Goal: Task Accomplishment & Management: Manage account settings

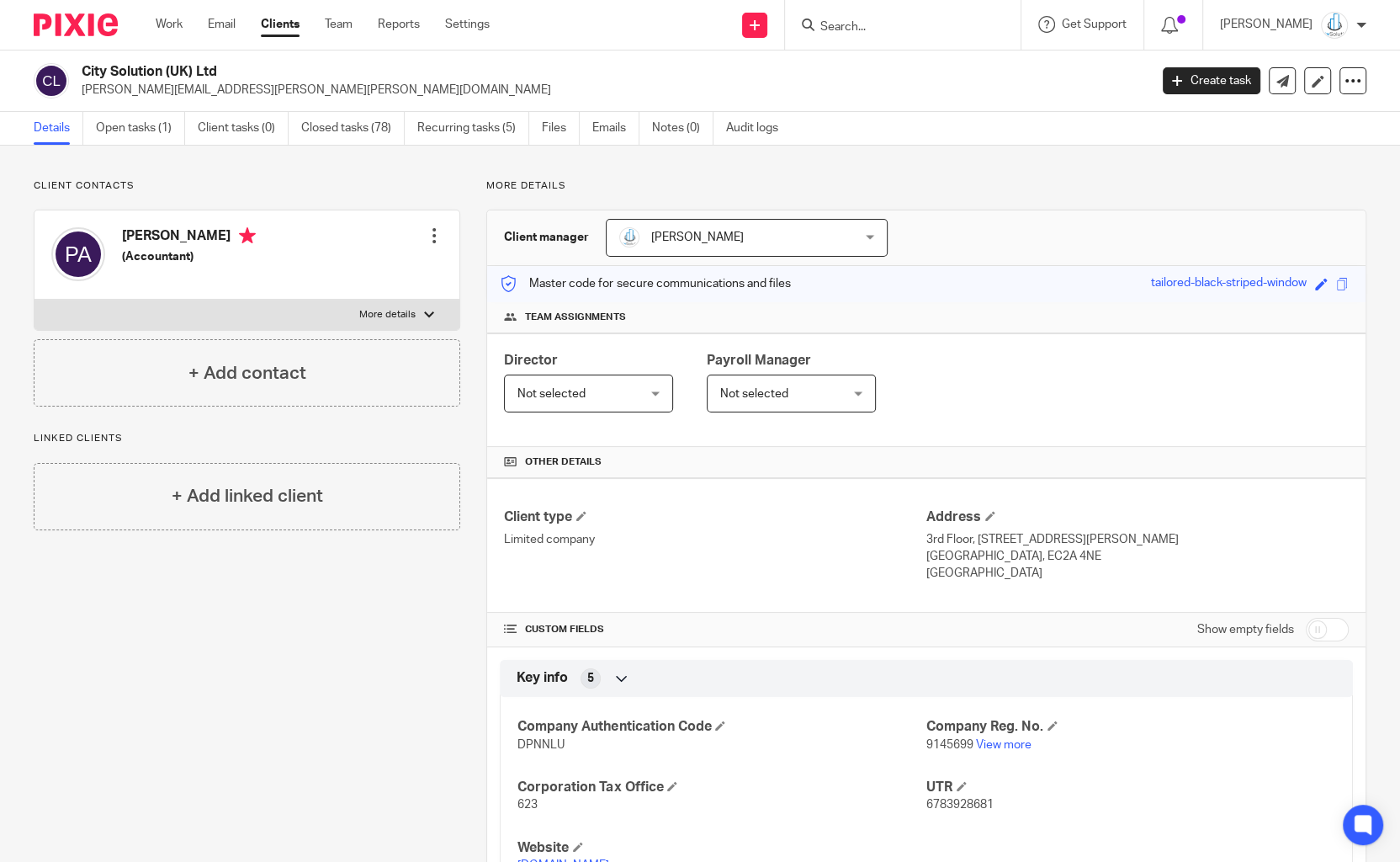
scroll to position [414, 0]
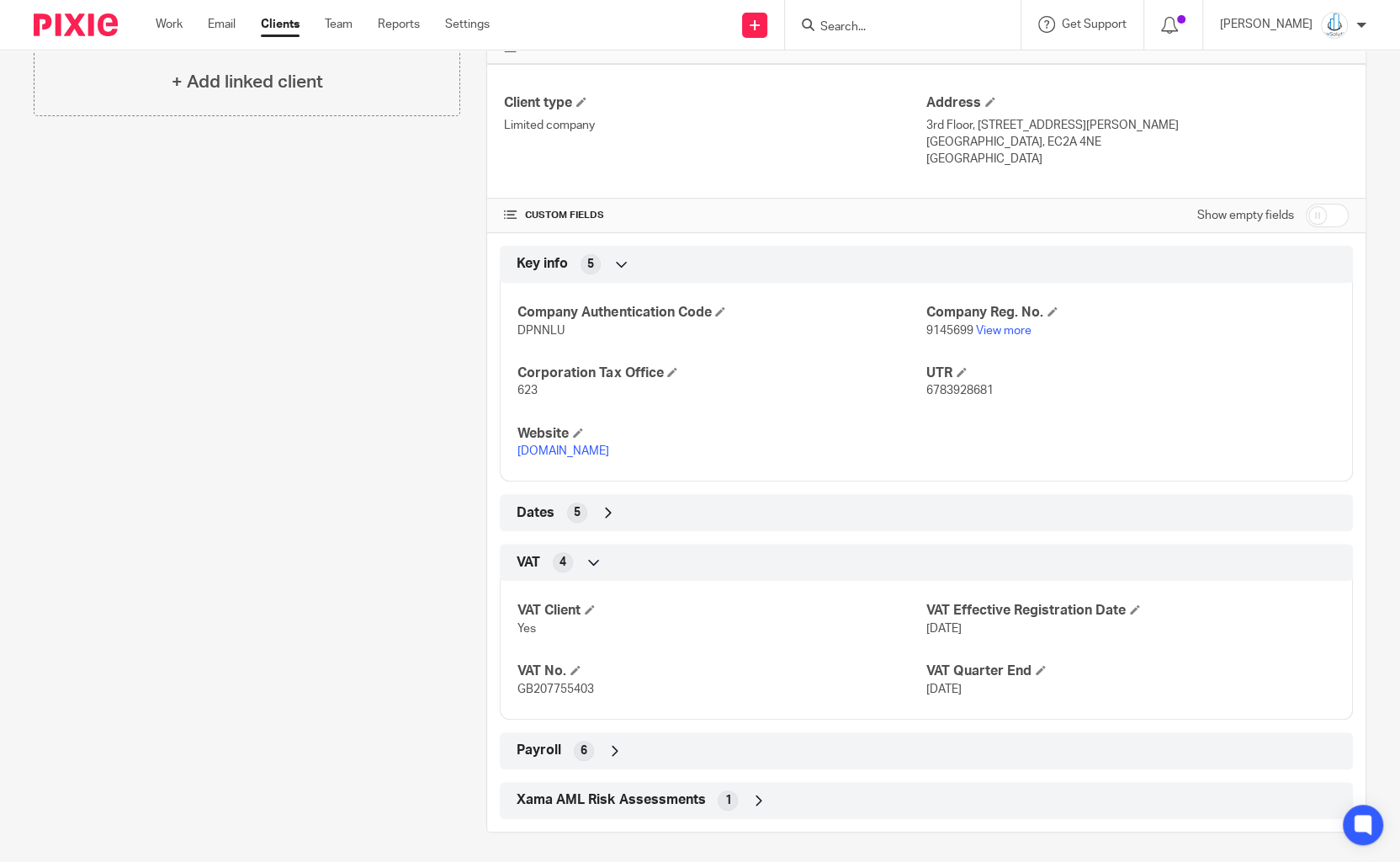
click at [856, 29] on input "Search" at bounding box center [895, 28] width 152 height 15
type input "PURPLE"
click at [875, 64] on link at bounding box center [919, 66] width 209 height 25
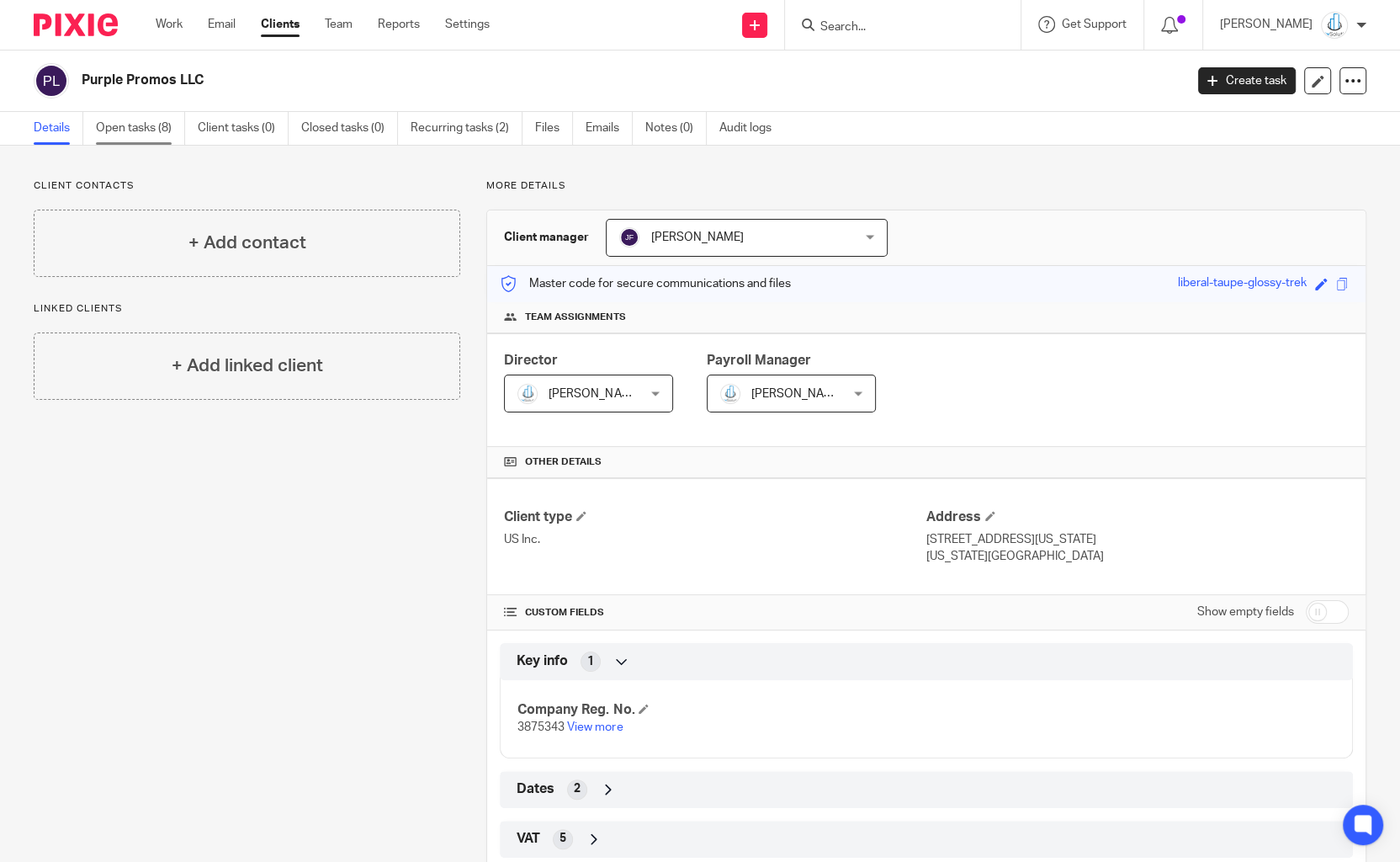
click at [154, 126] on link "Open tasks (8)" at bounding box center [140, 128] width 89 height 33
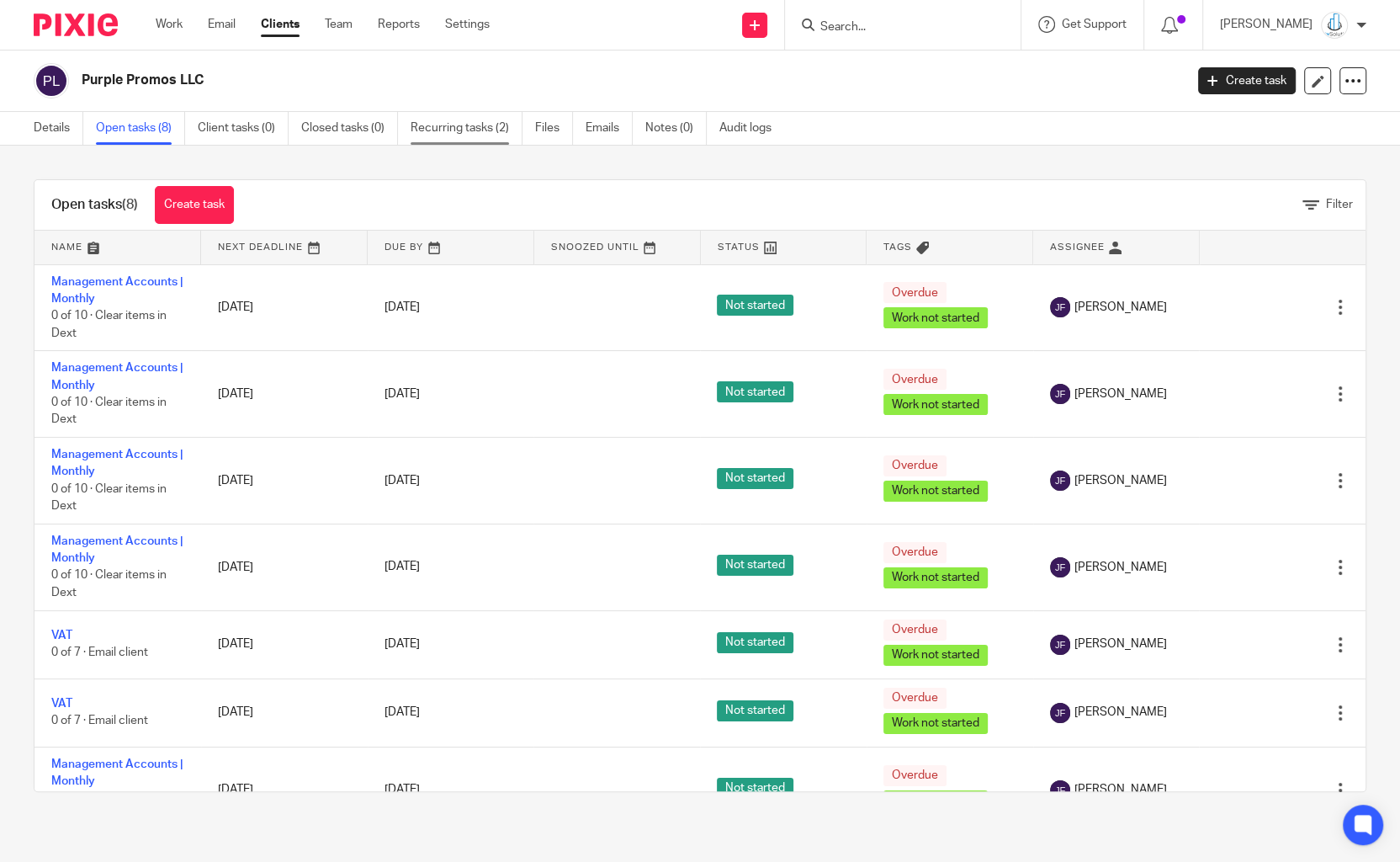
click at [467, 120] on link "Recurring tasks (2)" at bounding box center [467, 128] width 112 height 33
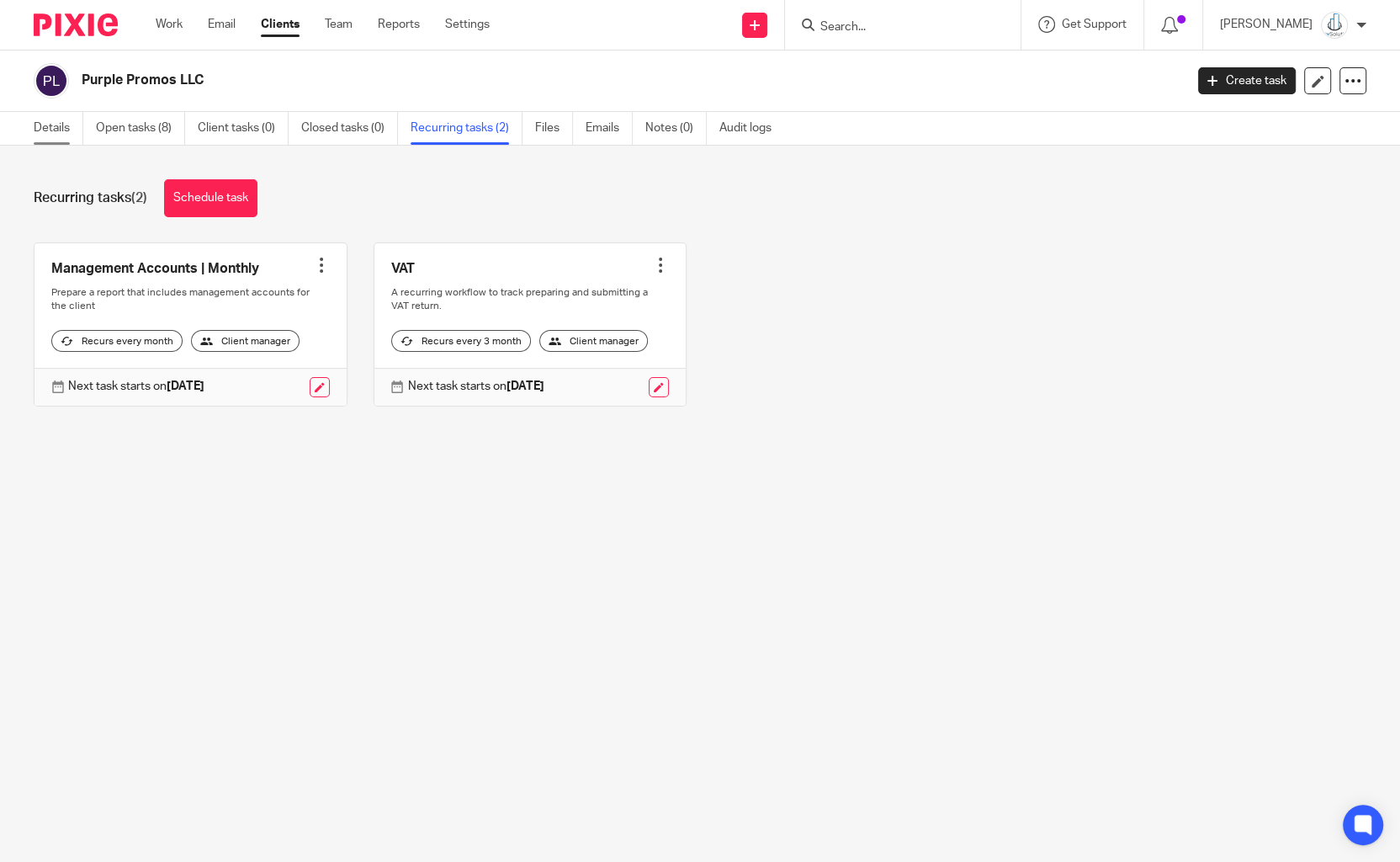
click at [51, 123] on link "Details" at bounding box center [58, 128] width 50 height 33
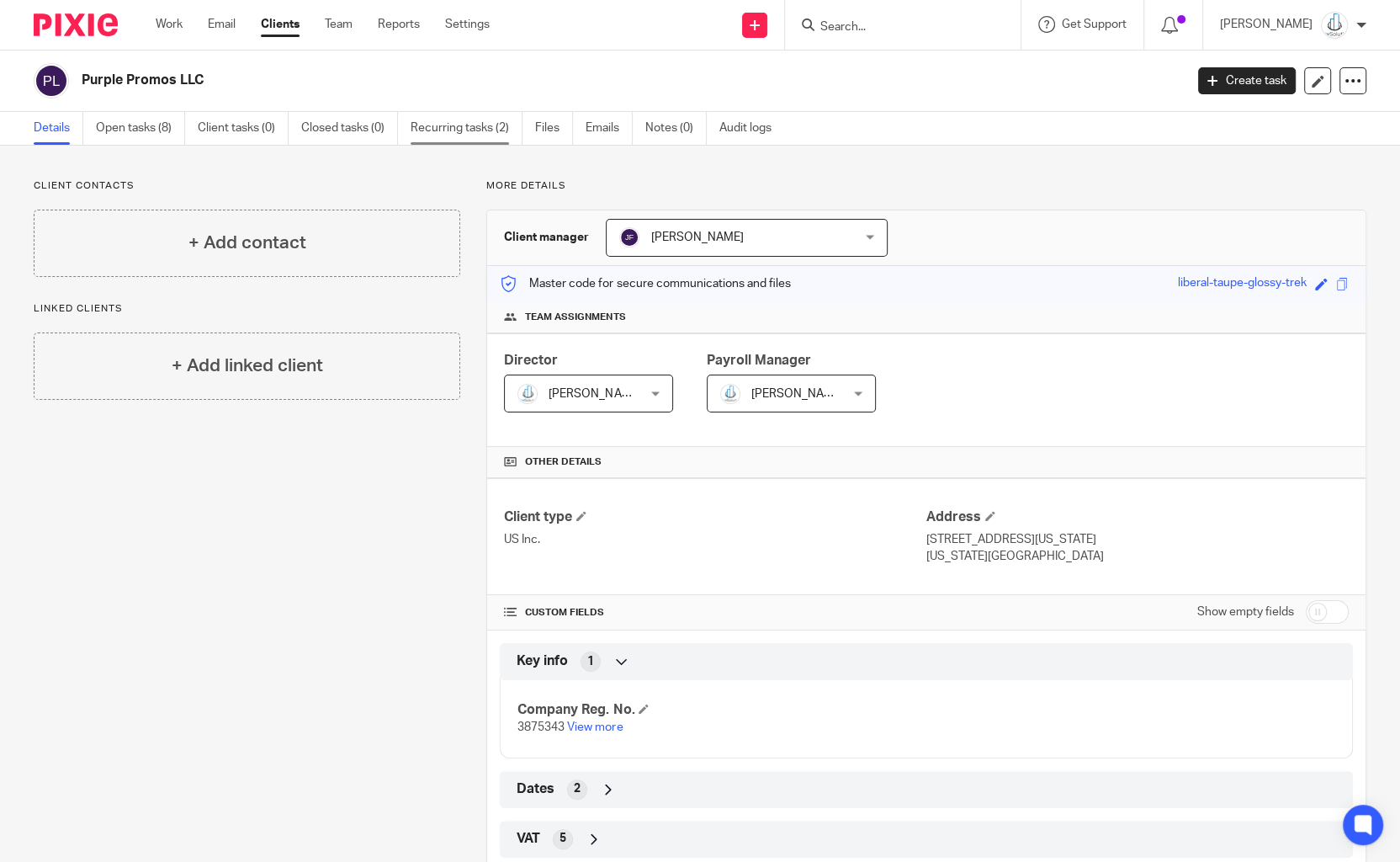
click at [503, 124] on link "Recurring tasks (2)" at bounding box center [467, 128] width 112 height 33
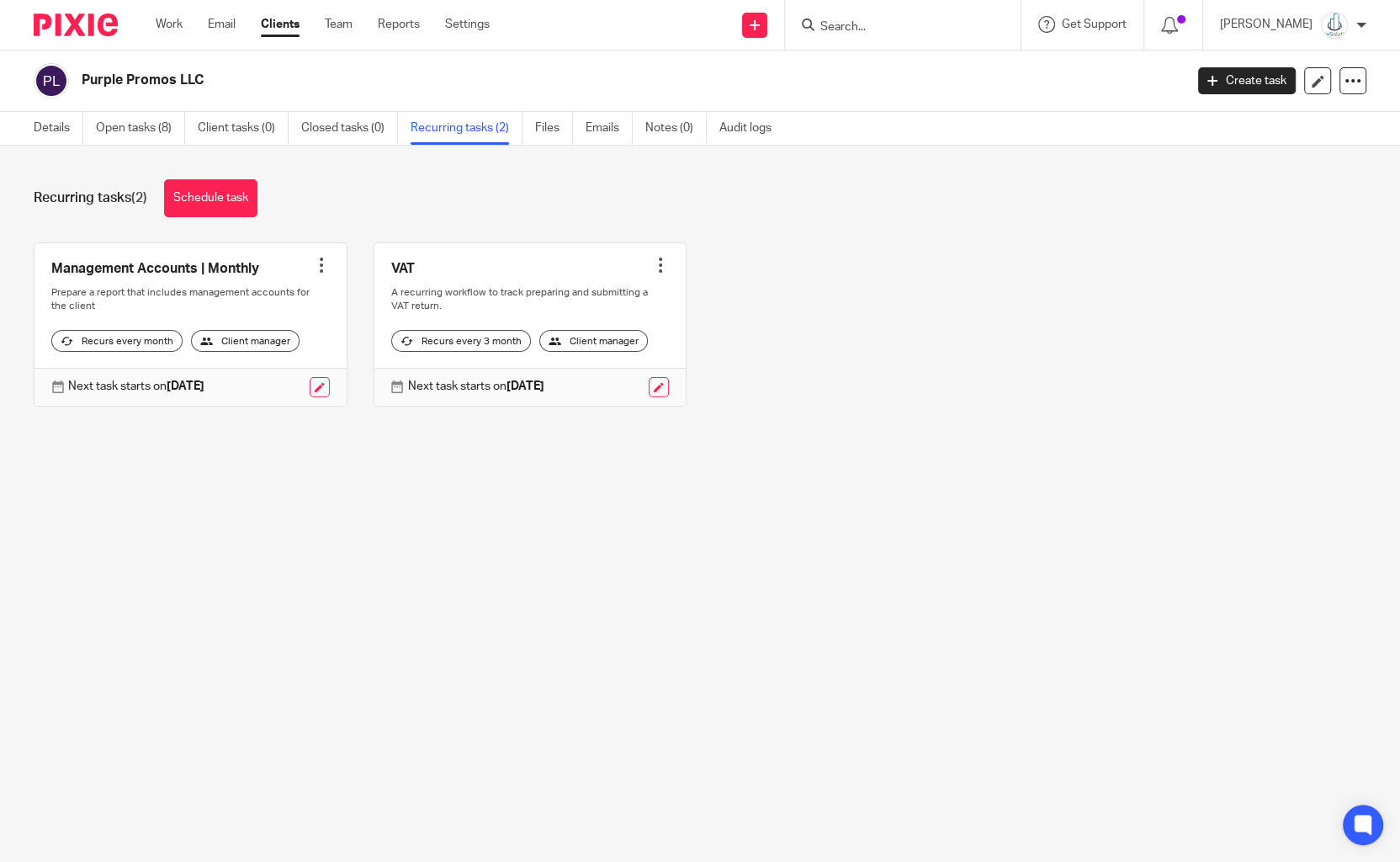
click at [663, 261] on div at bounding box center [661, 265] width 17 height 17
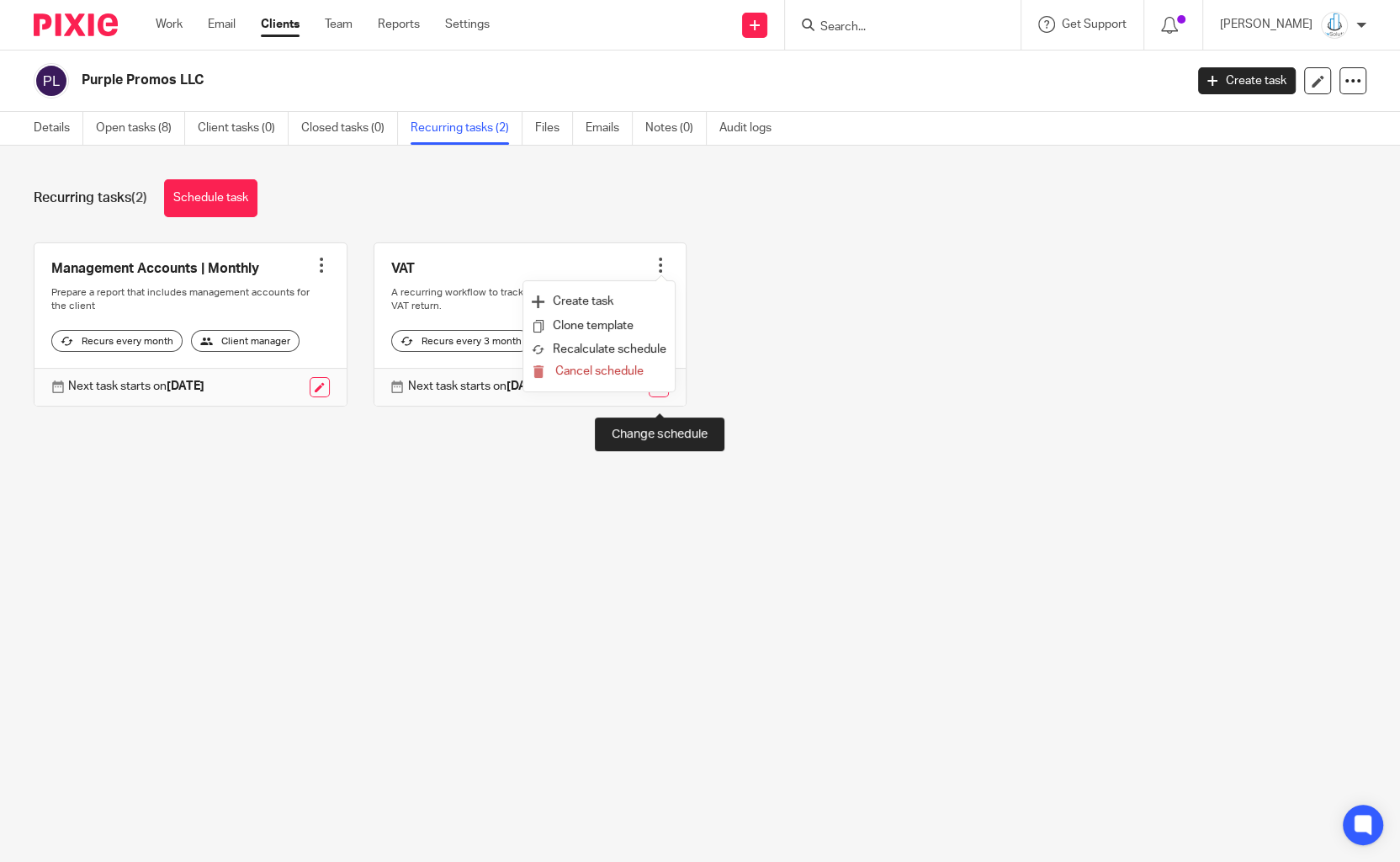
click at [664, 397] on link at bounding box center [659, 387] width 21 height 21
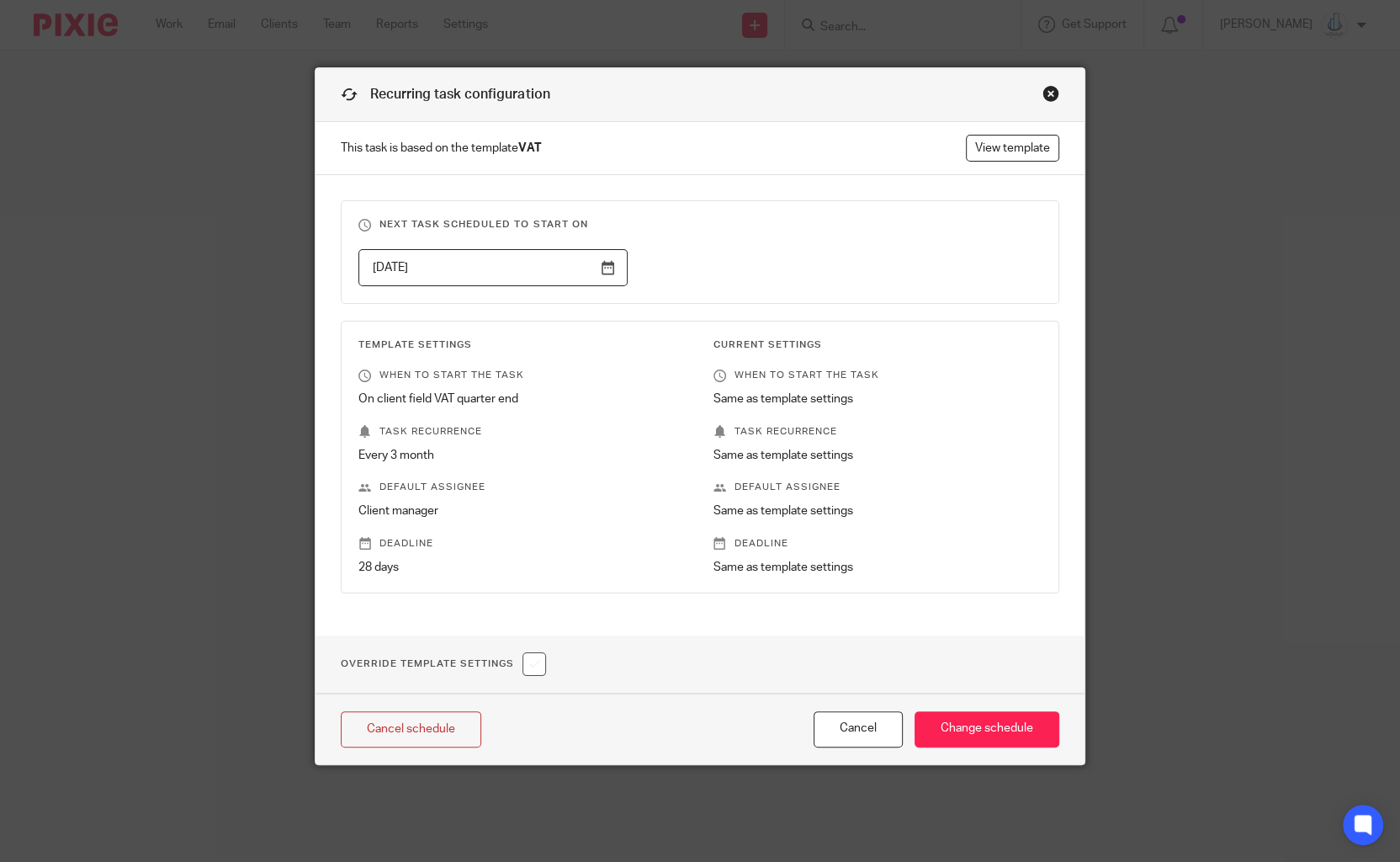
click at [539, 662] on input "checkbox" at bounding box center [533, 664] width 23 height 23
checkbox input "true"
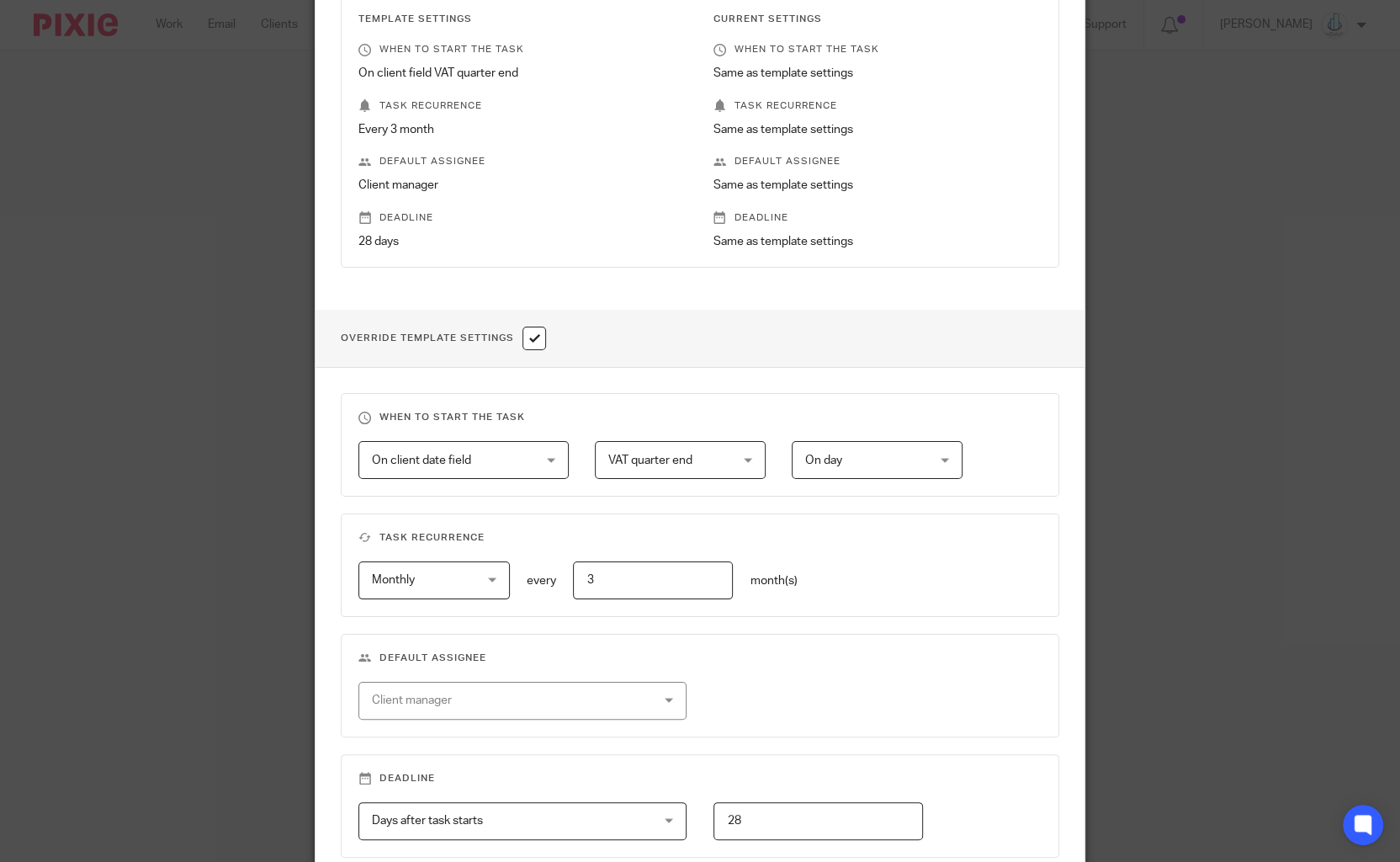
scroll to position [497, 0]
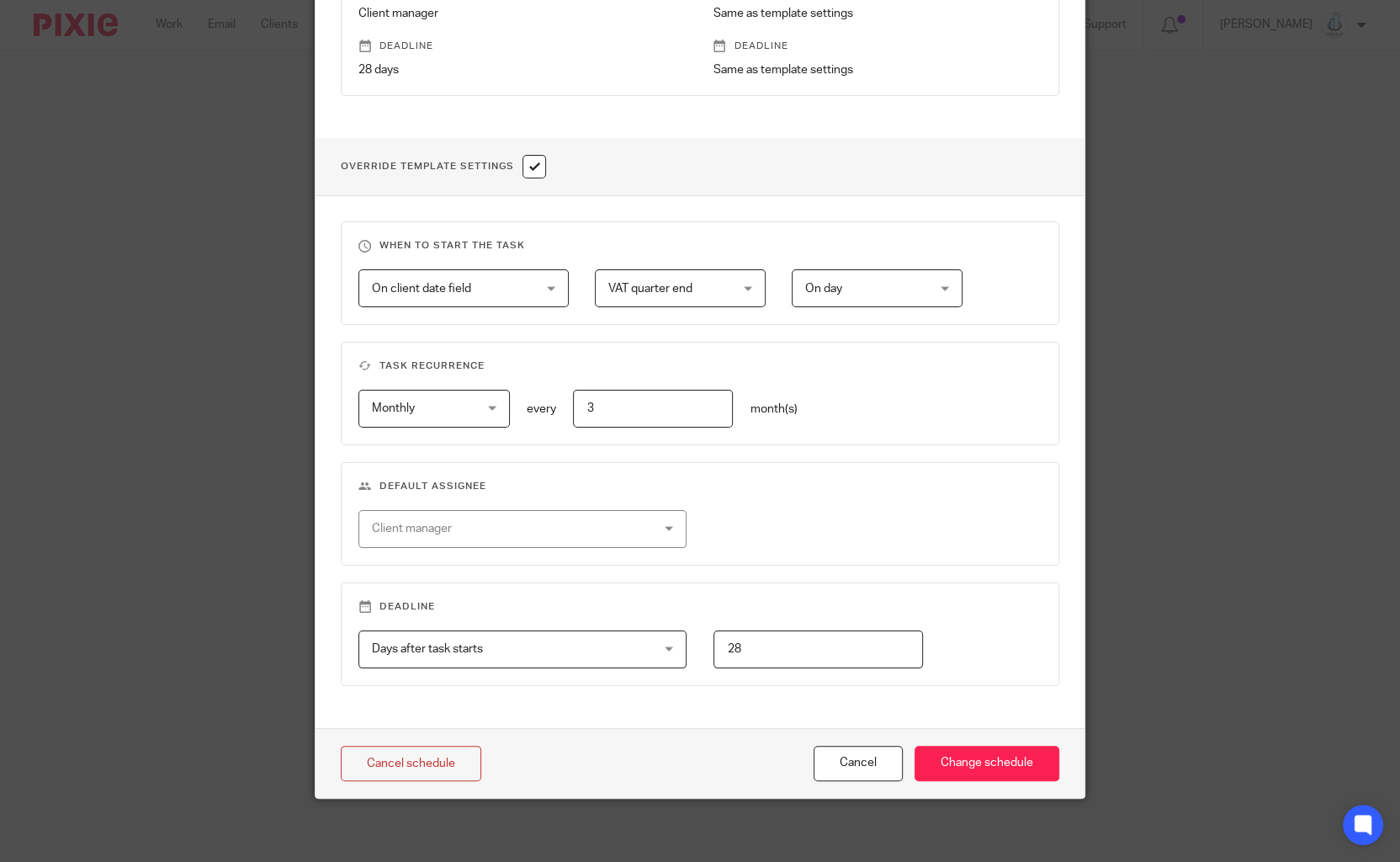
click at [567, 516] on div "Client manager" at bounding box center [497, 529] width 251 height 36
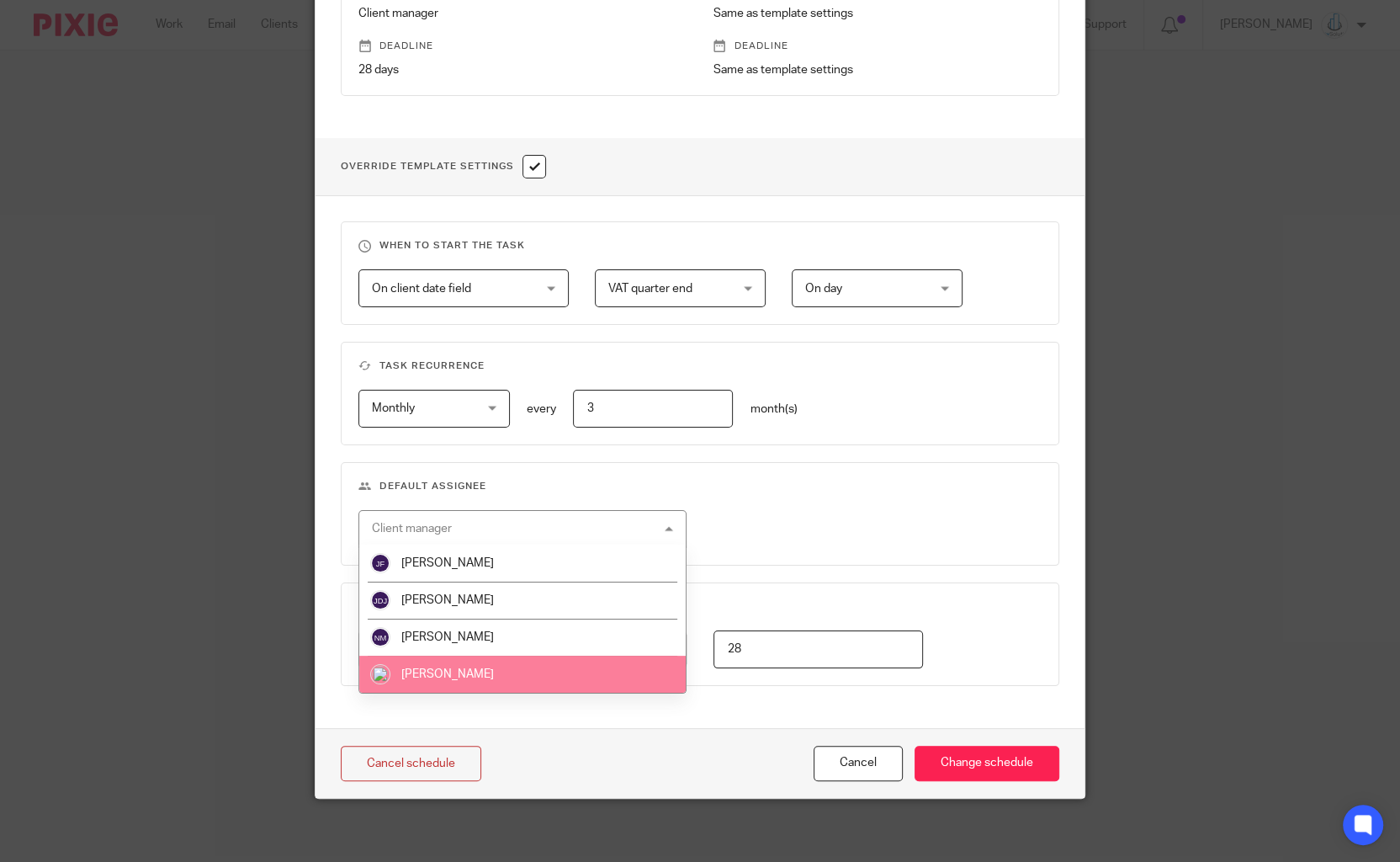
click at [497, 668] on li "[PERSON_NAME]" at bounding box center [523, 675] width 328 height 37
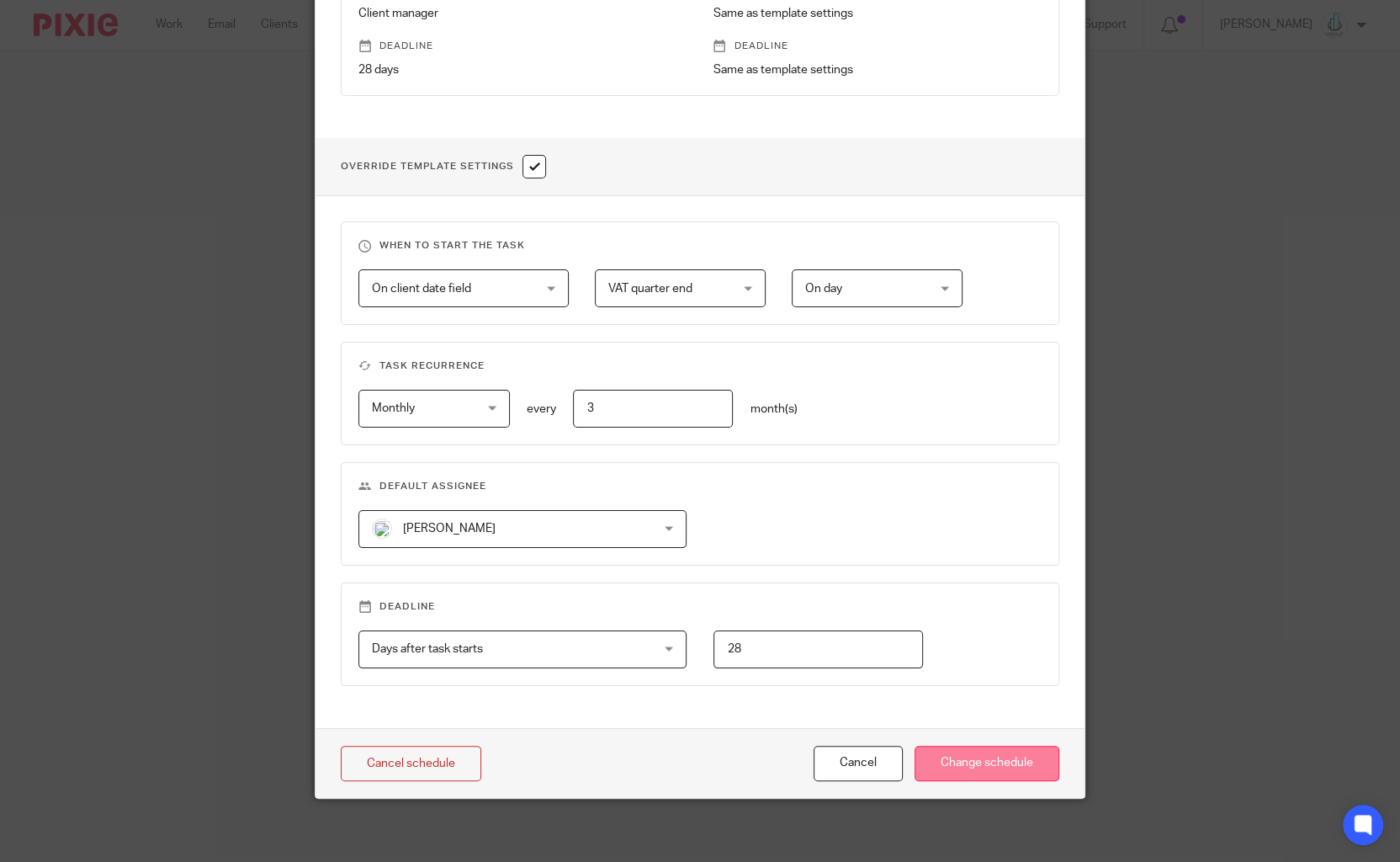
click at [955, 756] on input "Change schedule" at bounding box center [987, 764] width 145 height 37
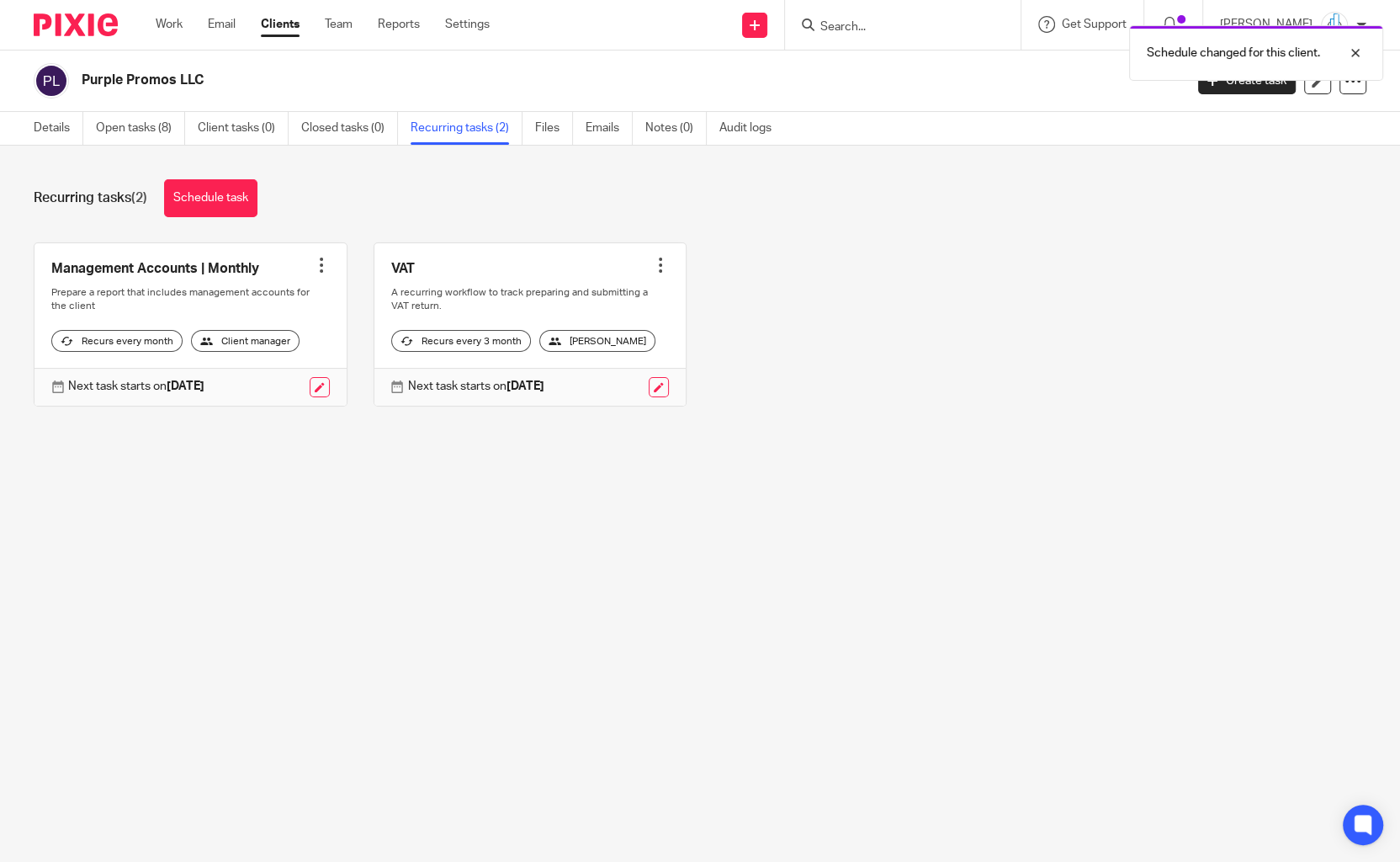
click at [330, 397] on div "Next task starts on [DATE]" at bounding box center [191, 387] width 313 height 37
click at [319, 392] on link at bounding box center [320, 387] width 21 height 21
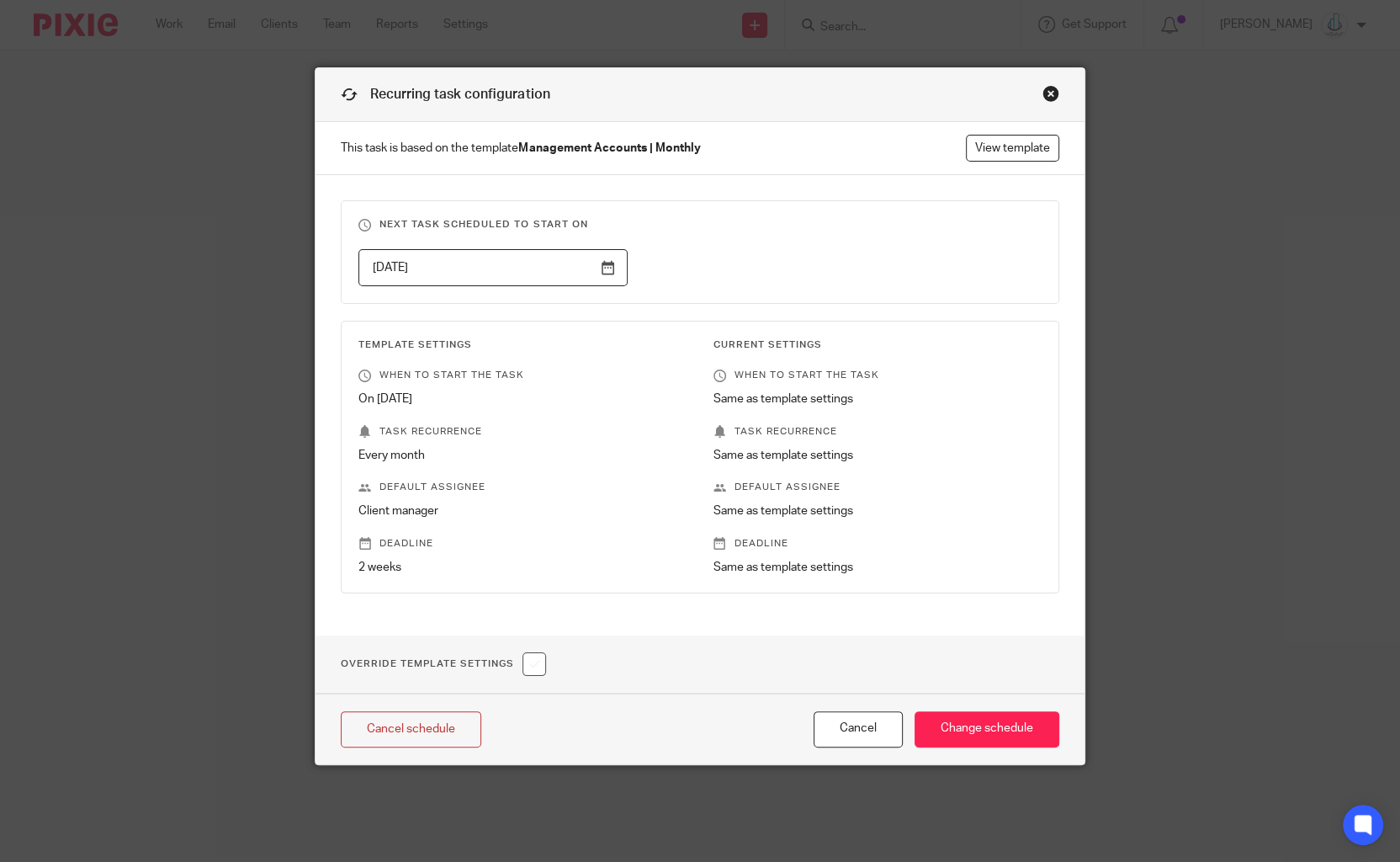
click at [544, 665] on input "checkbox" at bounding box center [533, 664] width 23 height 23
checkbox input "true"
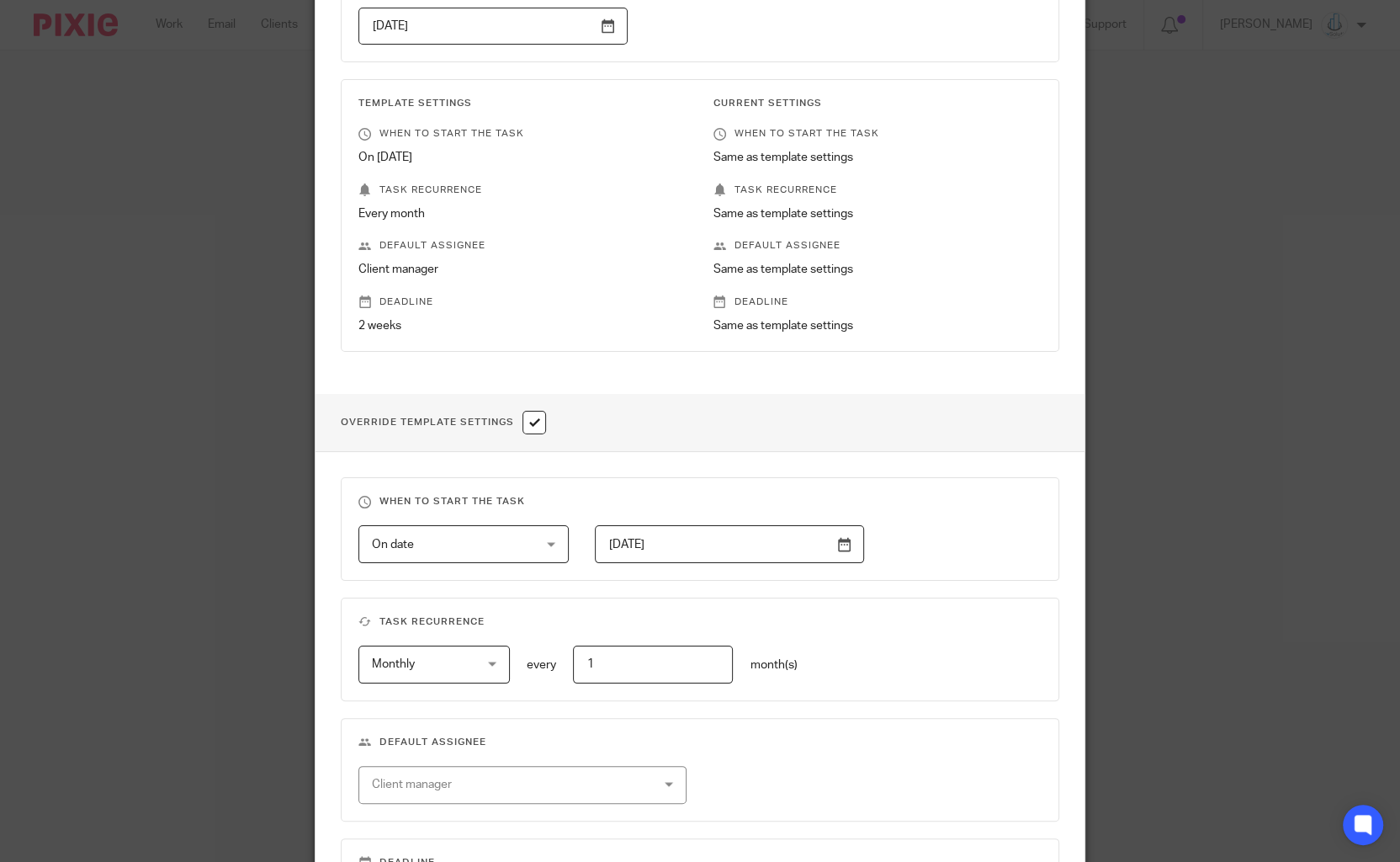
scroll to position [255, 0]
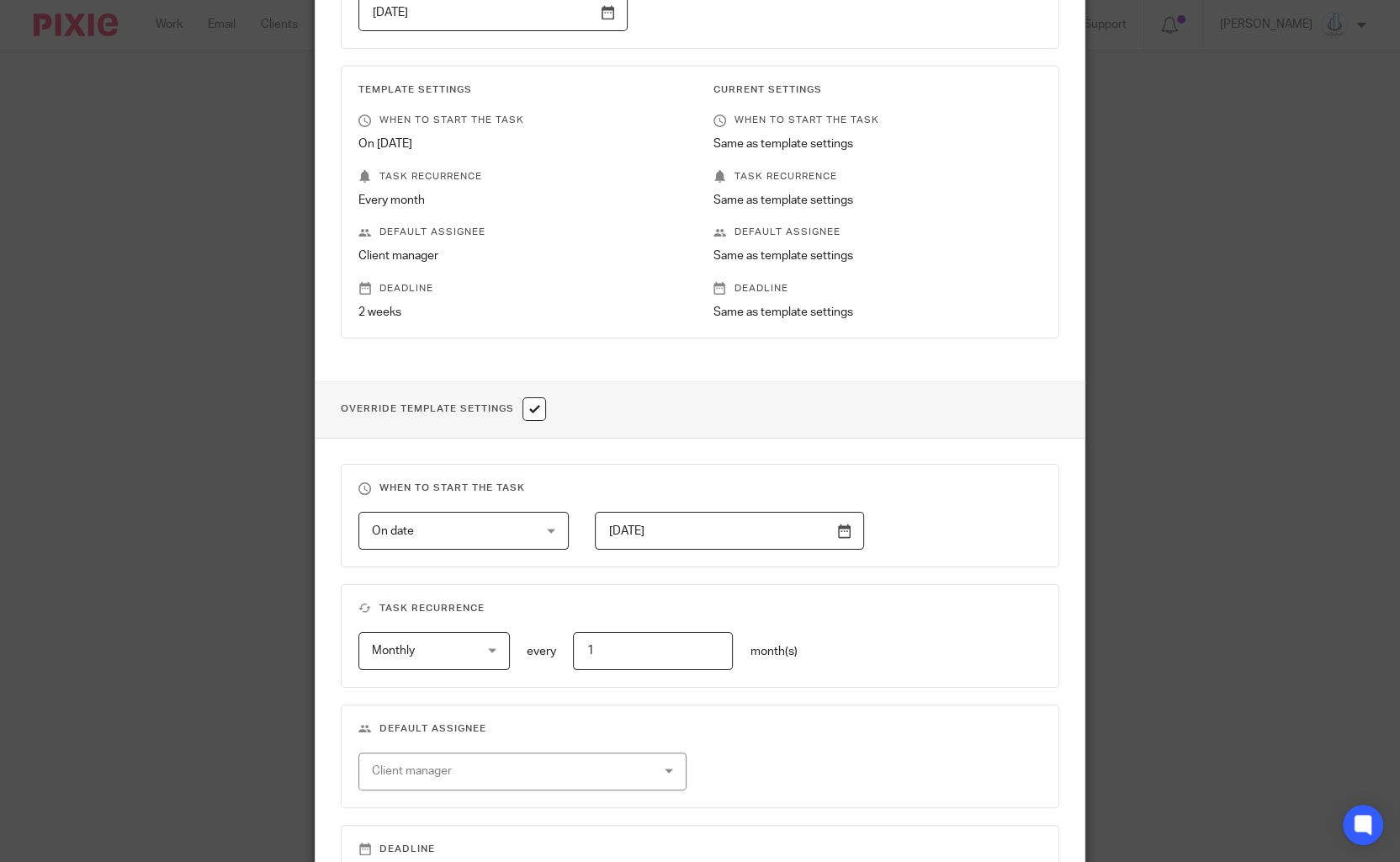
click at [516, 774] on div "Client manager" at bounding box center [497, 771] width 251 height 36
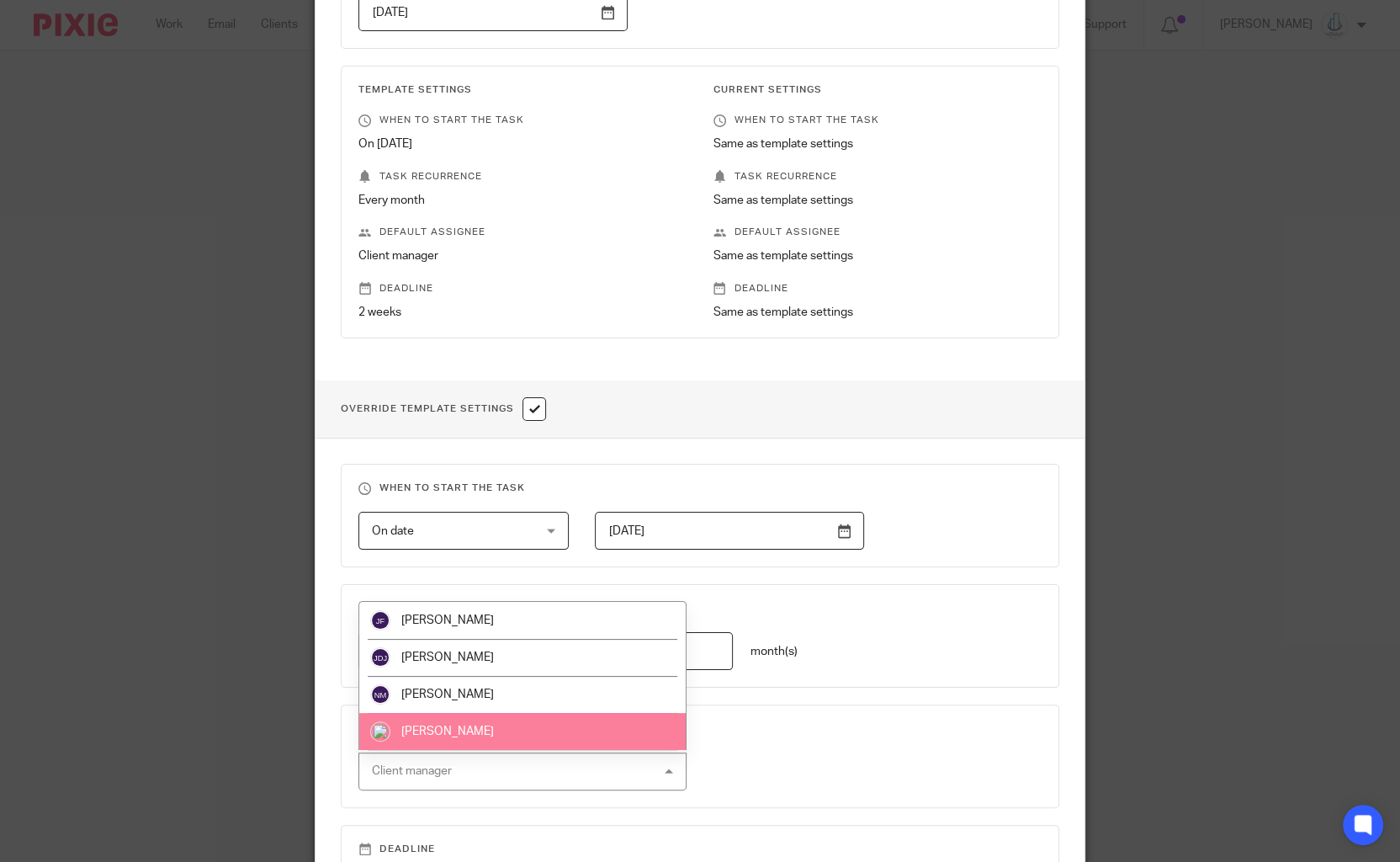
click at [493, 722] on li "[PERSON_NAME]" at bounding box center [523, 732] width 328 height 37
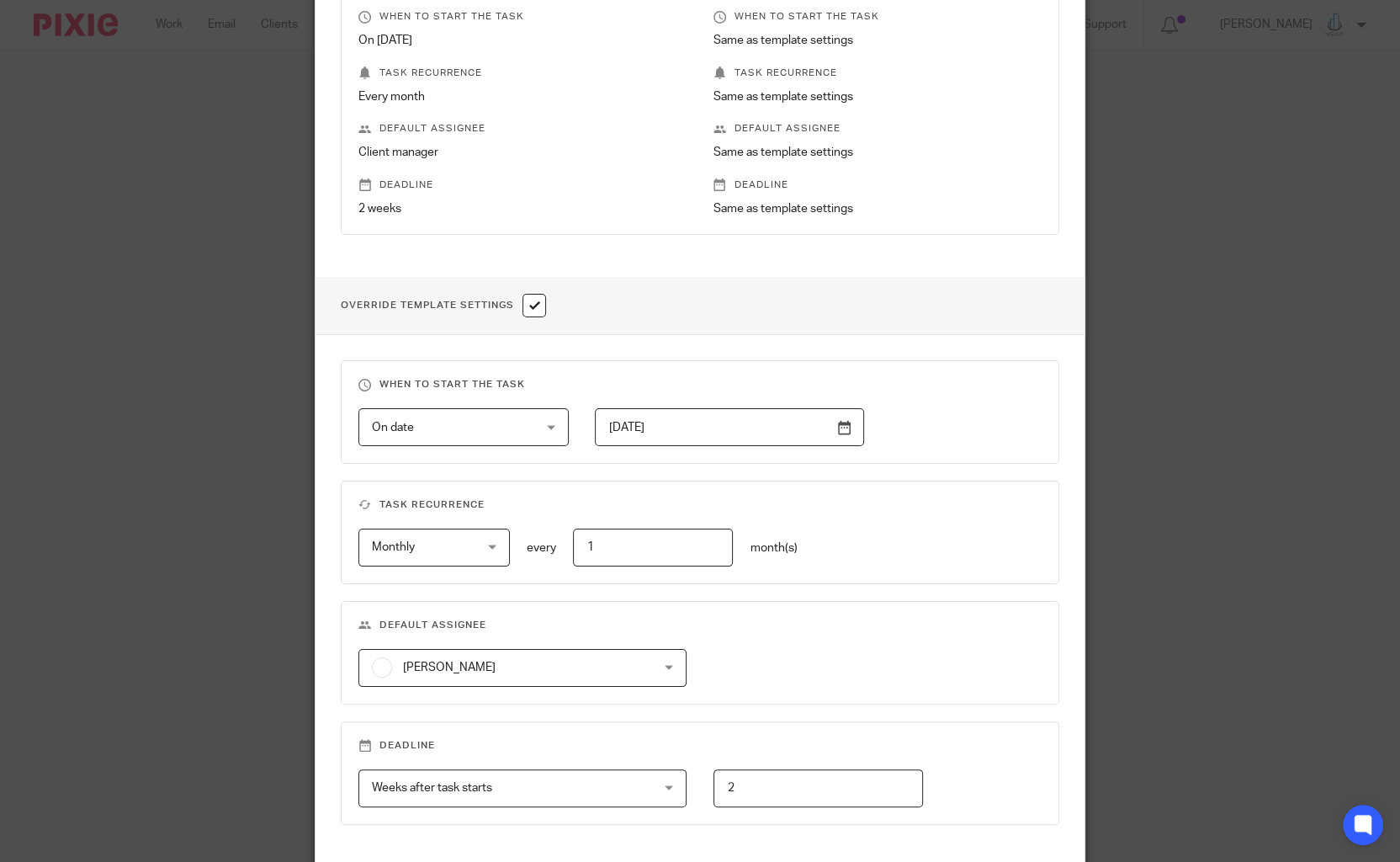
scroll to position [497, 0]
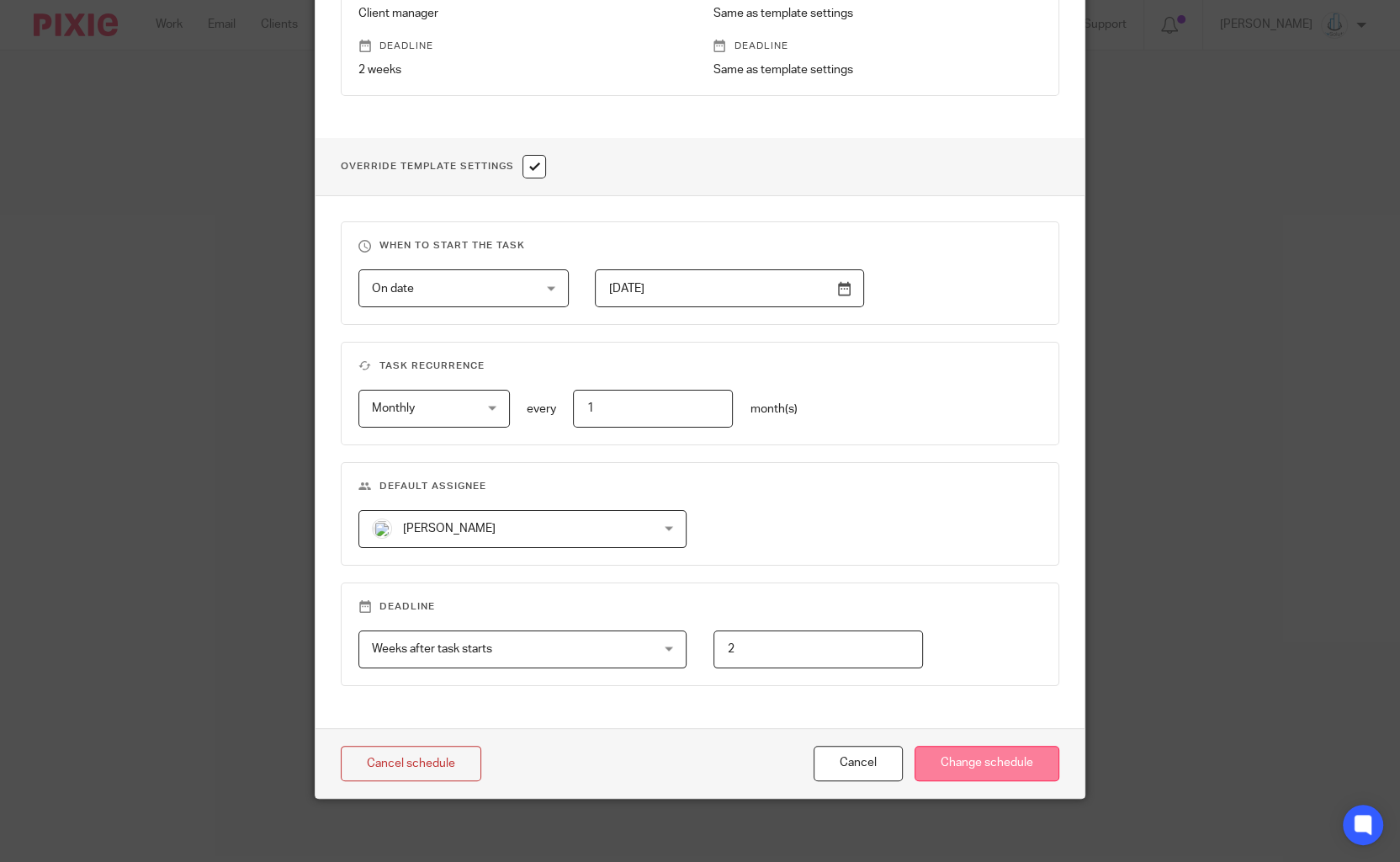
click at [1019, 768] on input "Change schedule" at bounding box center [987, 764] width 145 height 37
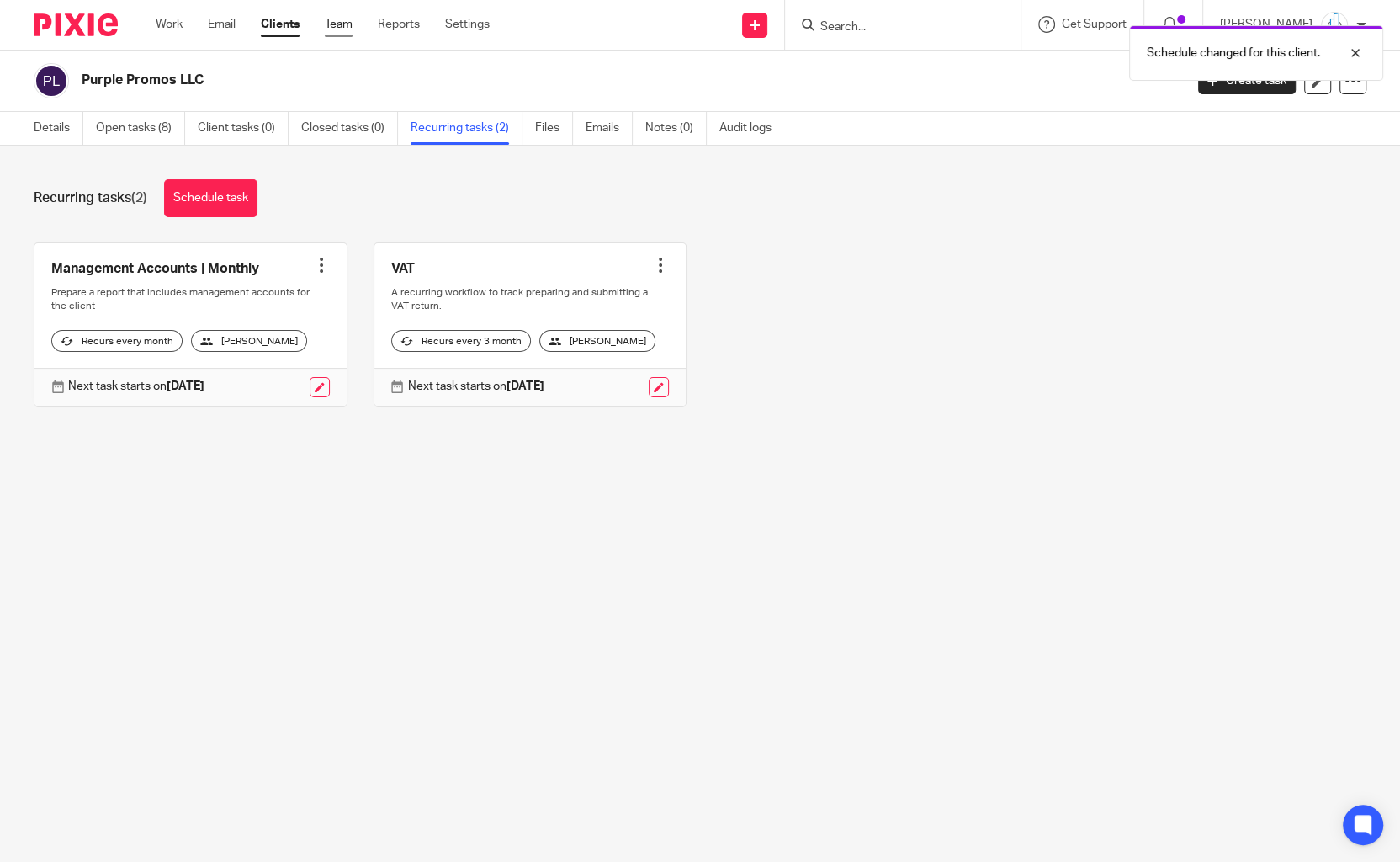
click at [350, 29] on link "Team" at bounding box center [339, 24] width 28 height 17
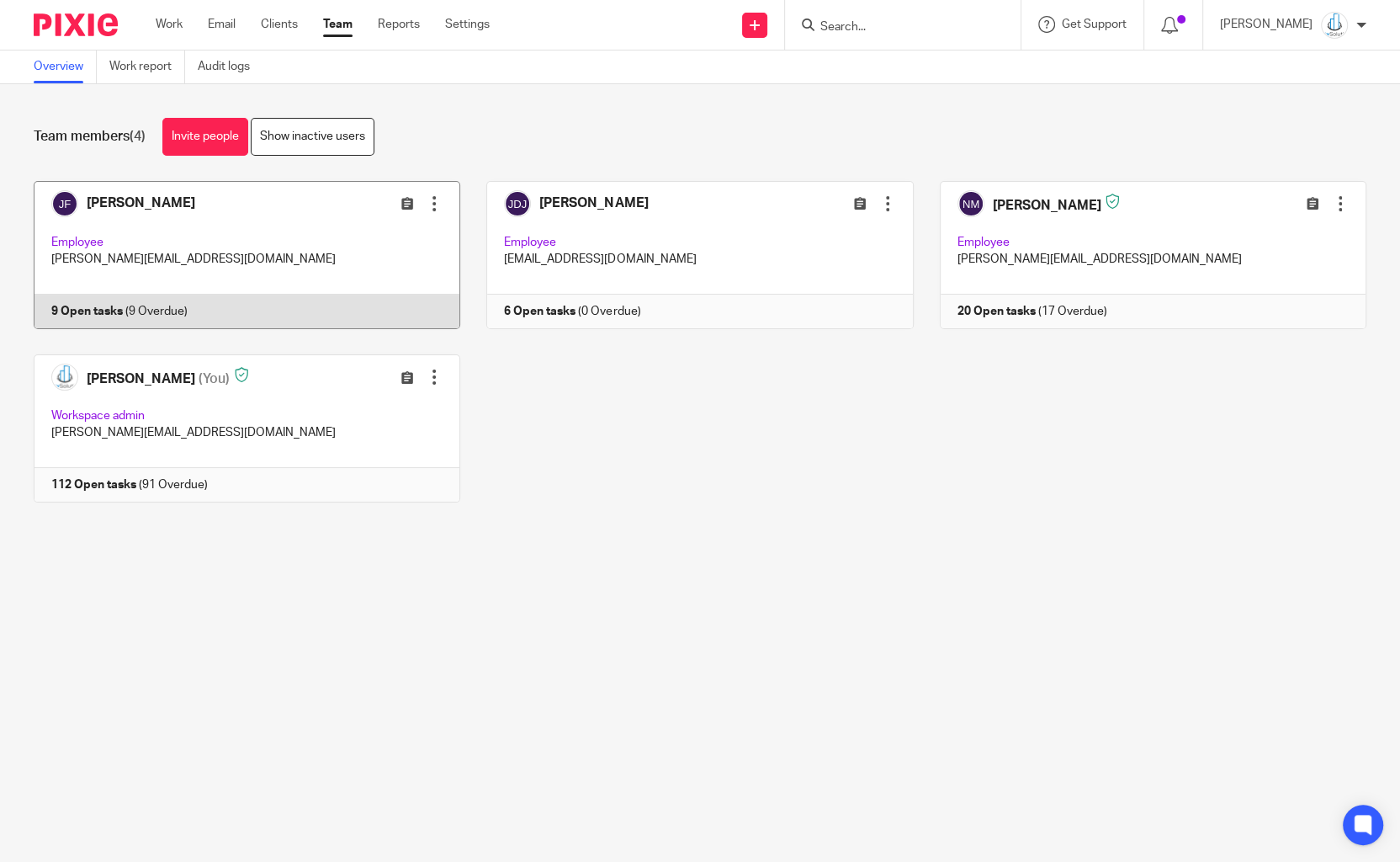
click at [207, 306] on link at bounding box center [234, 255] width 453 height 148
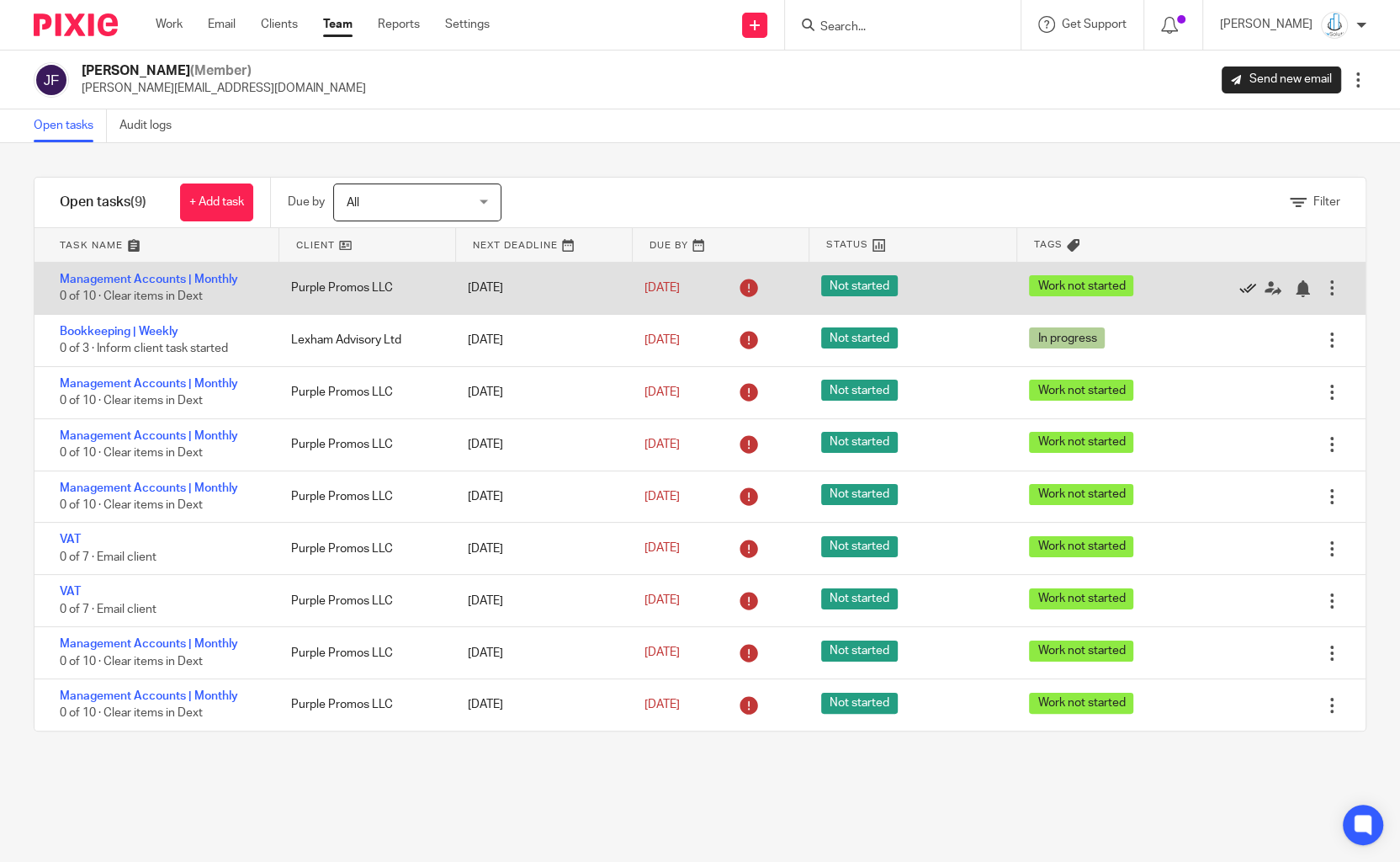
click at [1247, 287] on icon at bounding box center [1248, 288] width 17 height 17
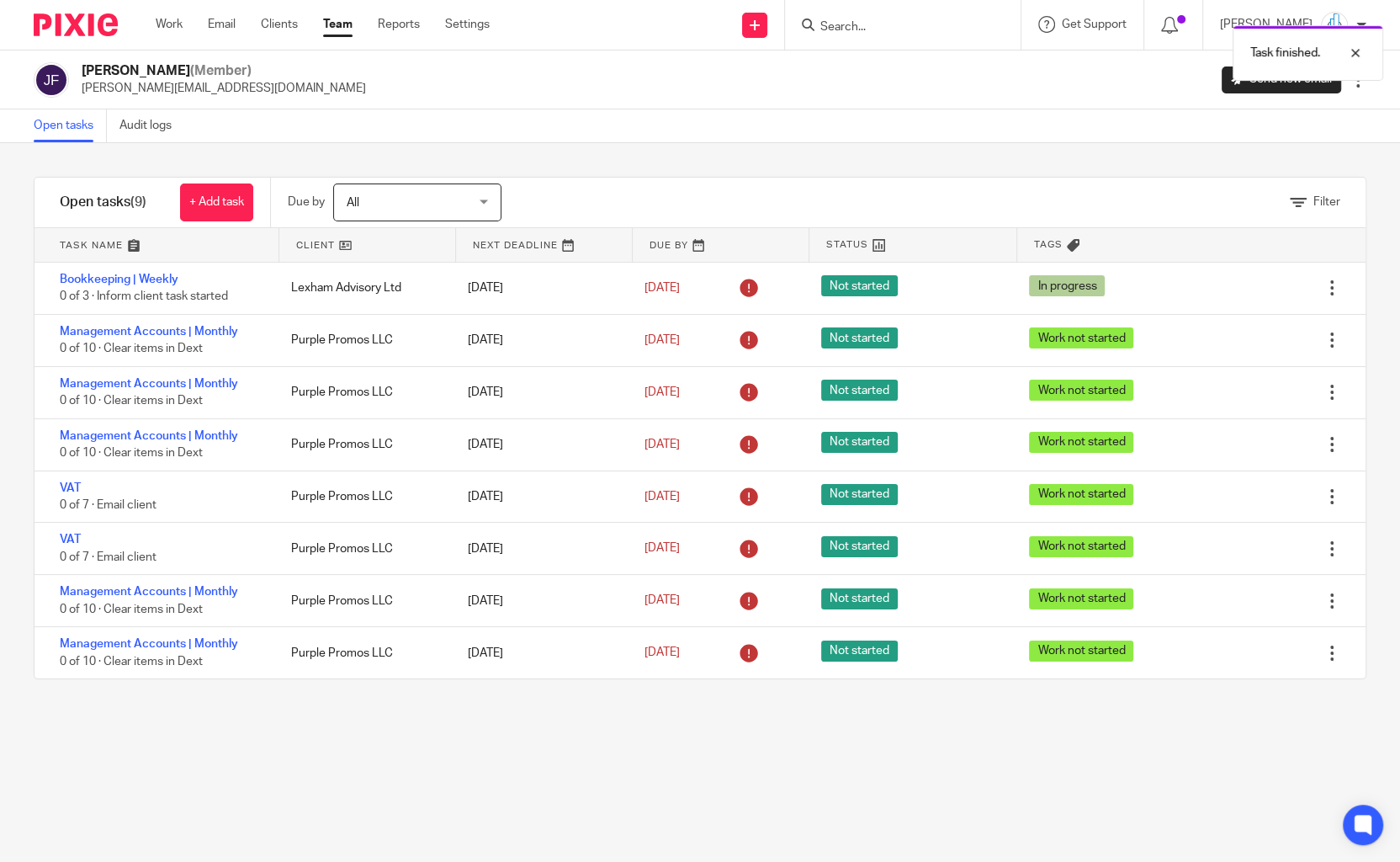
click at [1247, 287] on icon at bounding box center [1248, 288] width 17 height 17
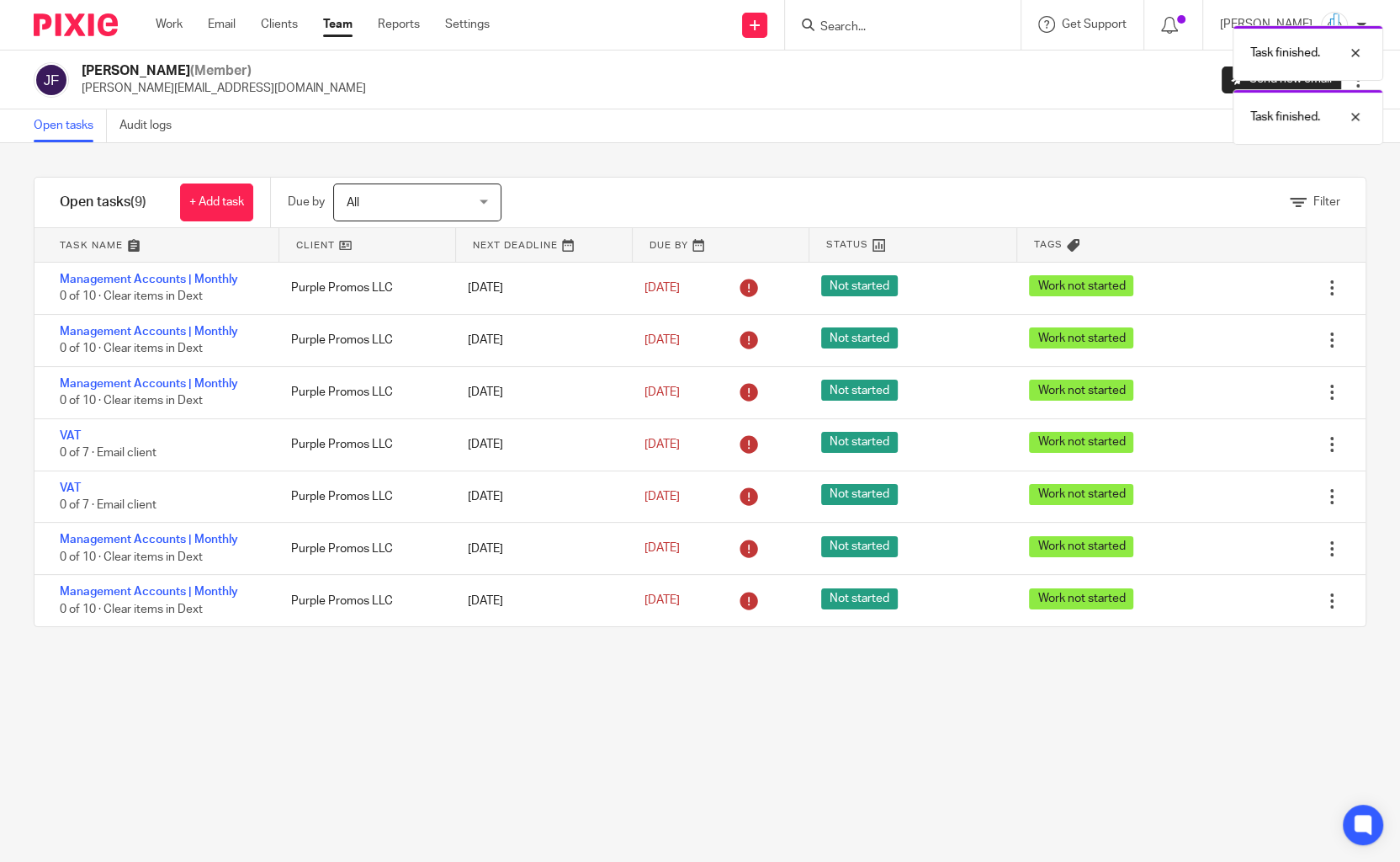
click at [1247, 287] on icon at bounding box center [1248, 288] width 17 height 17
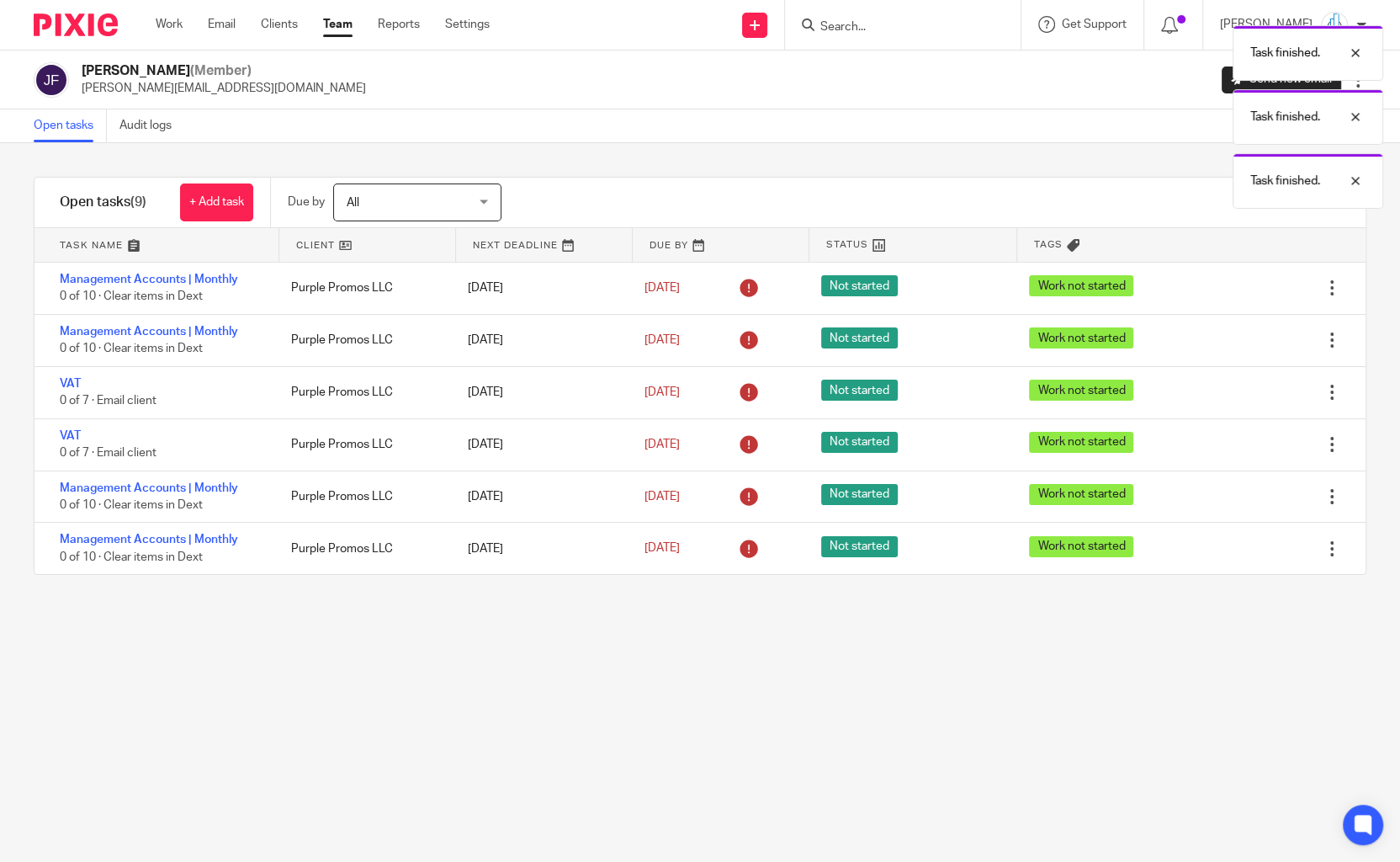
click at [1247, 287] on icon at bounding box center [1248, 288] width 17 height 17
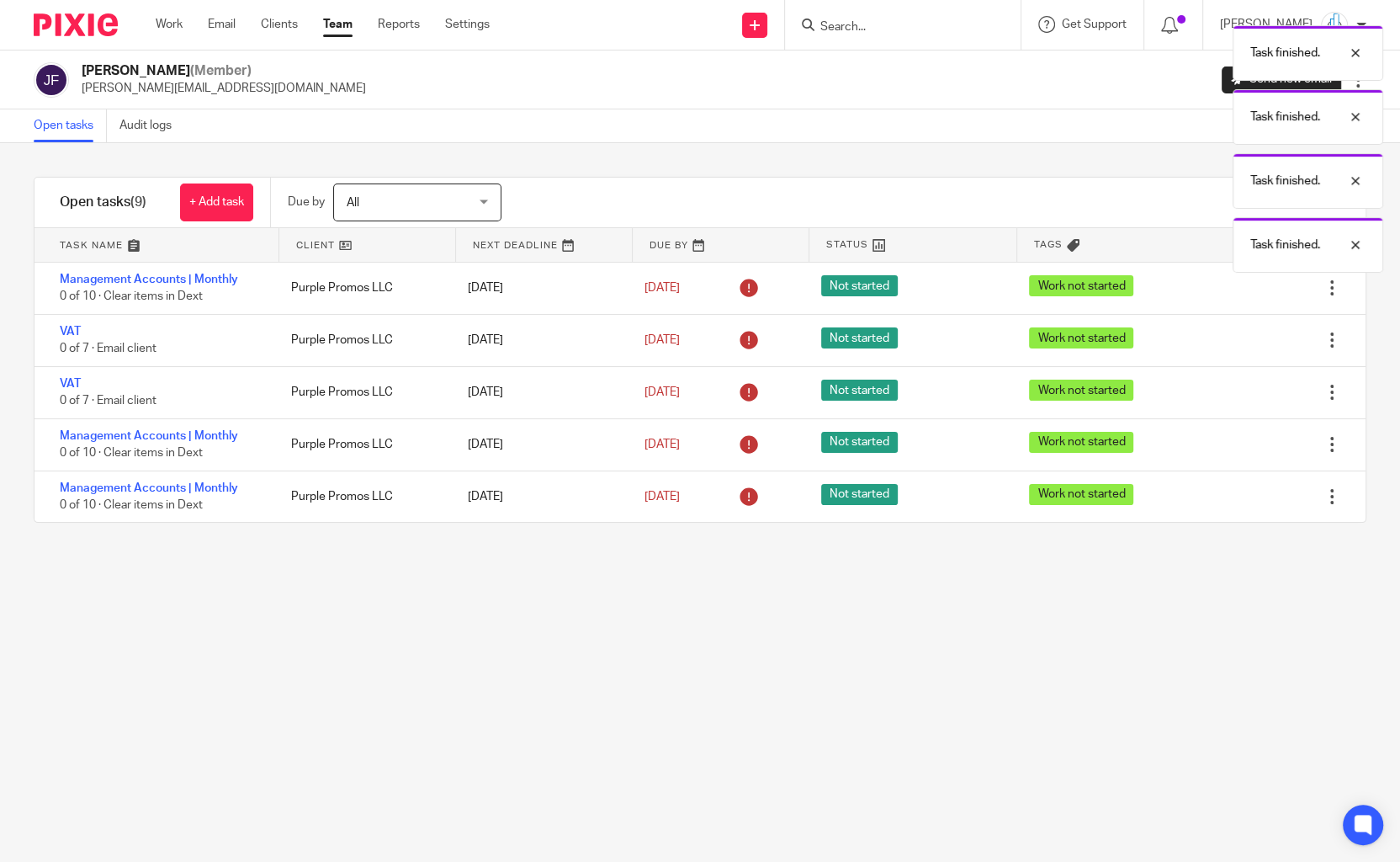
click at [1247, 287] on icon at bounding box center [1248, 288] width 17 height 17
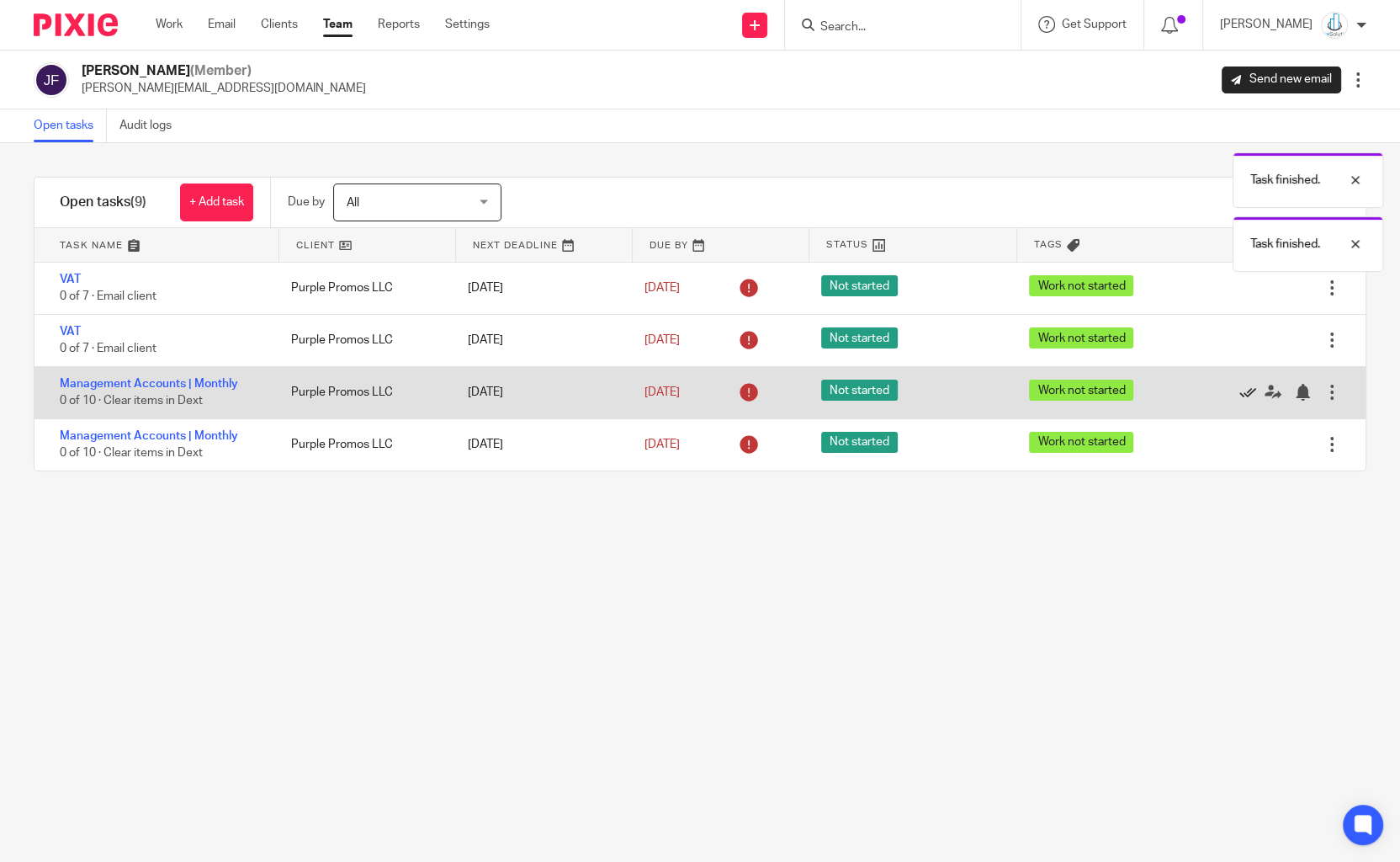
click at [1249, 392] on icon at bounding box center [1248, 392] width 17 height 17
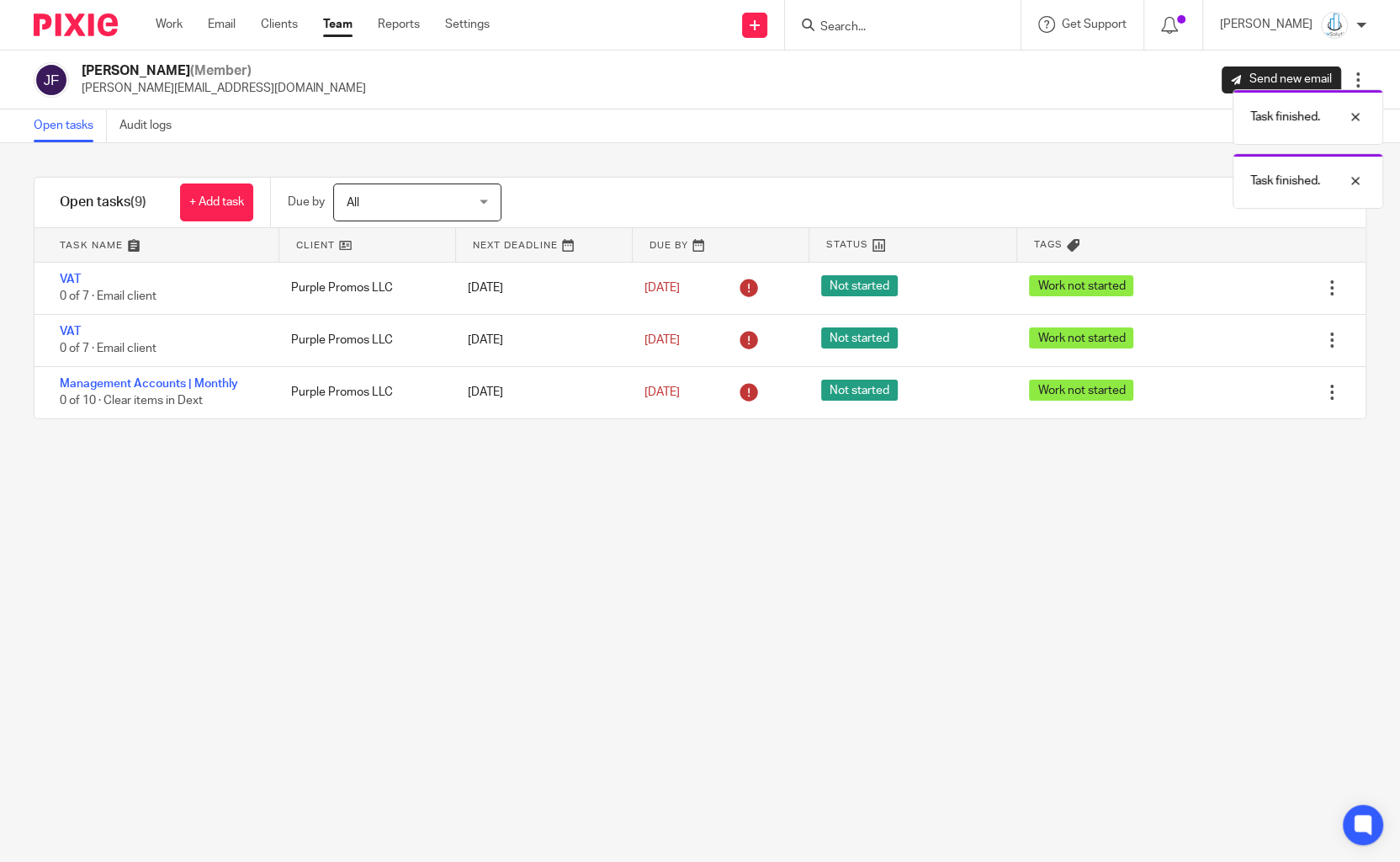
click at [1249, 392] on icon at bounding box center [1248, 392] width 17 height 17
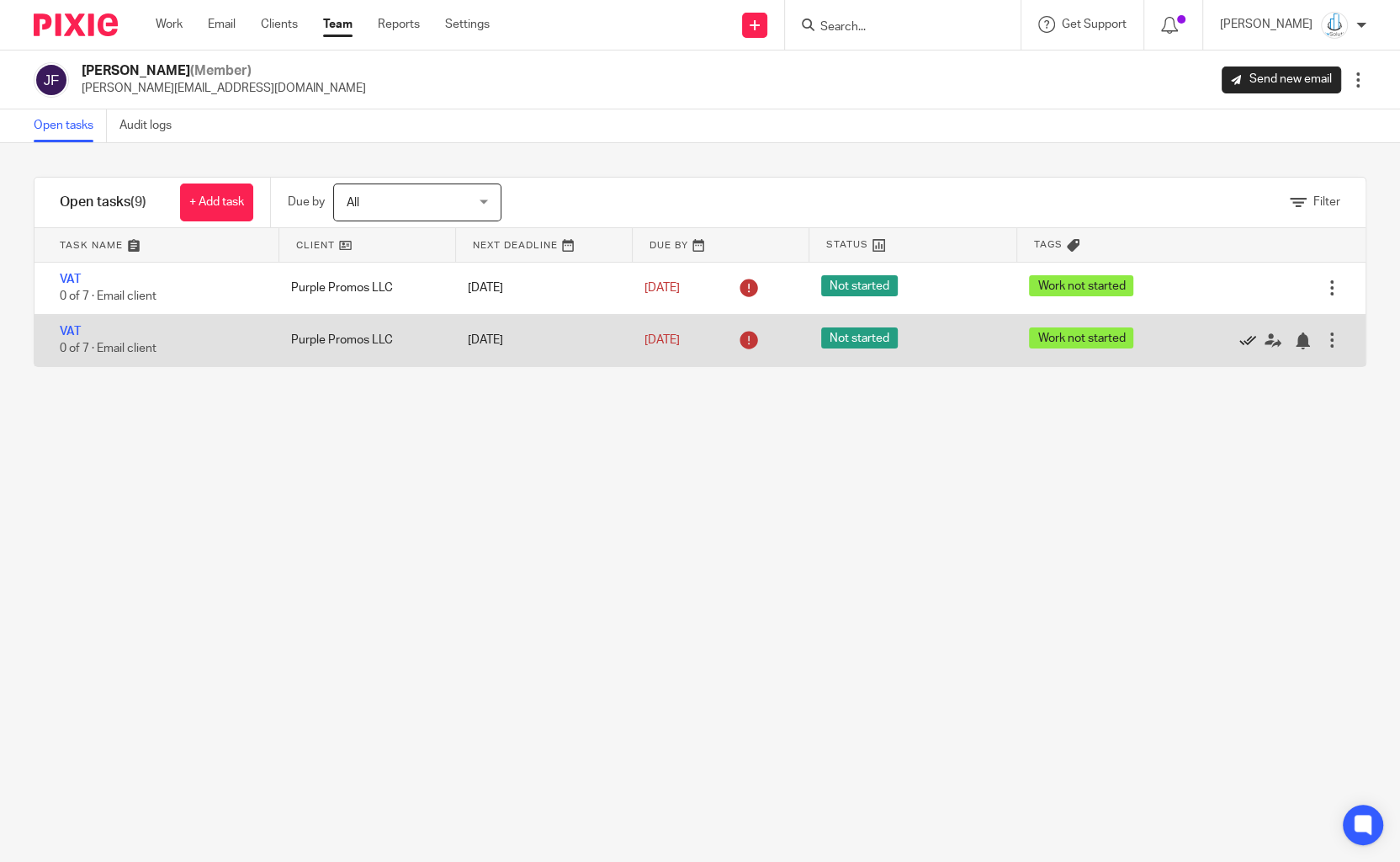
click at [1243, 340] on icon at bounding box center [1248, 341] width 17 height 17
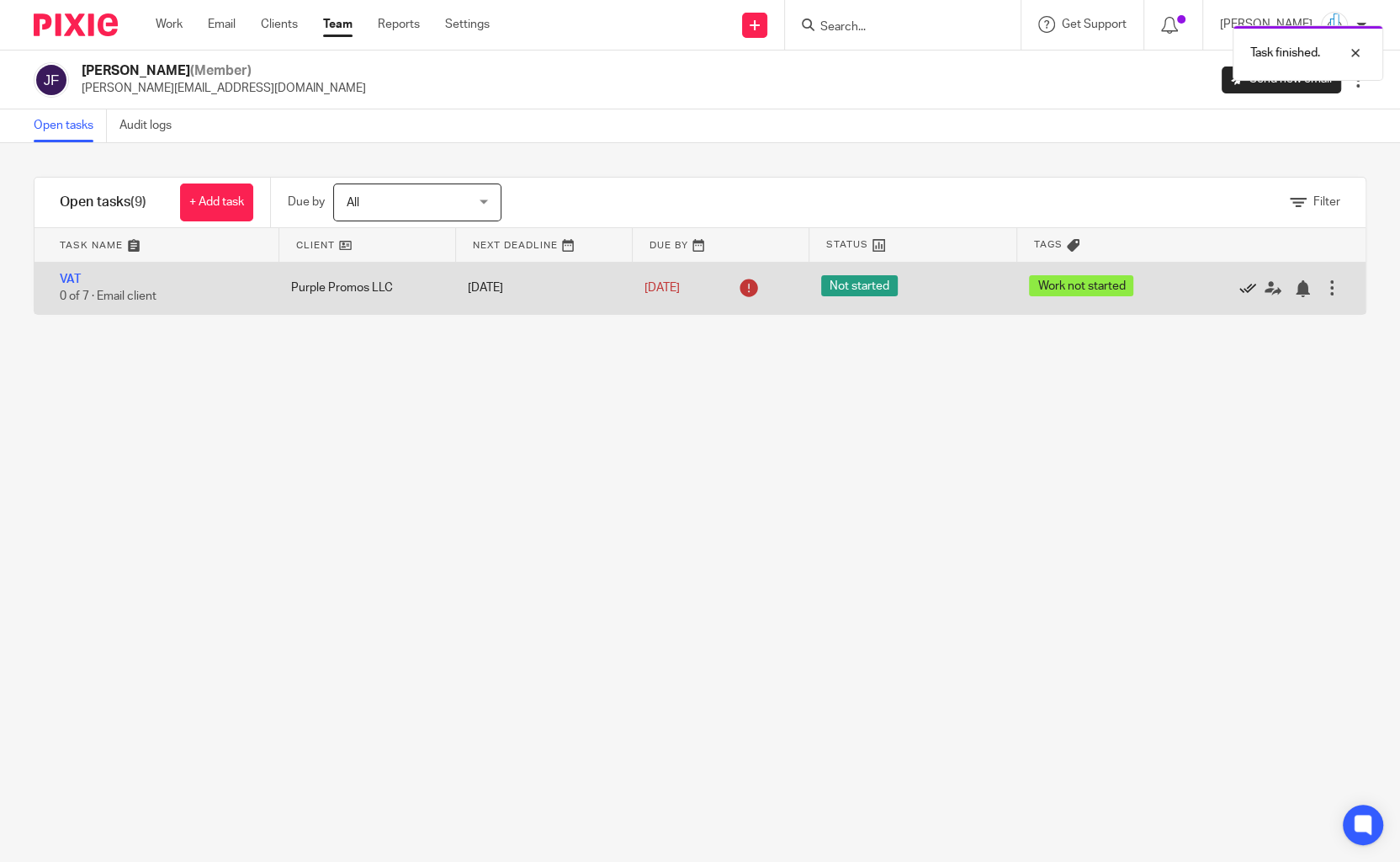
click at [1250, 285] on icon at bounding box center [1248, 288] width 17 height 17
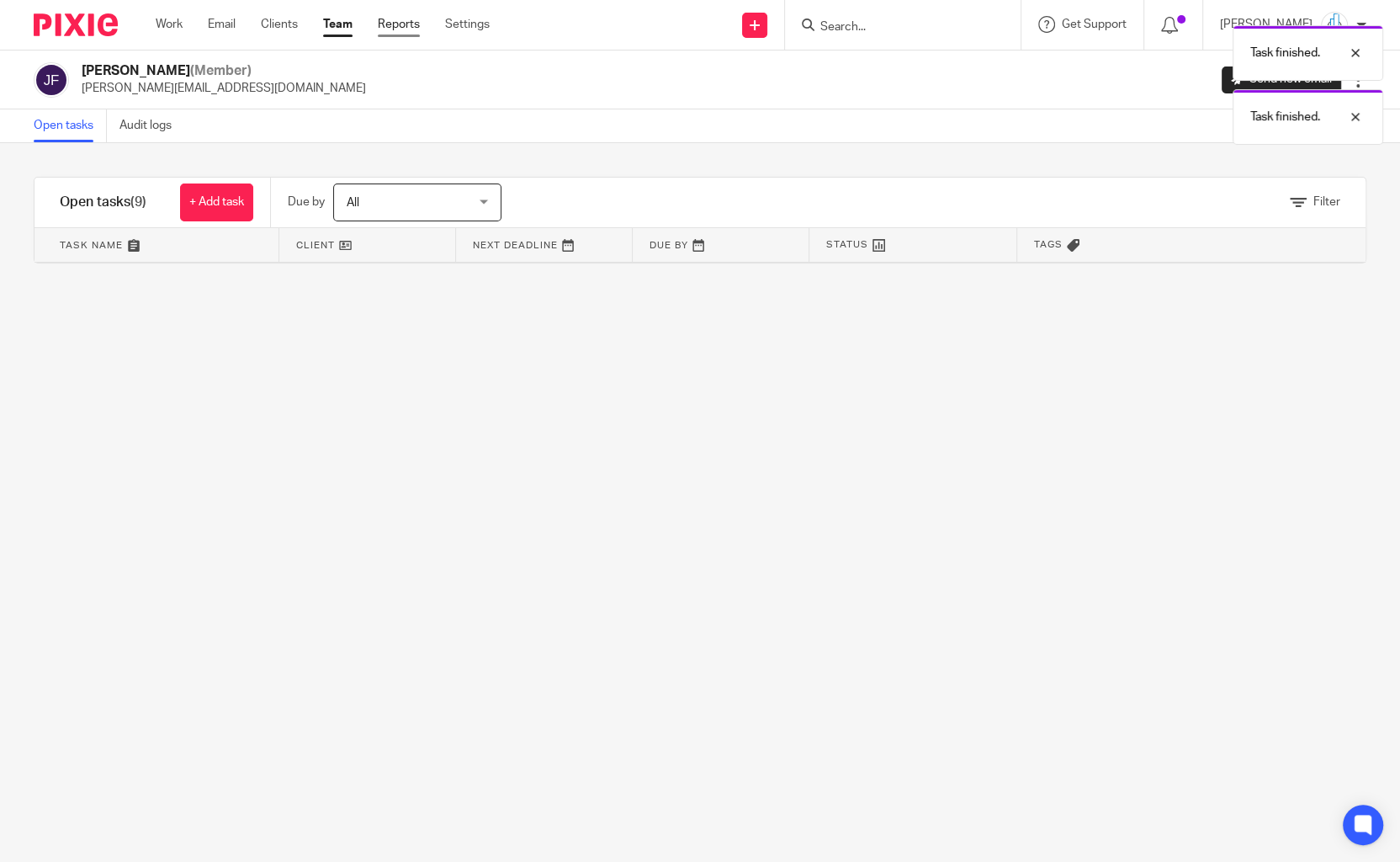
click at [389, 24] on link "Reports" at bounding box center [399, 24] width 42 height 17
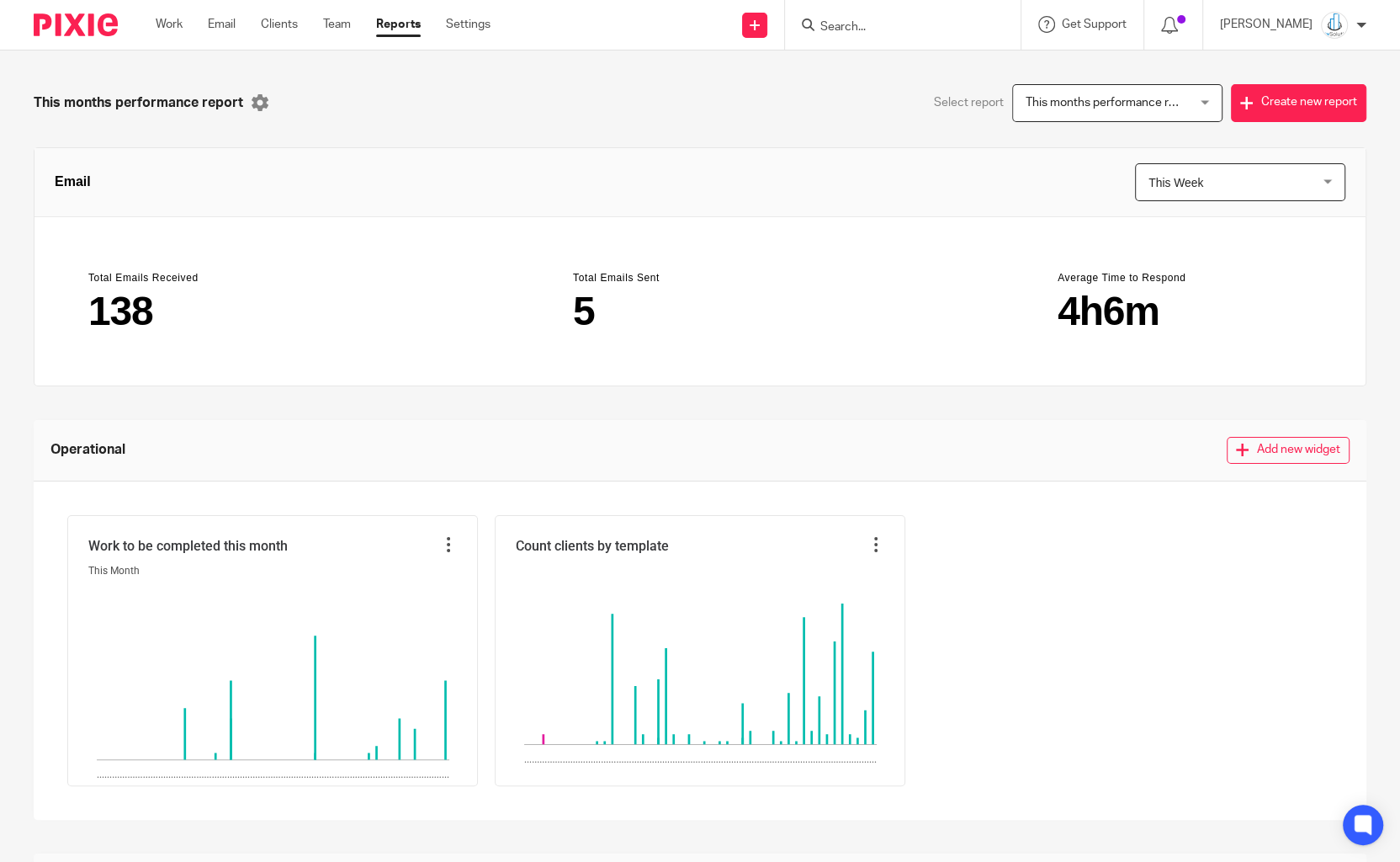
click at [261, 25] on ul "Work Email Clients Team Reports Settings" at bounding box center [335, 24] width 360 height 17
click at [853, 26] on input "Search" at bounding box center [895, 28] width 152 height 15
type input "purpl"
click at [891, 61] on link at bounding box center [919, 66] width 209 height 25
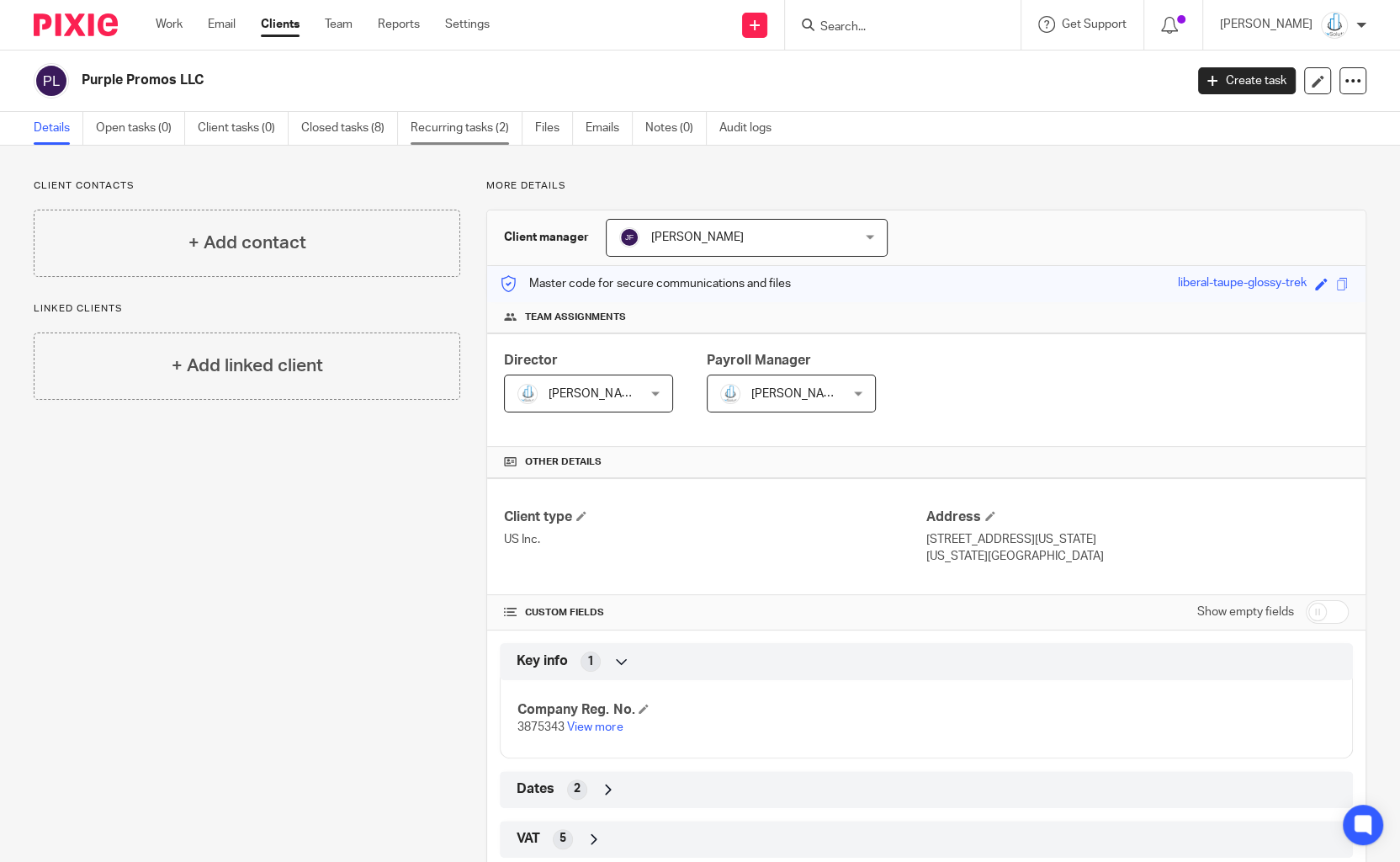
click at [484, 135] on link "Recurring tasks (2)" at bounding box center [467, 128] width 112 height 33
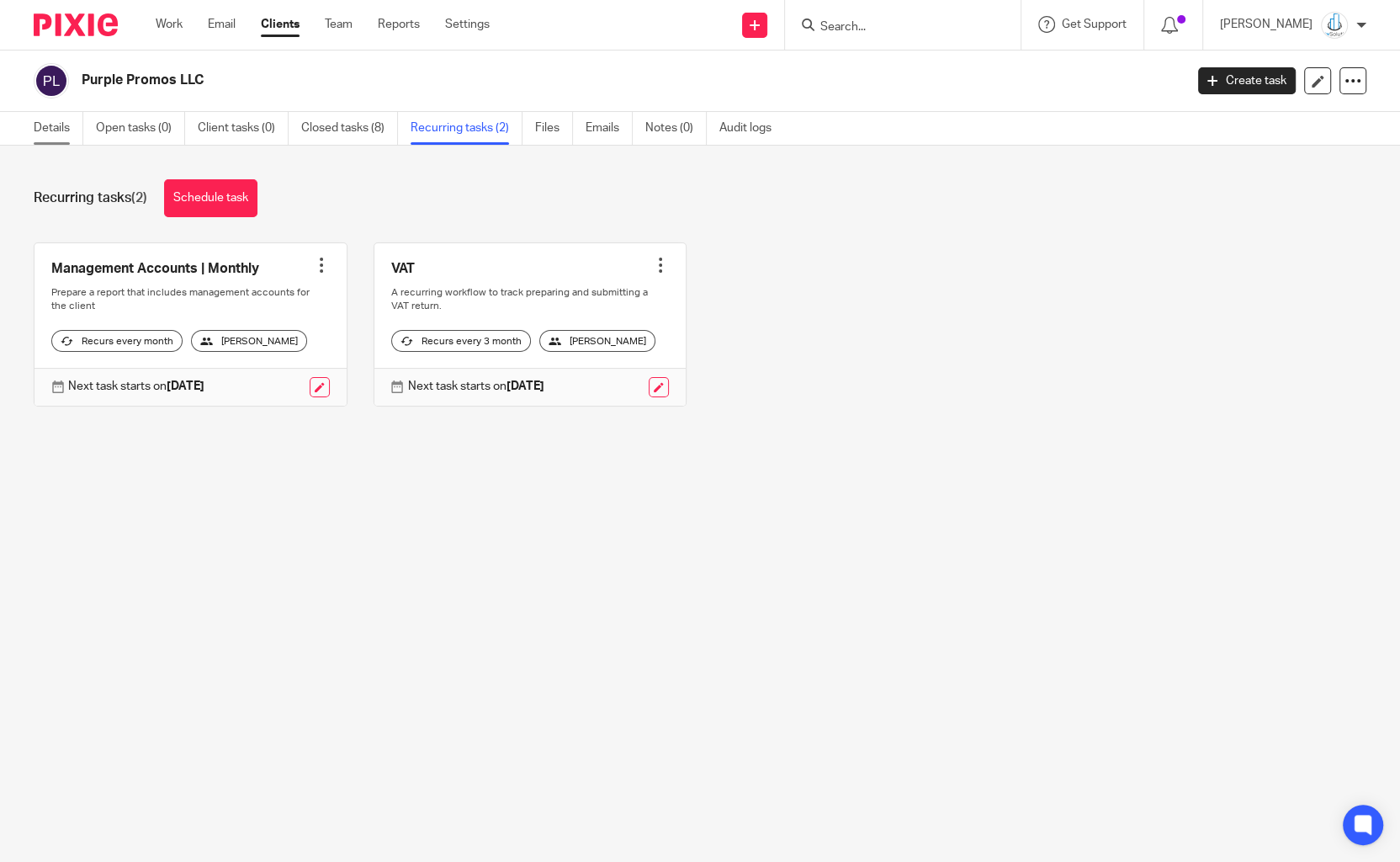
click at [69, 122] on link "Details" at bounding box center [58, 128] width 50 height 33
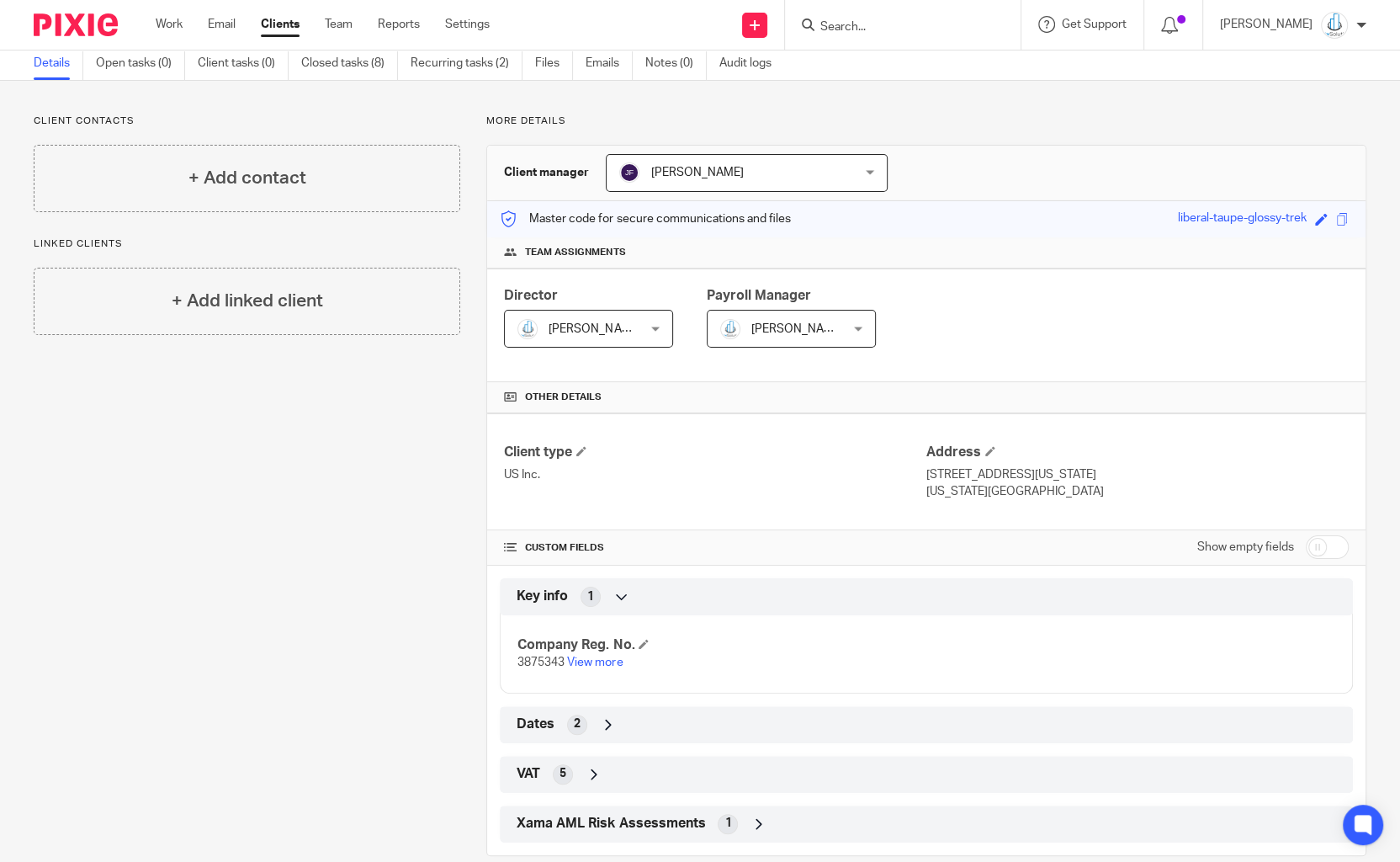
scroll to position [88, 0]
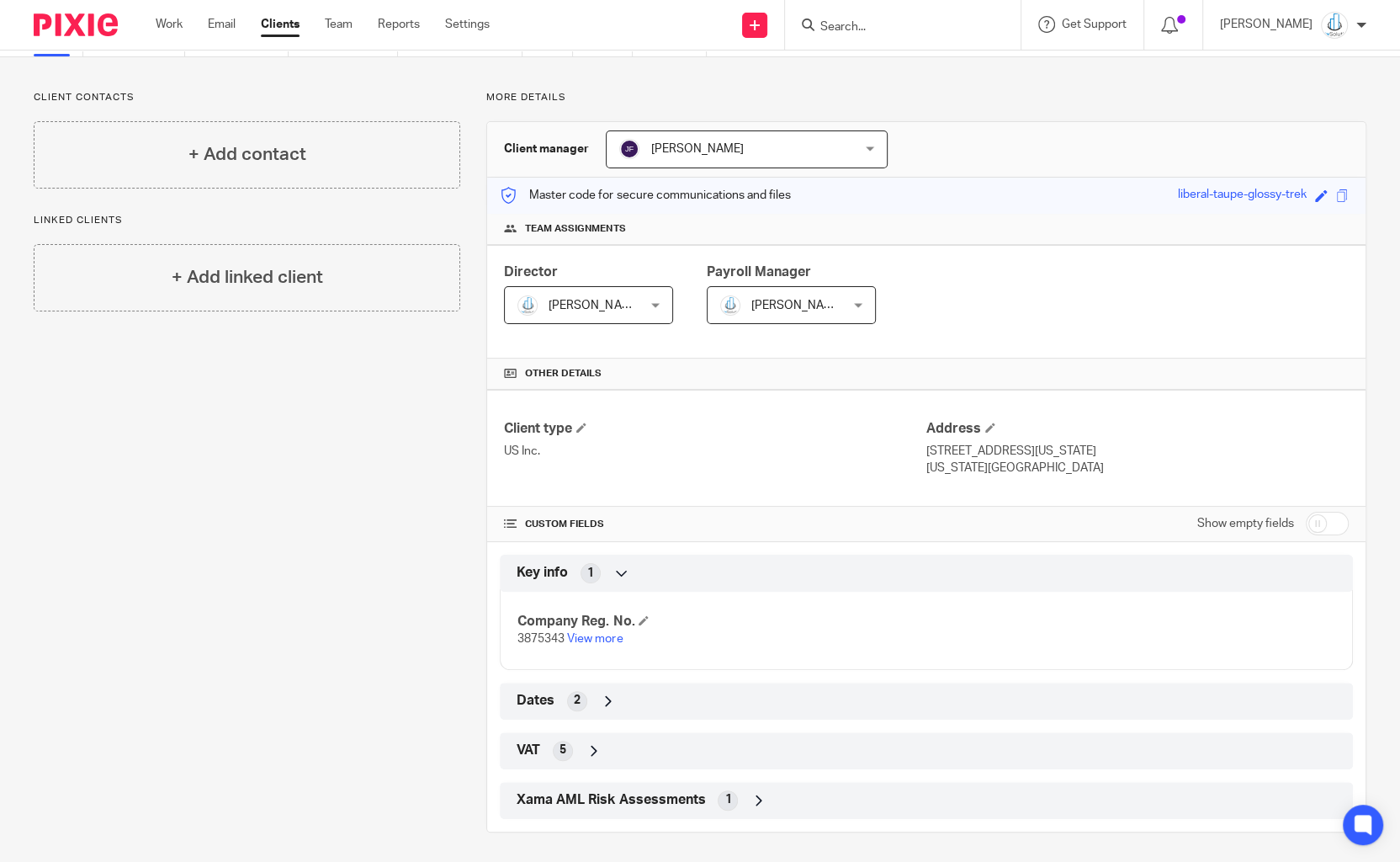
click at [583, 720] on div "Client type US Inc. Address [STREET_ADDRESS][US_STATE] [US_STATE], 10017 CUSTOM…" at bounding box center [926, 604] width 879 height 429
click at [600, 747] on icon at bounding box center [594, 751] width 17 height 17
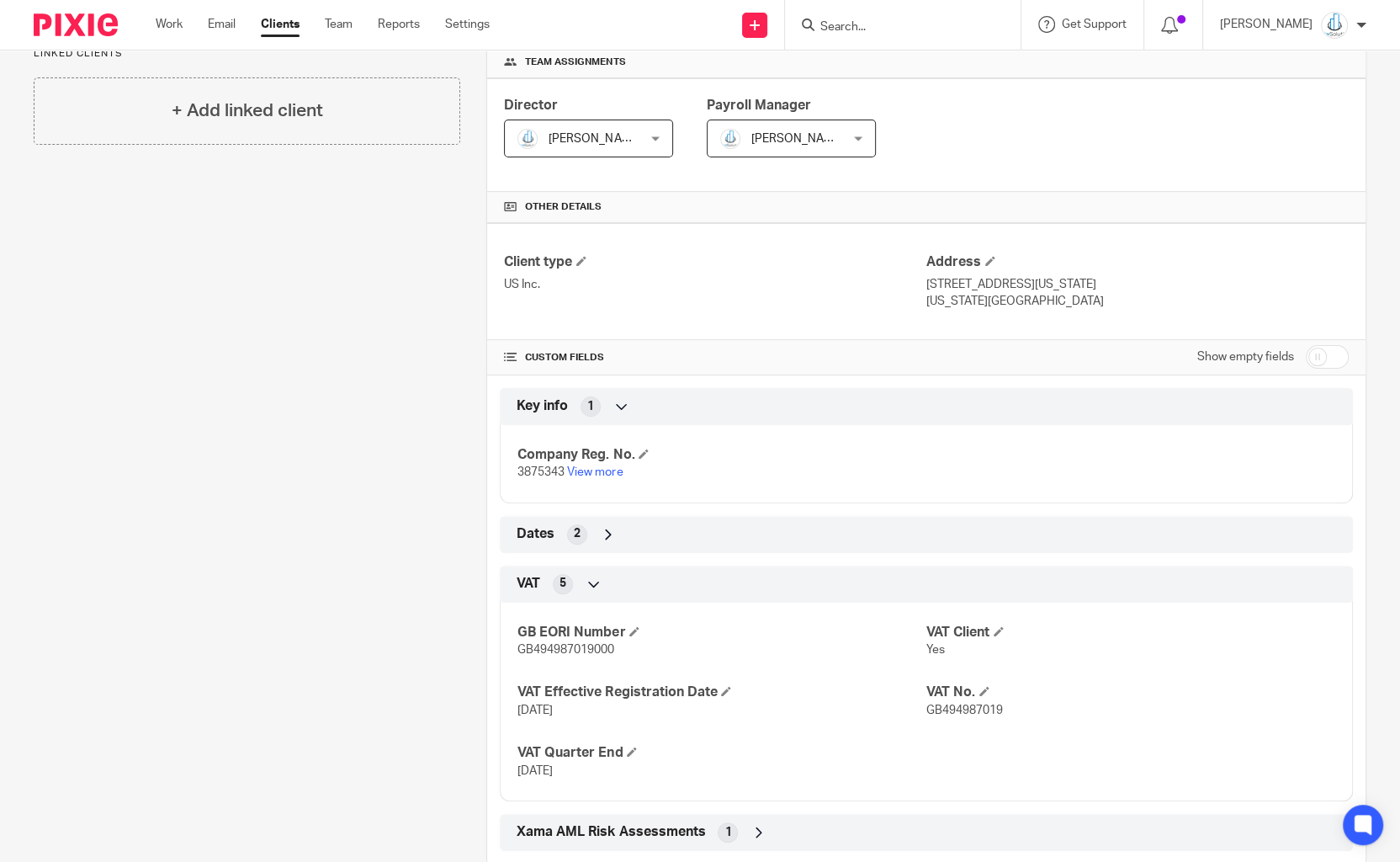
scroll to position [261, 0]
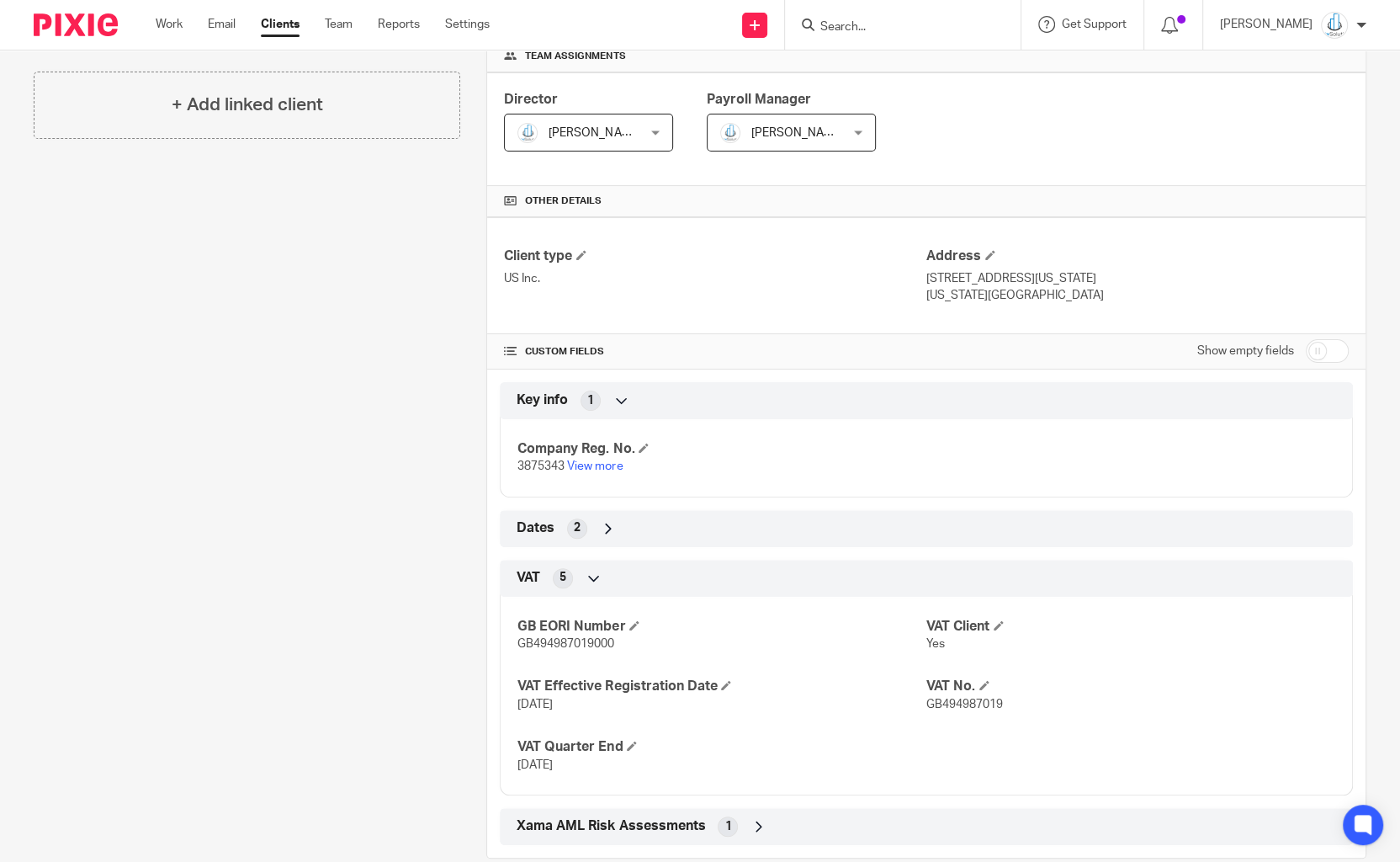
click at [989, 702] on span "GB494987019" at bounding box center [965, 704] width 77 height 12
copy span "GB494987019"
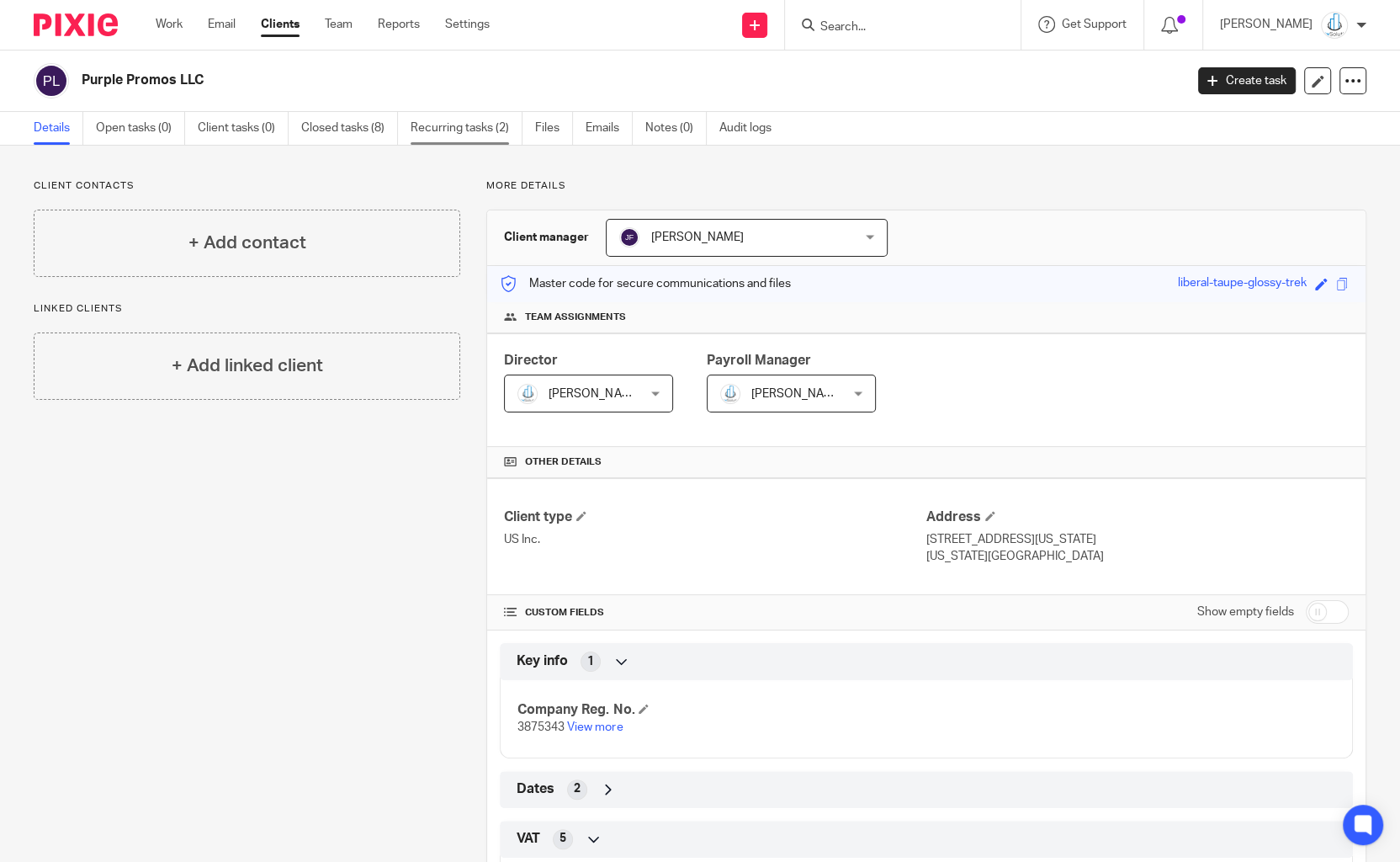
click at [434, 128] on link "Recurring tasks (2)" at bounding box center [467, 128] width 112 height 33
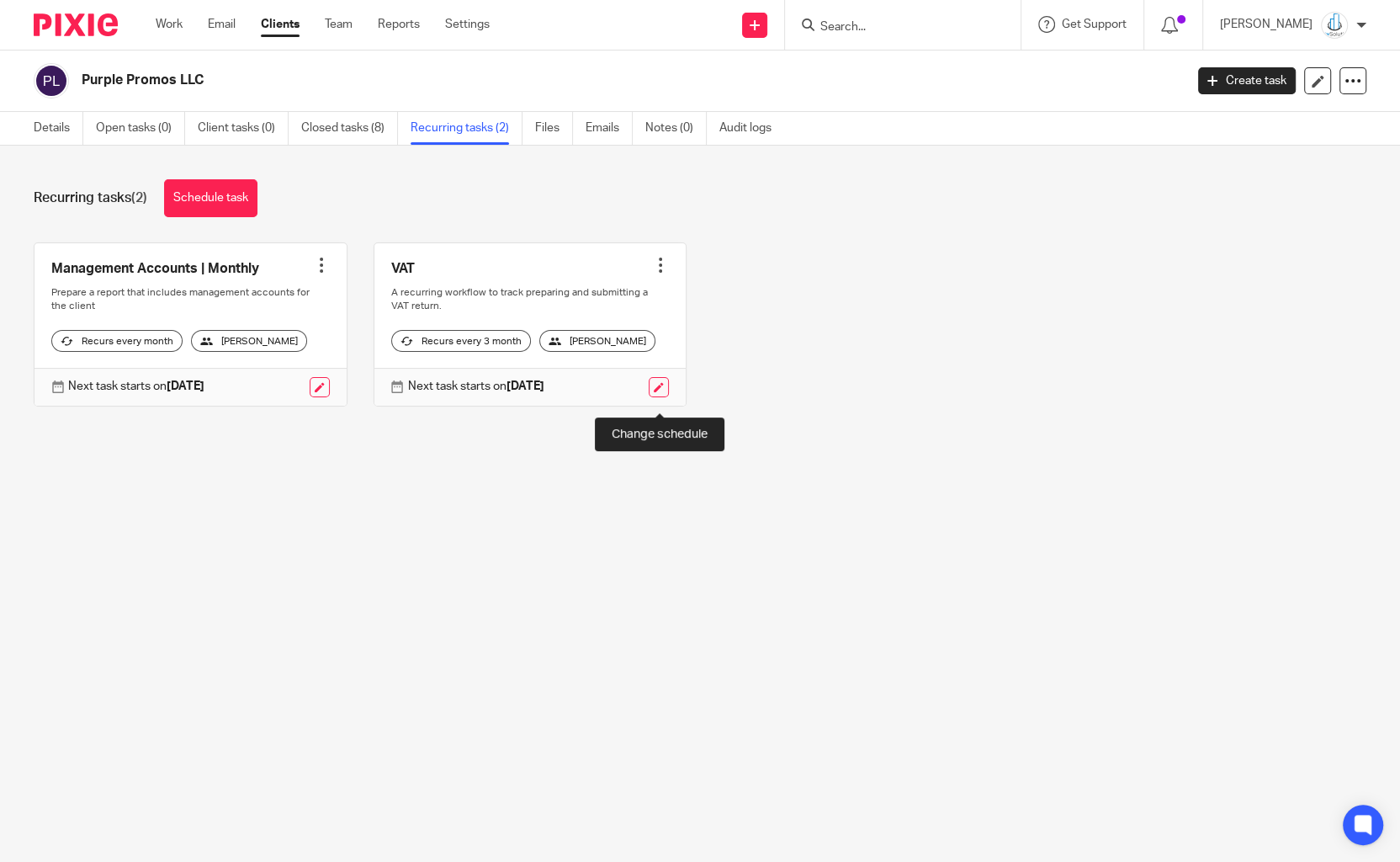
click at [668, 397] on link at bounding box center [659, 387] width 21 height 21
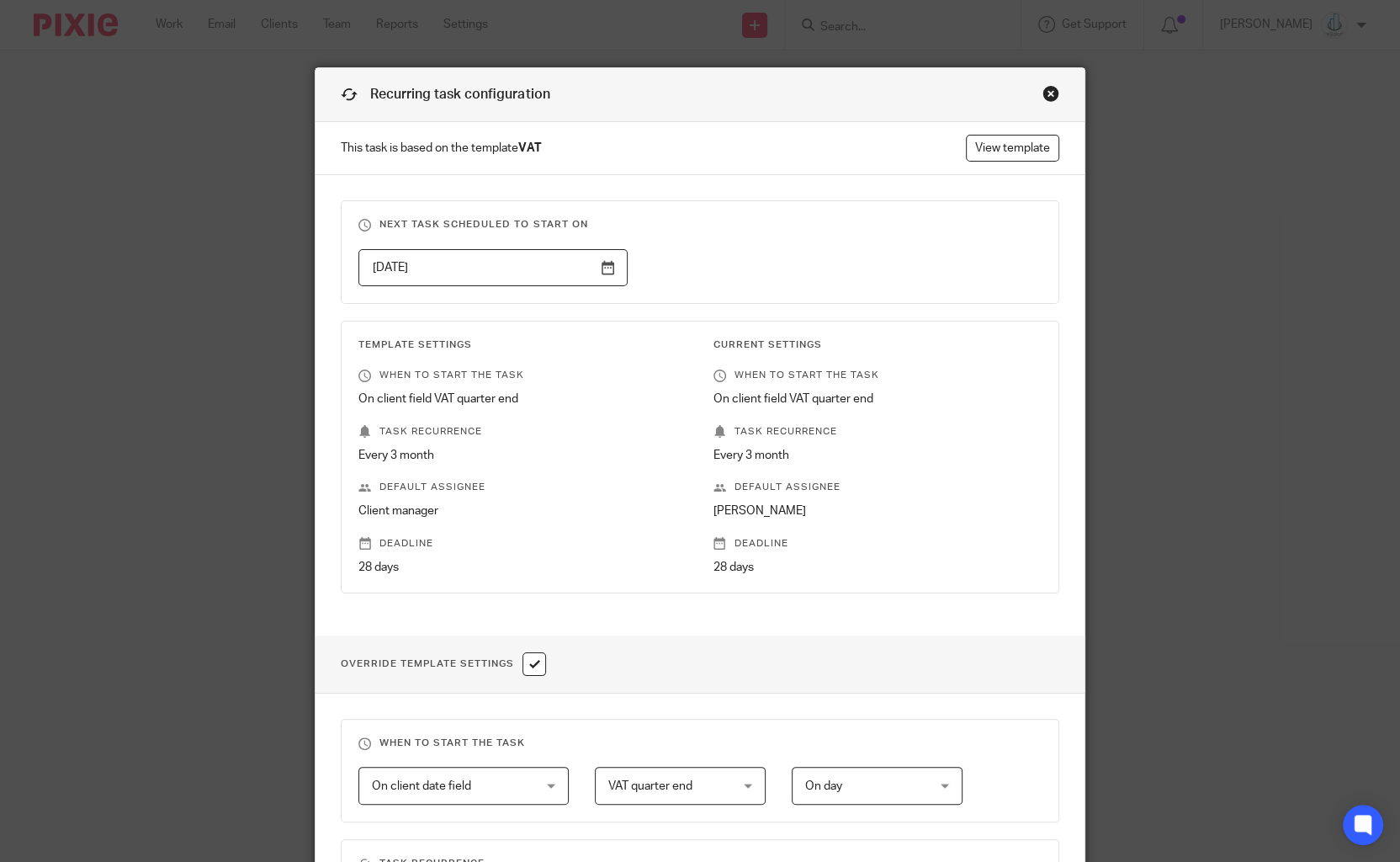
click at [1050, 88] on div "Close this dialog window" at bounding box center [1051, 94] width 17 height 17
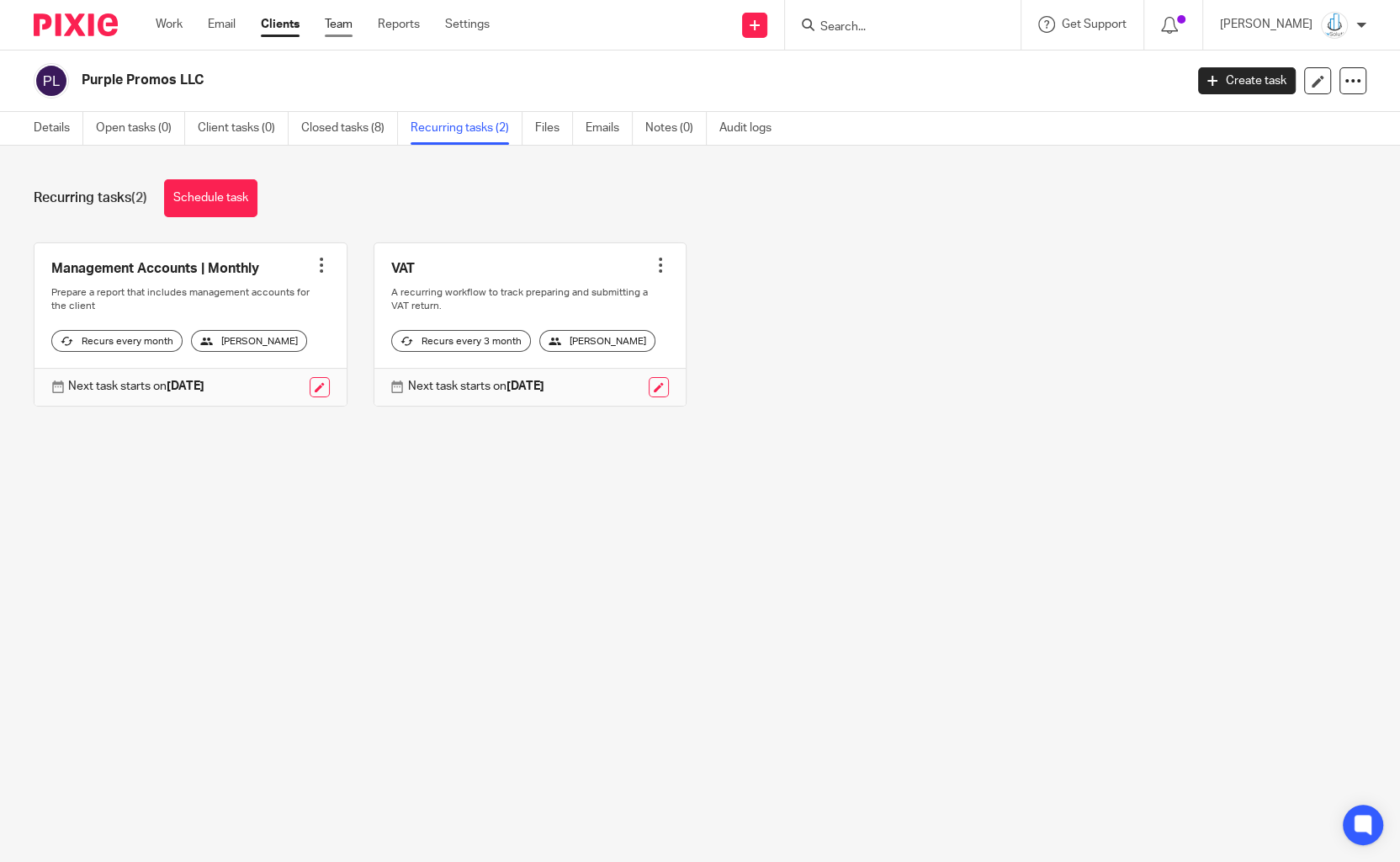
click at [340, 24] on link "Team" at bounding box center [339, 24] width 28 height 17
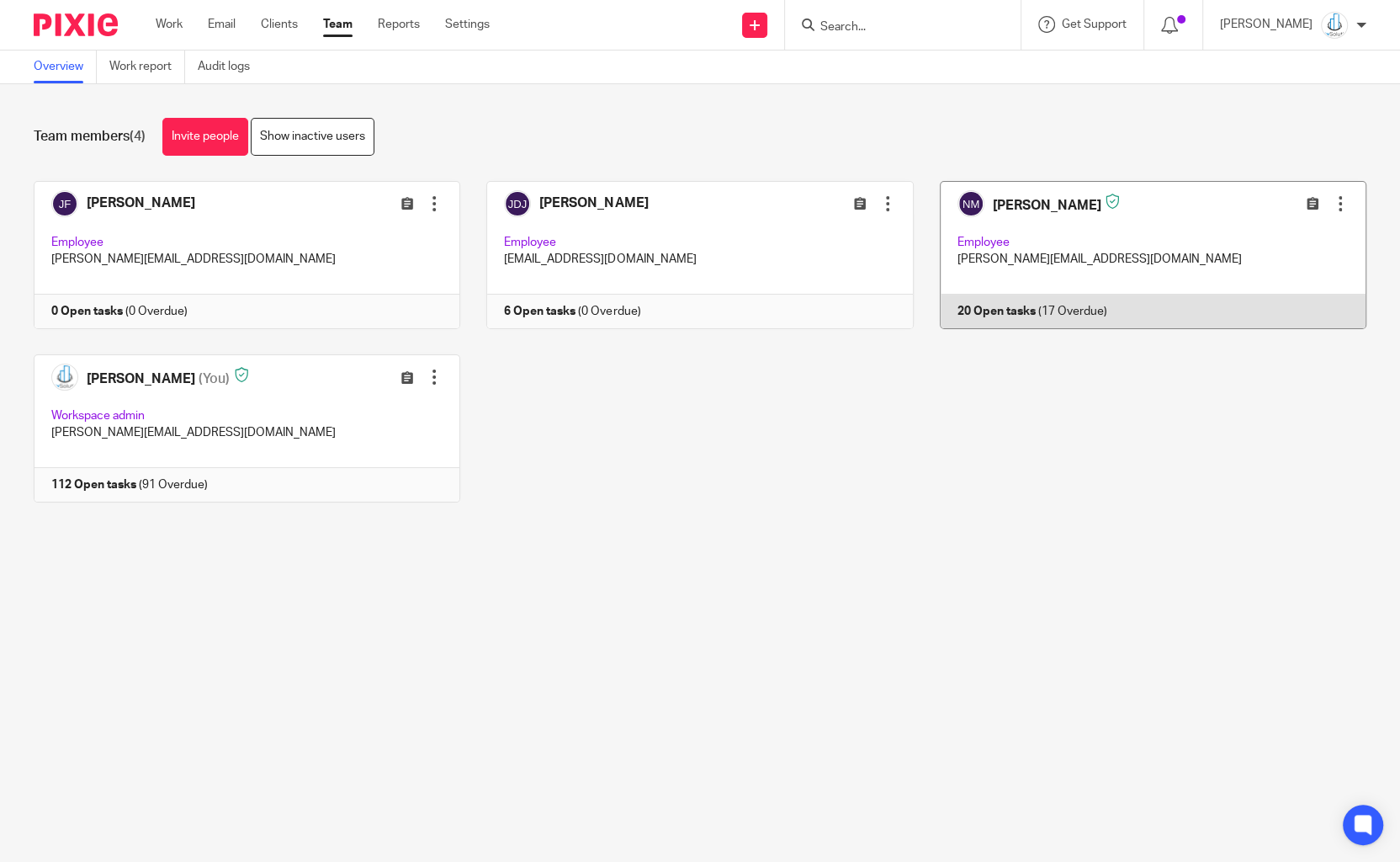
click at [1106, 312] on link at bounding box center [1141, 255] width 453 height 148
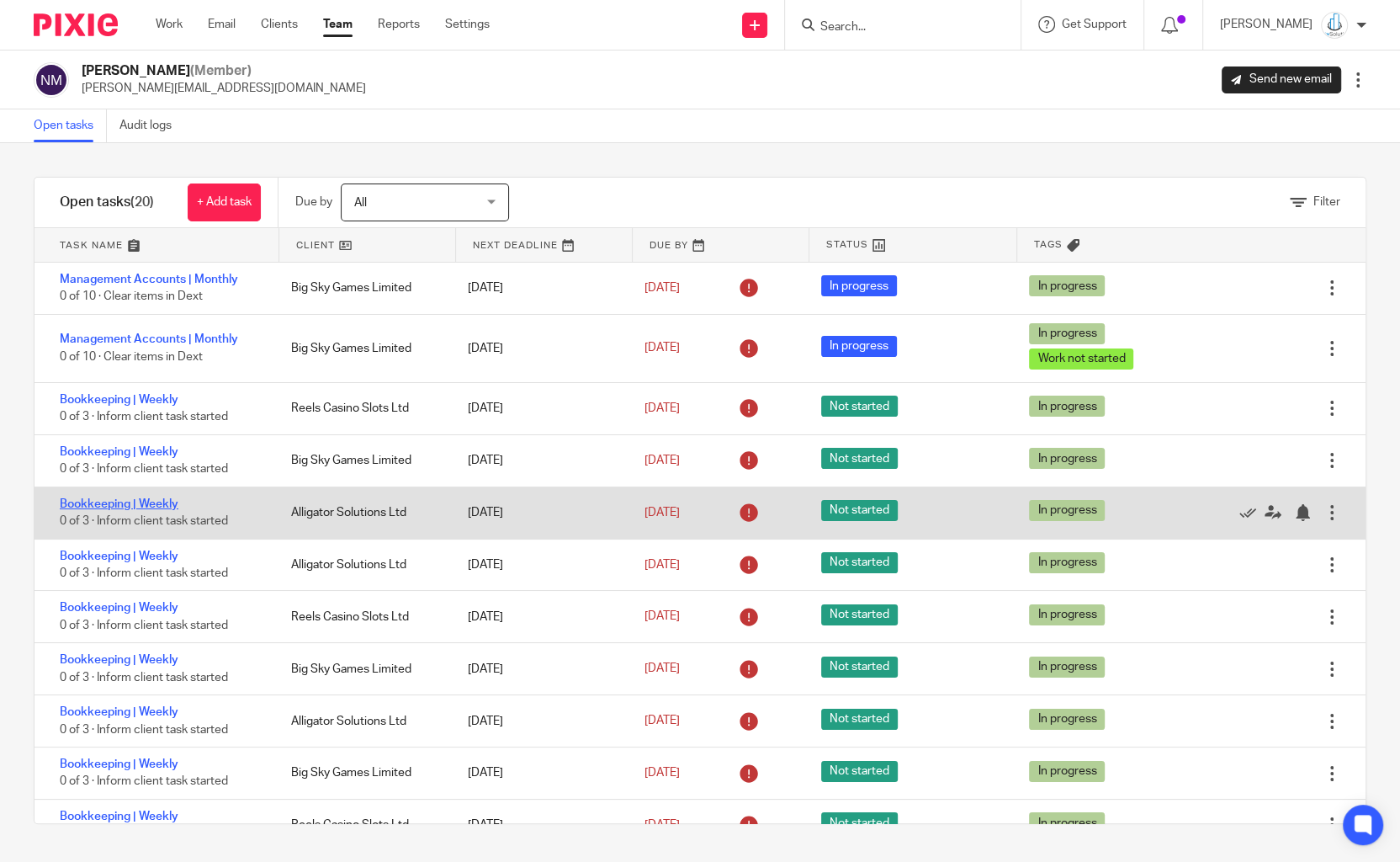
click at [121, 504] on link "Bookkeeping | Weekly" at bounding box center [119, 504] width 119 height 12
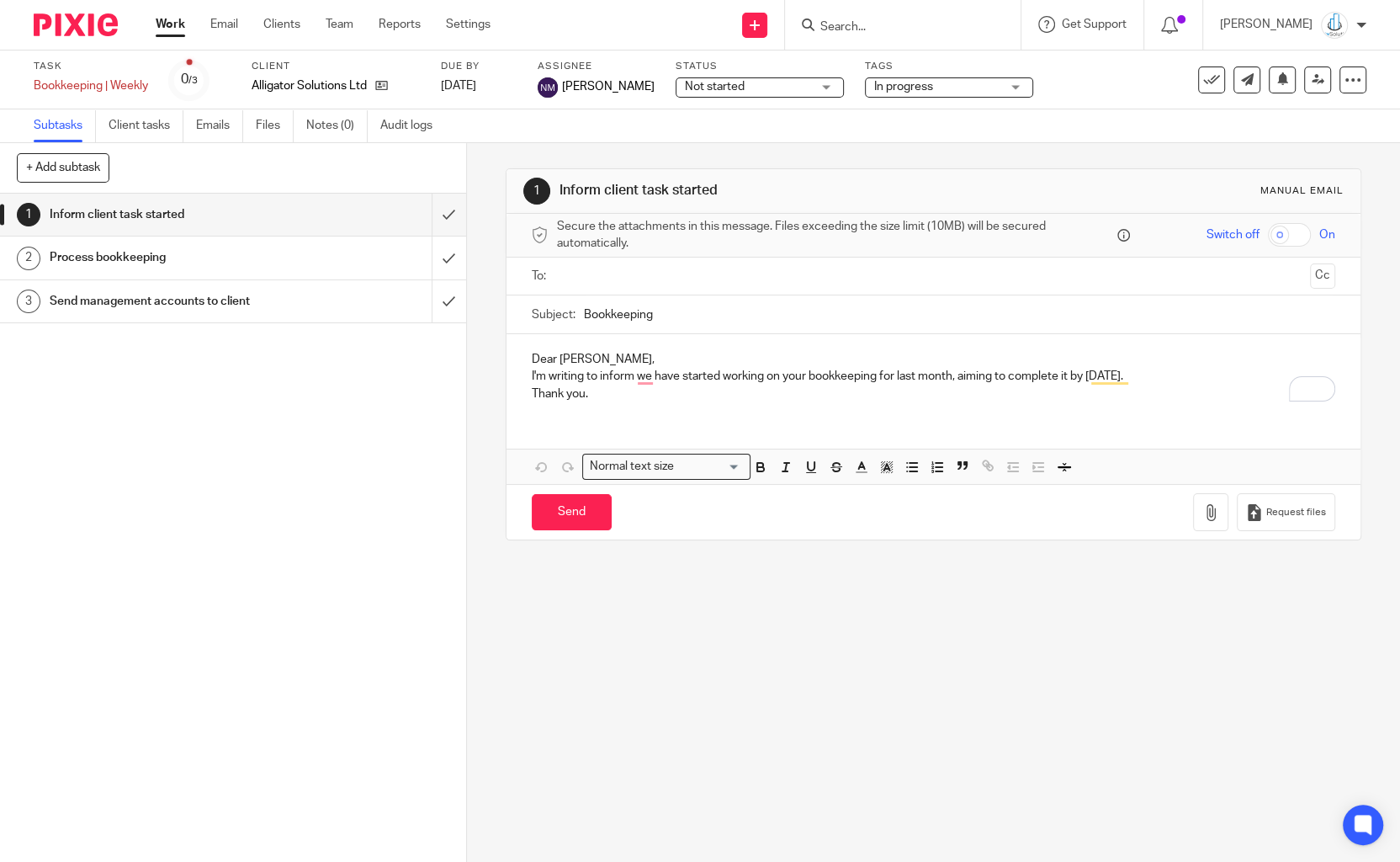
click at [815, 22] on icon at bounding box center [808, 24] width 12 height 12
click at [876, 29] on input "Search" at bounding box center [895, 28] width 152 height 15
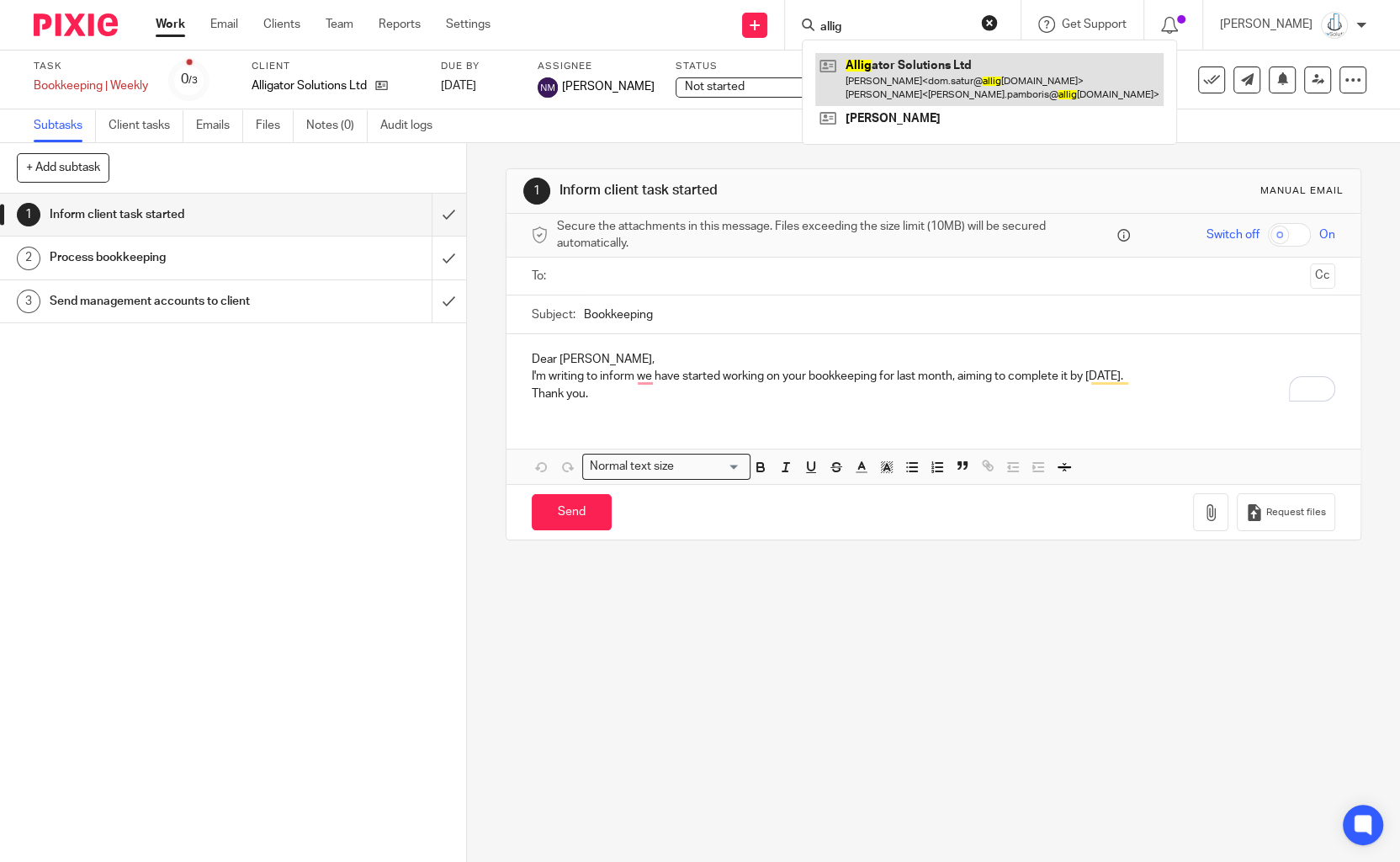
type input "allig"
click at [936, 68] on link at bounding box center [989, 80] width 348 height 52
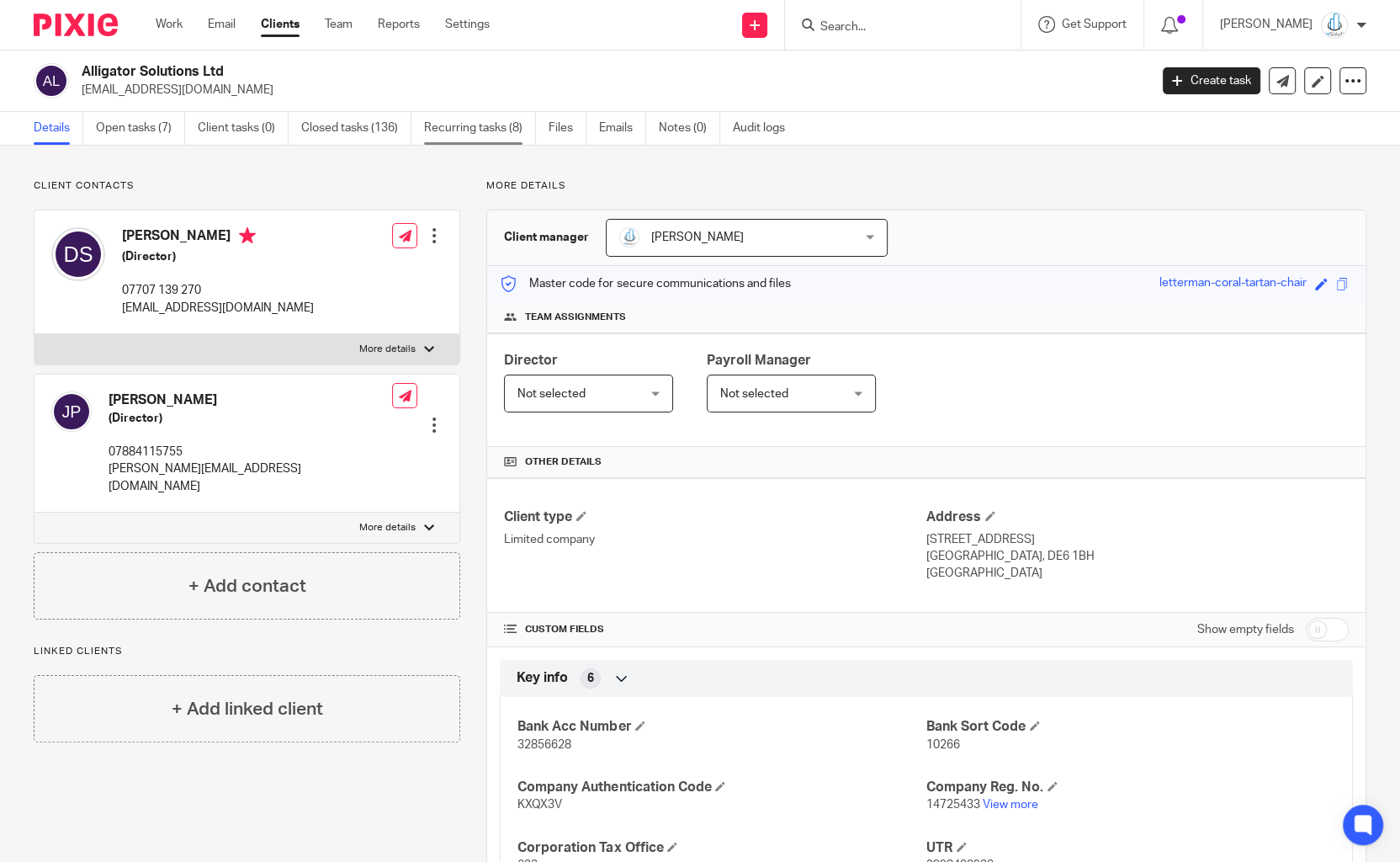
click at [485, 122] on link "Recurring tasks (8)" at bounding box center [480, 128] width 112 height 33
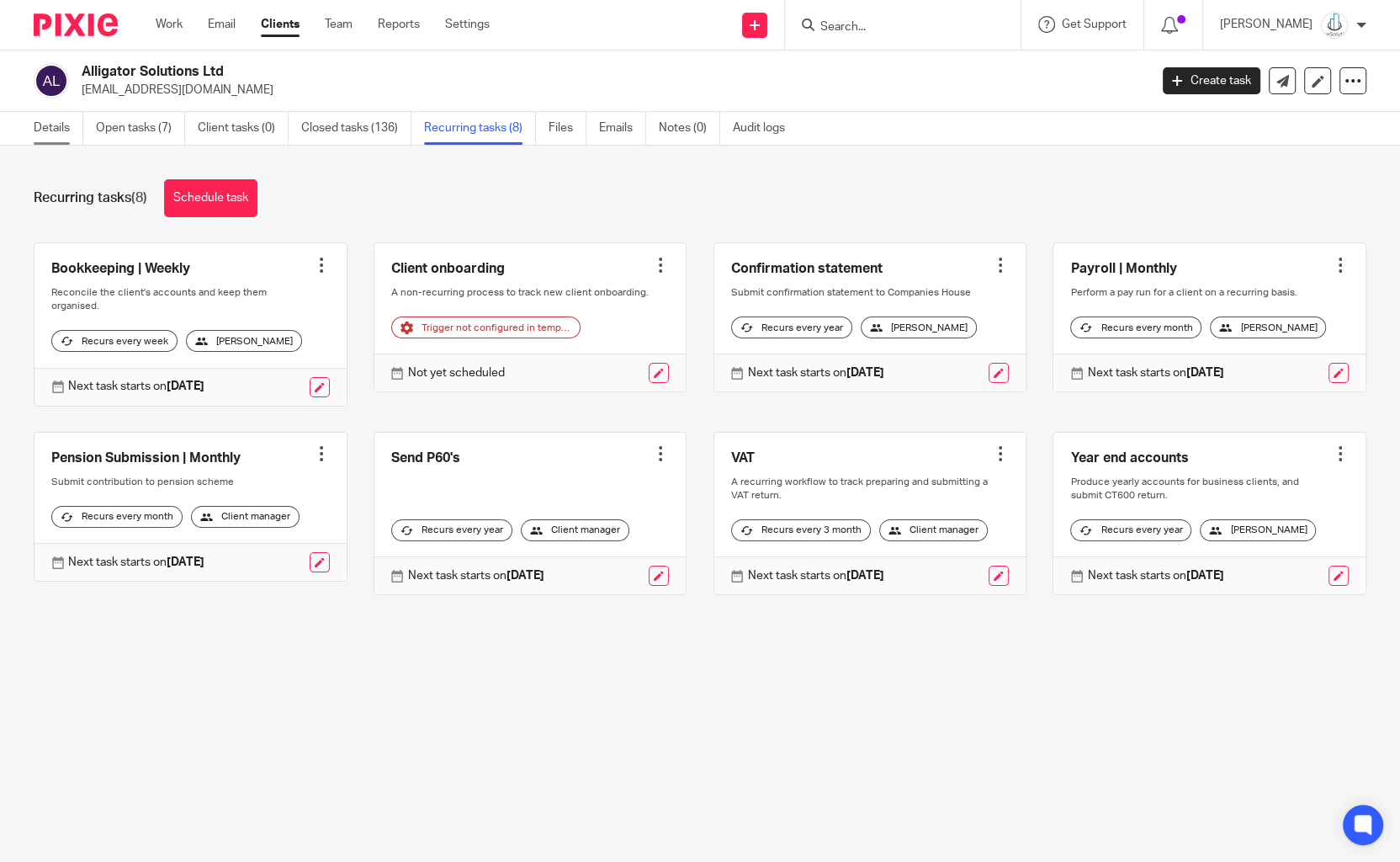
click at [66, 135] on link "Details" at bounding box center [58, 128] width 50 height 33
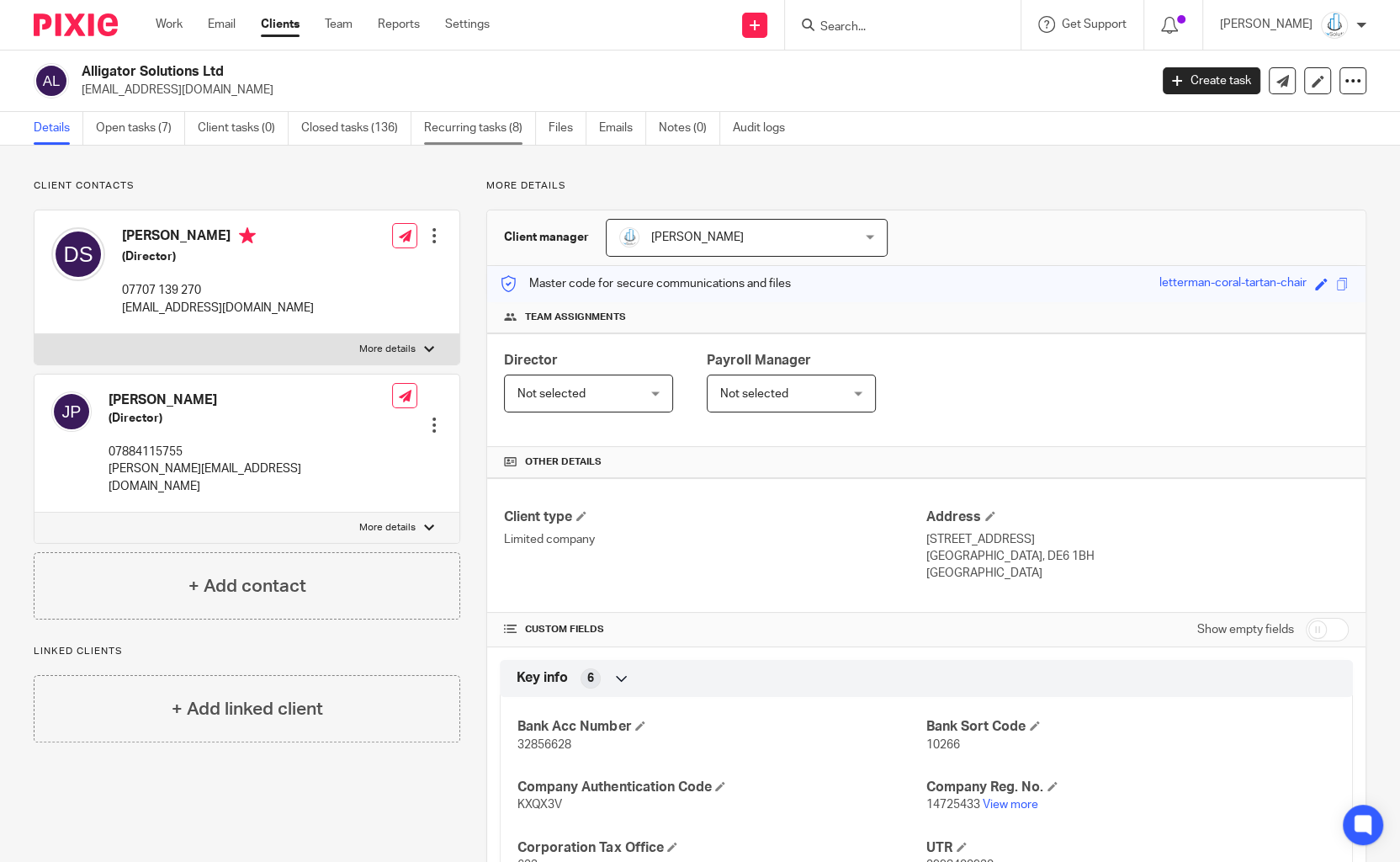
click at [497, 122] on link "Recurring tasks (8)" at bounding box center [480, 128] width 112 height 33
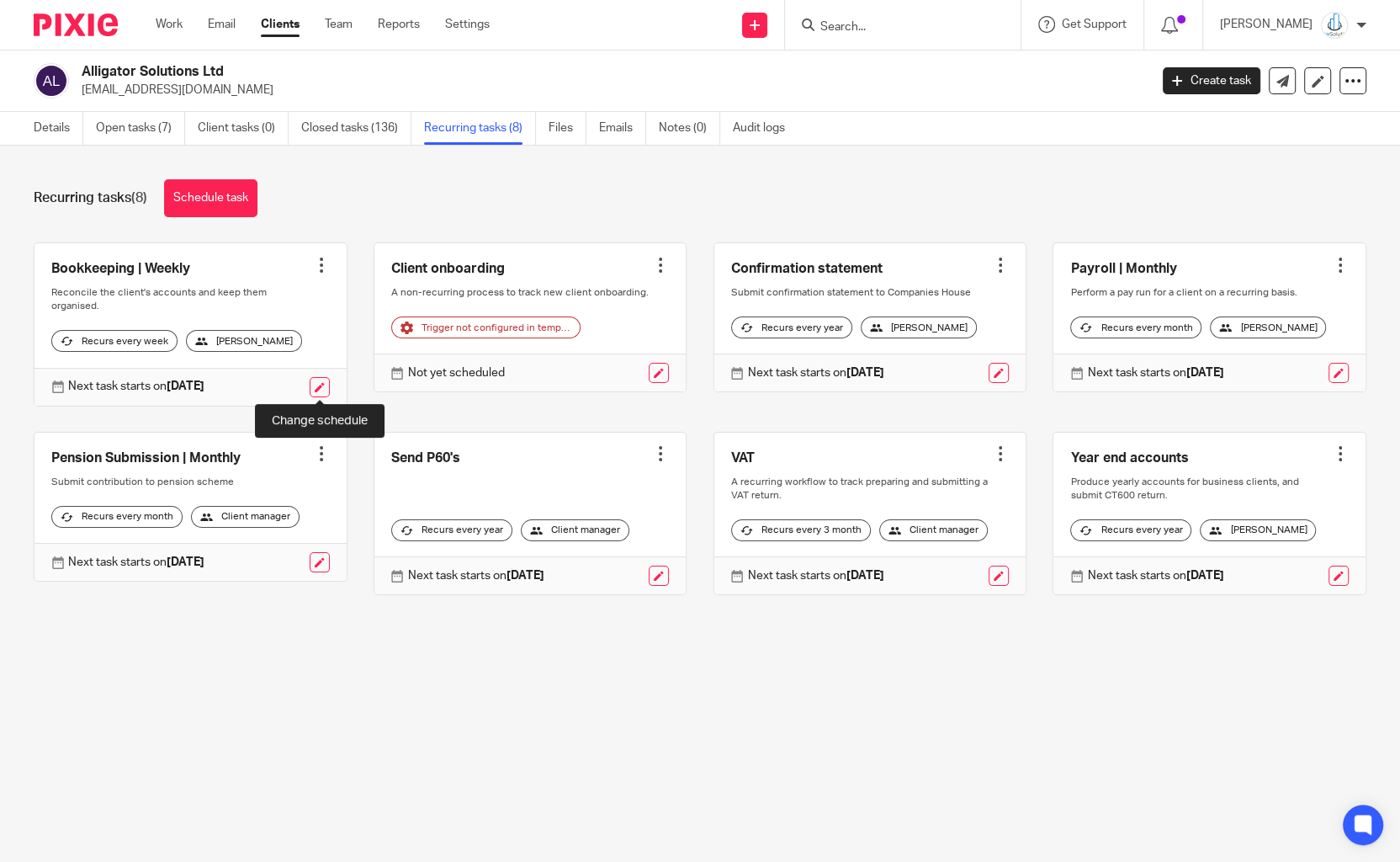
click at [322, 384] on link at bounding box center [320, 387] width 21 height 21
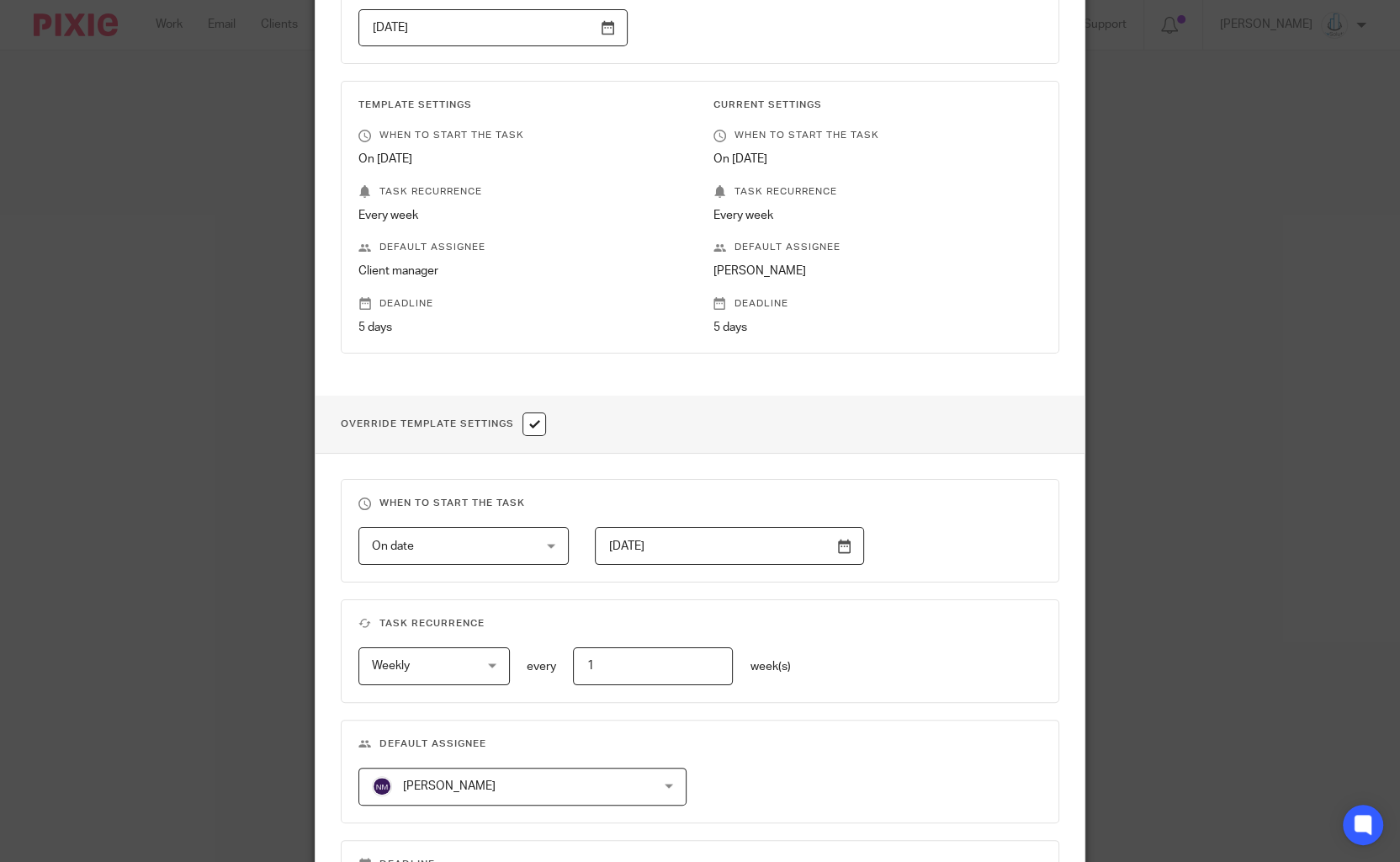
scroll to position [296, 0]
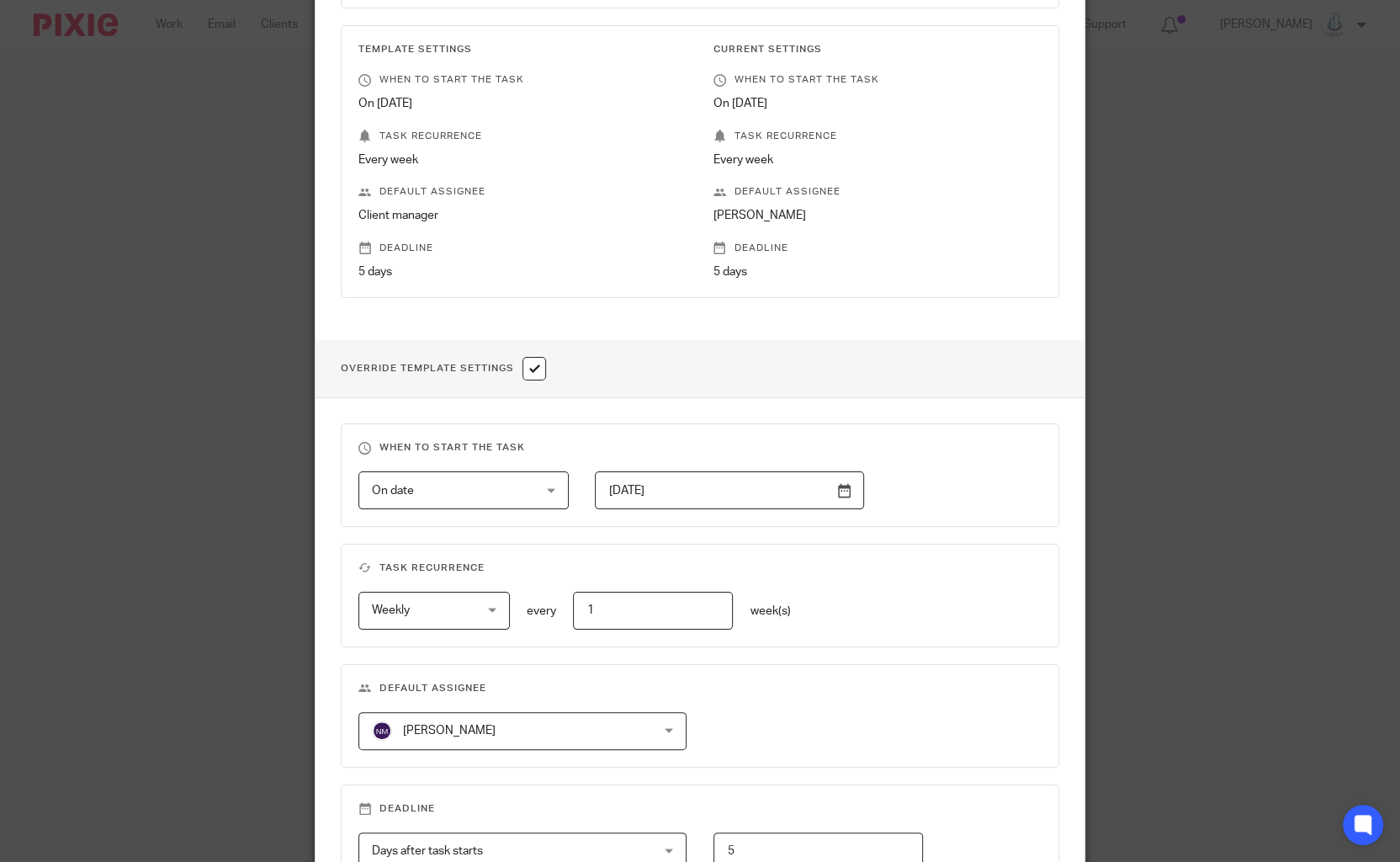
click at [502, 731] on span "[PERSON_NAME]" at bounding box center [497, 731] width 251 height 36
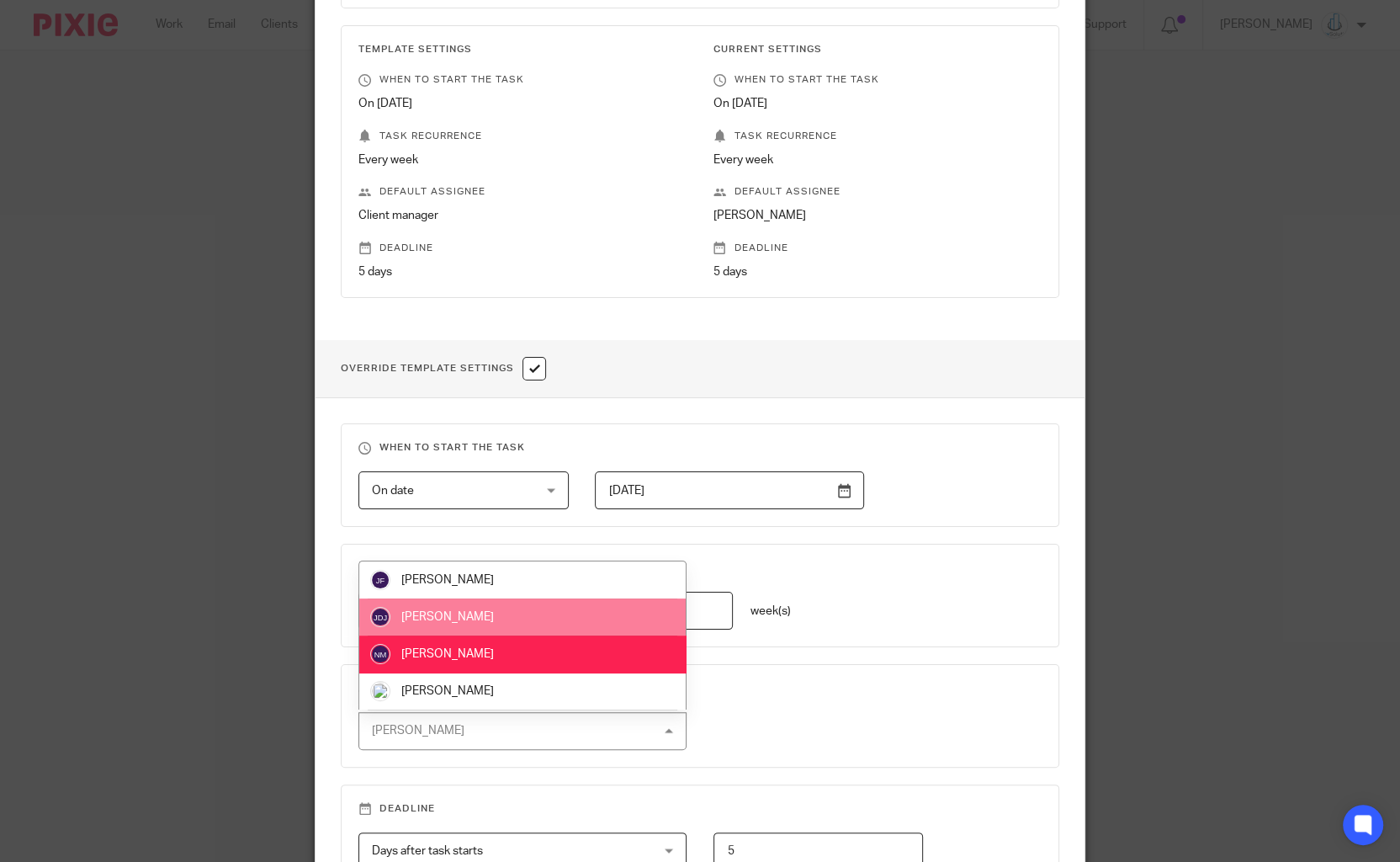
click at [490, 621] on span "[PERSON_NAME]" at bounding box center [447, 617] width 93 height 12
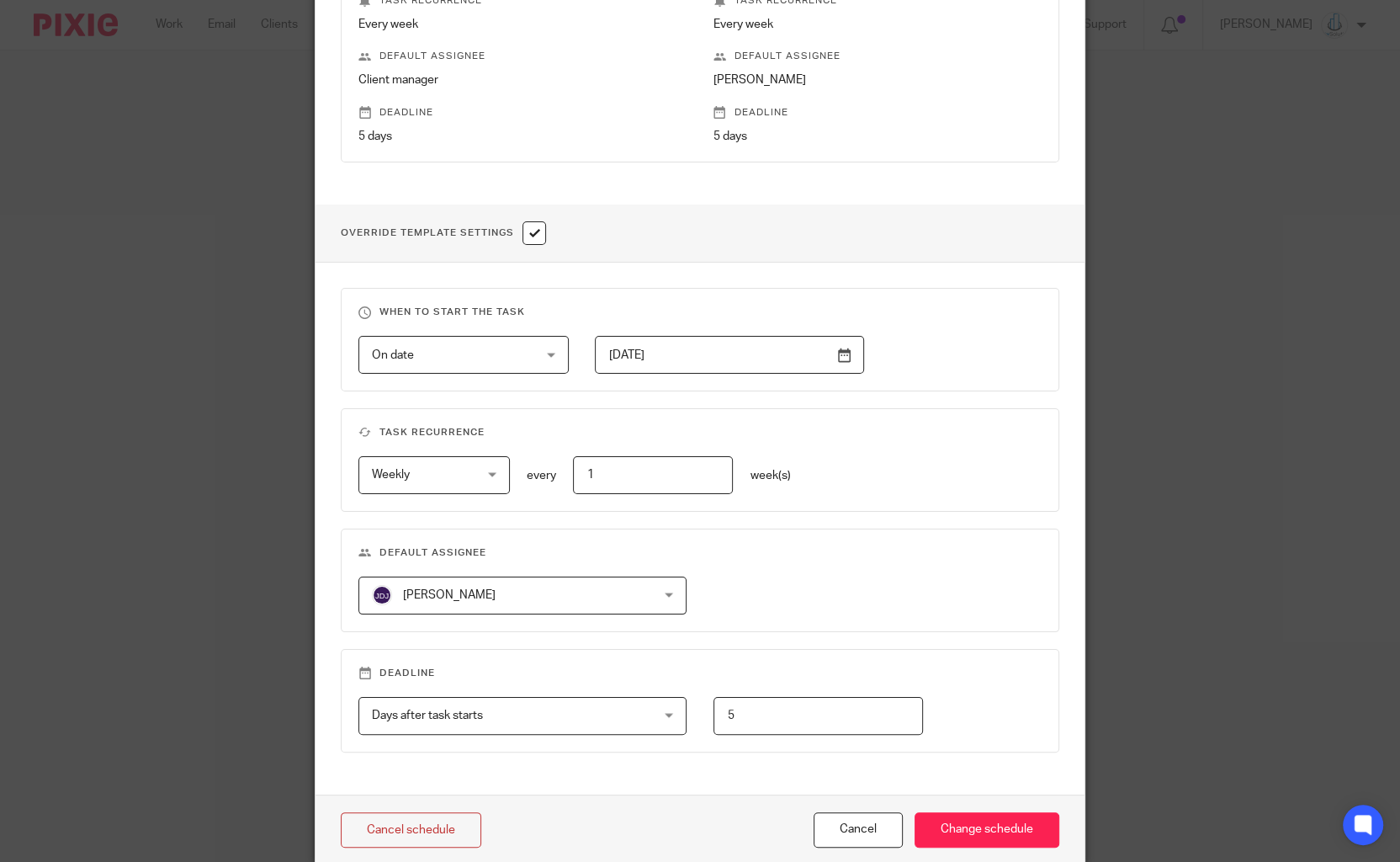
scroll to position [497, 0]
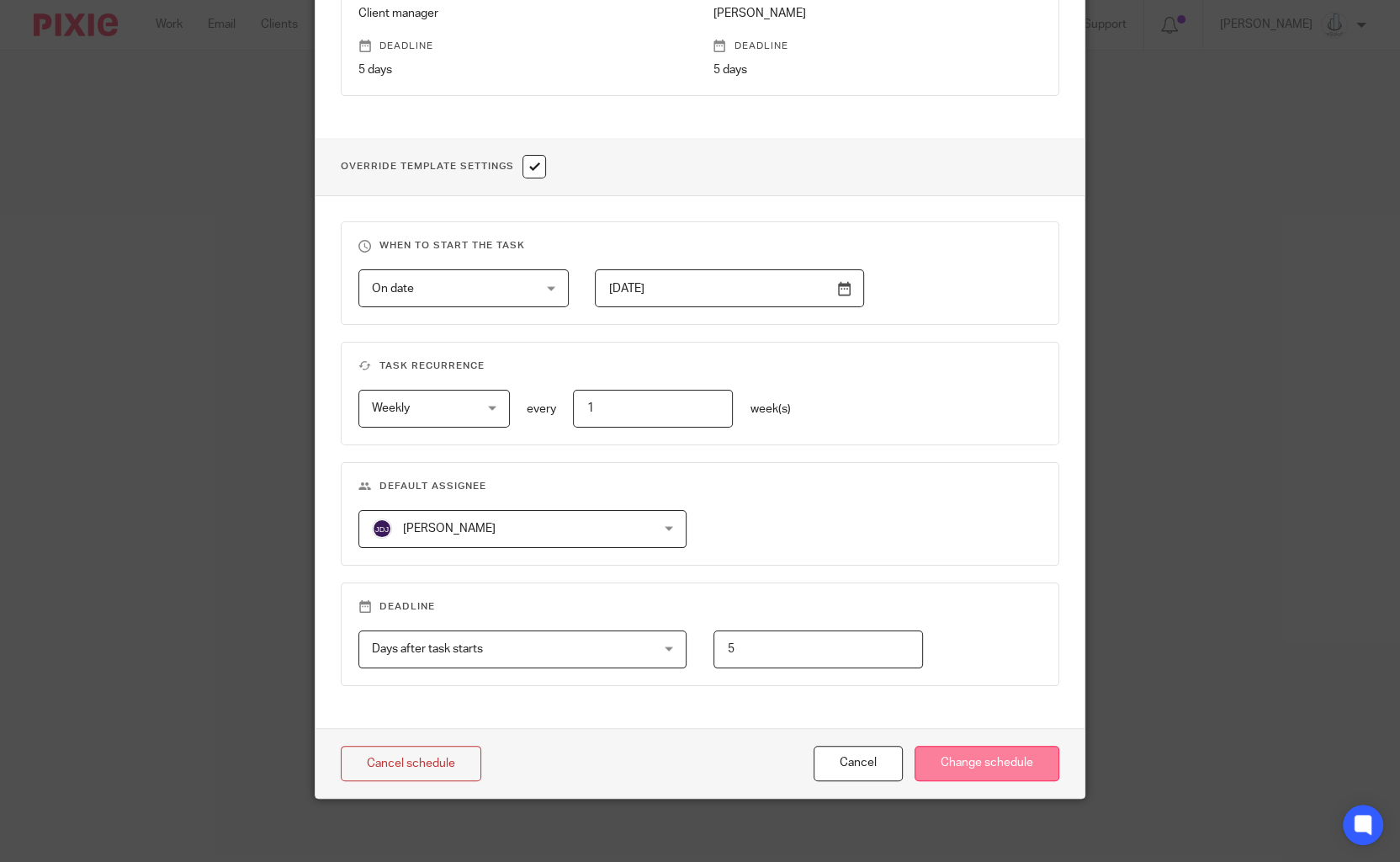
click at [983, 746] on input "Change schedule" at bounding box center [987, 764] width 145 height 37
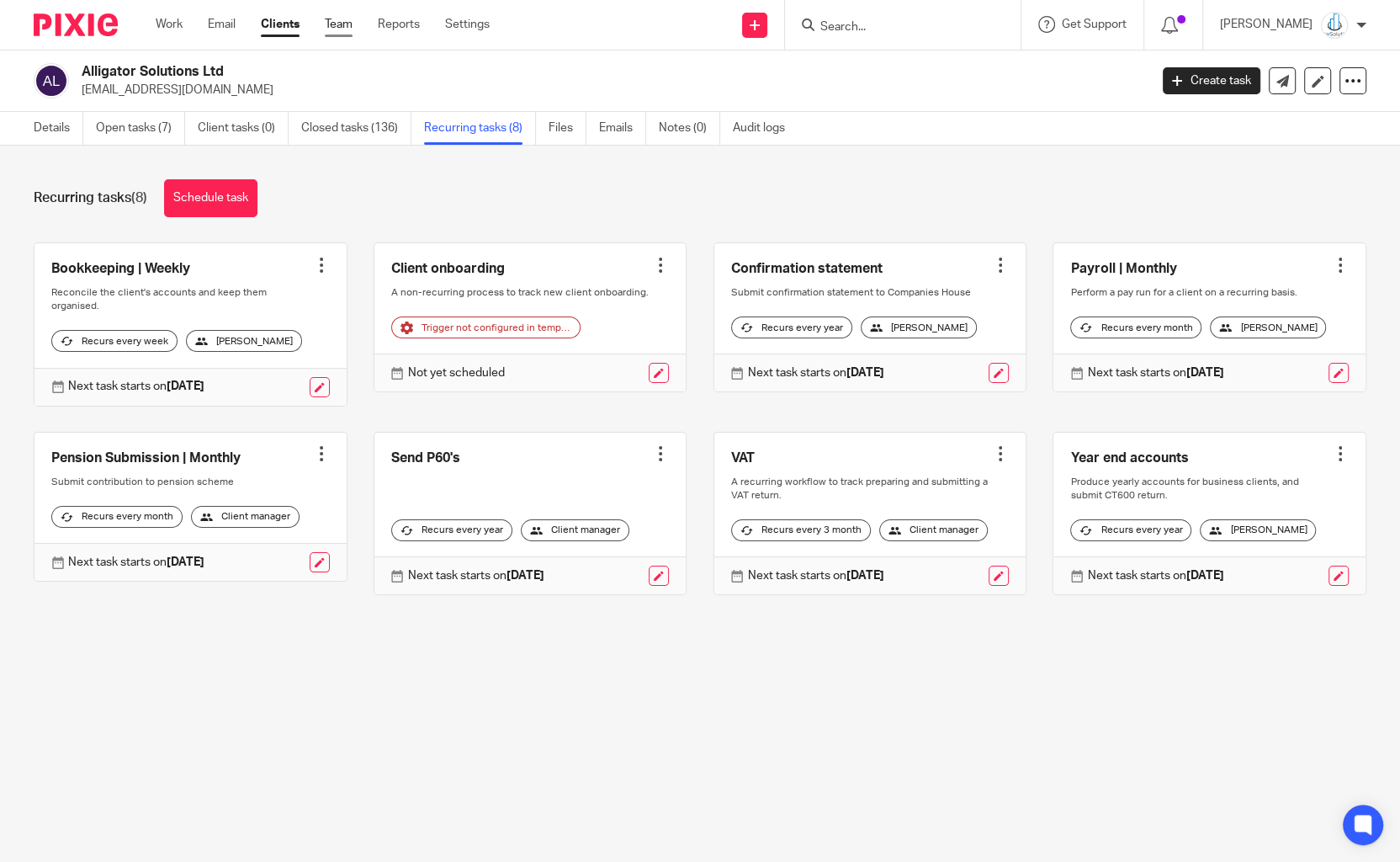
click at [346, 29] on link "Team" at bounding box center [339, 24] width 28 height 17
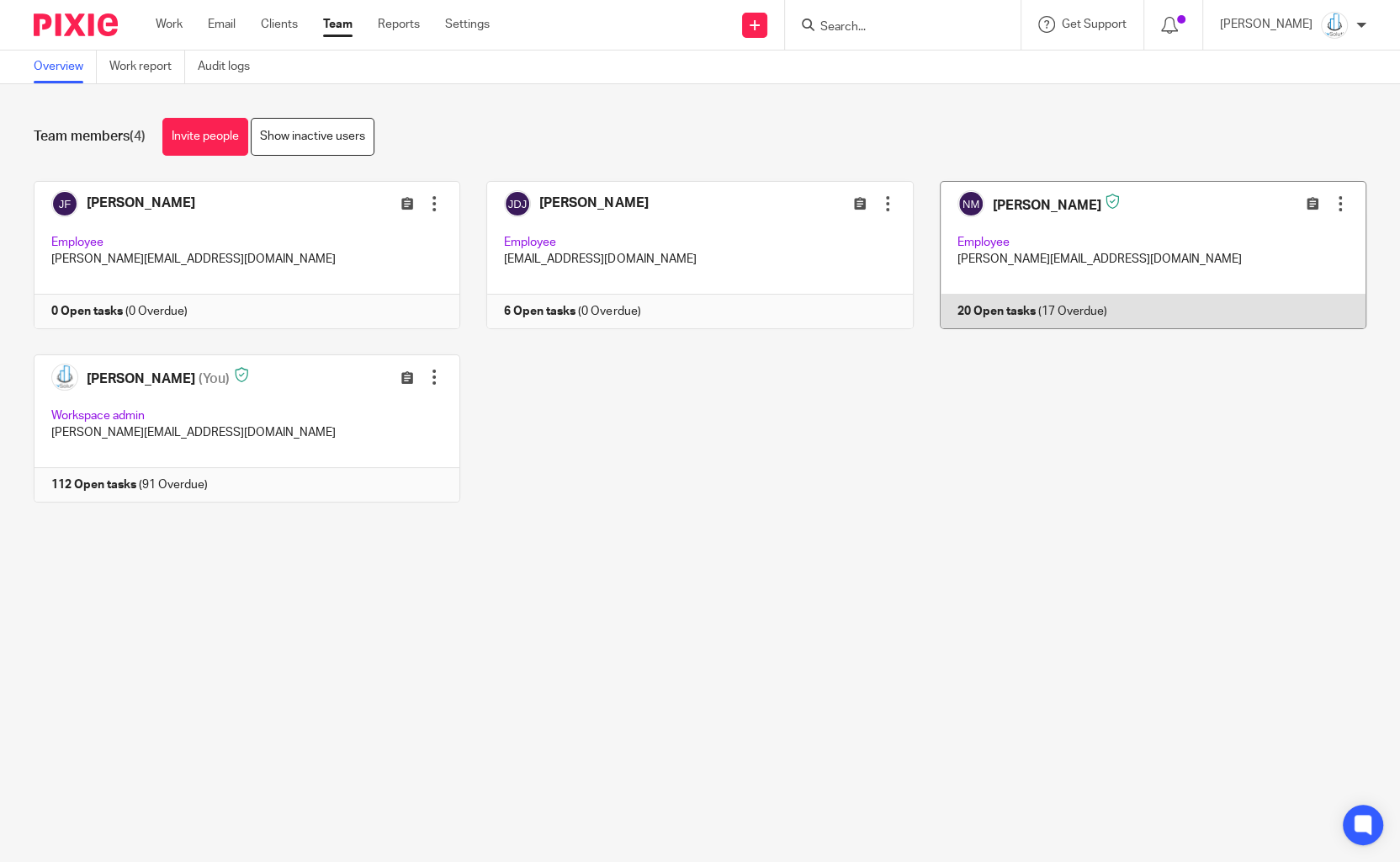
click at [1057, 311] on link at bounding box center [1141, 255] width 453 height 148
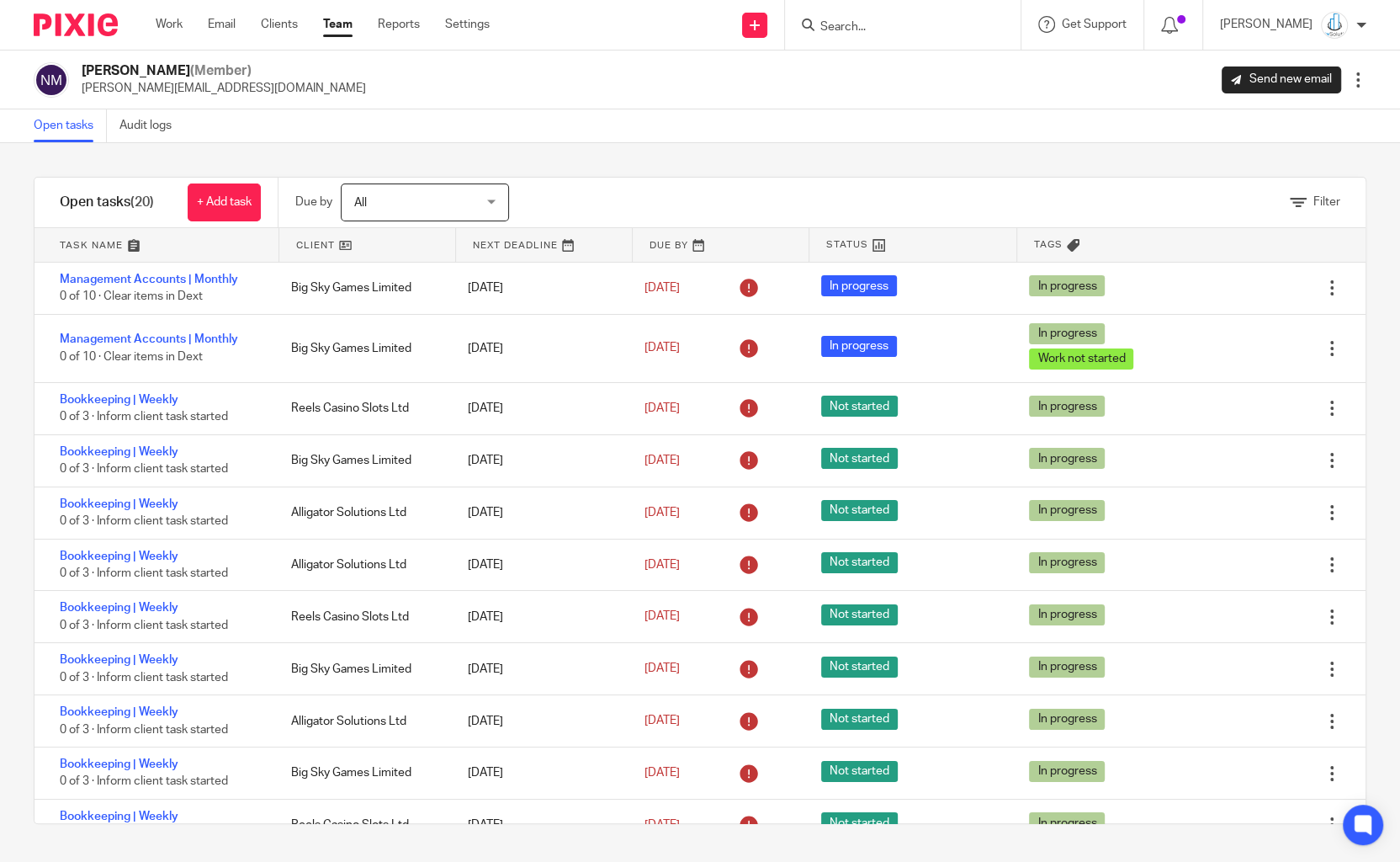
click at [869, 29] on input "Search" at bounding box center [895, 28] width 152 height 15
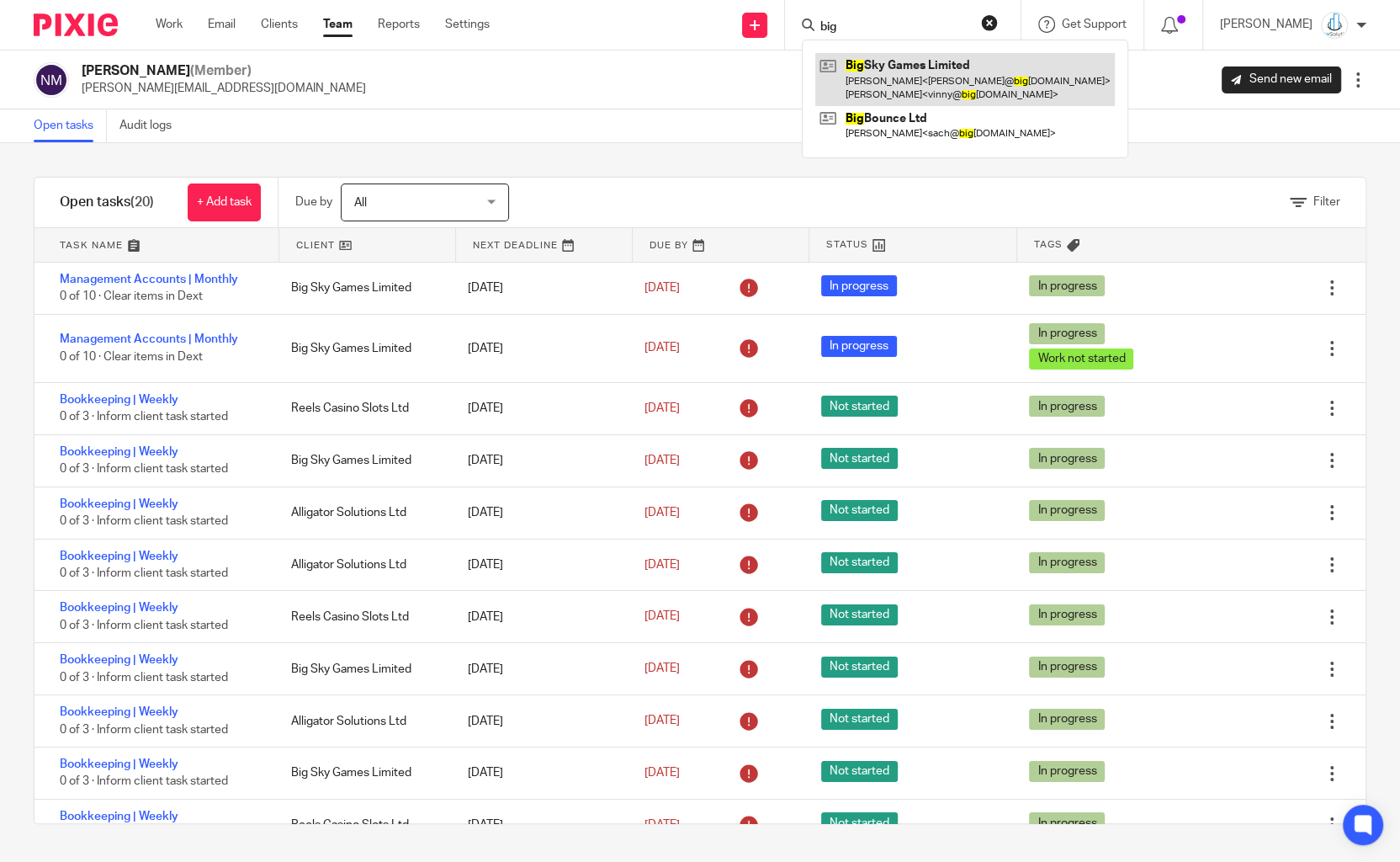
type input "big"
click at [913, 70] on link at bounding box center [965, 80] width 299 height 52
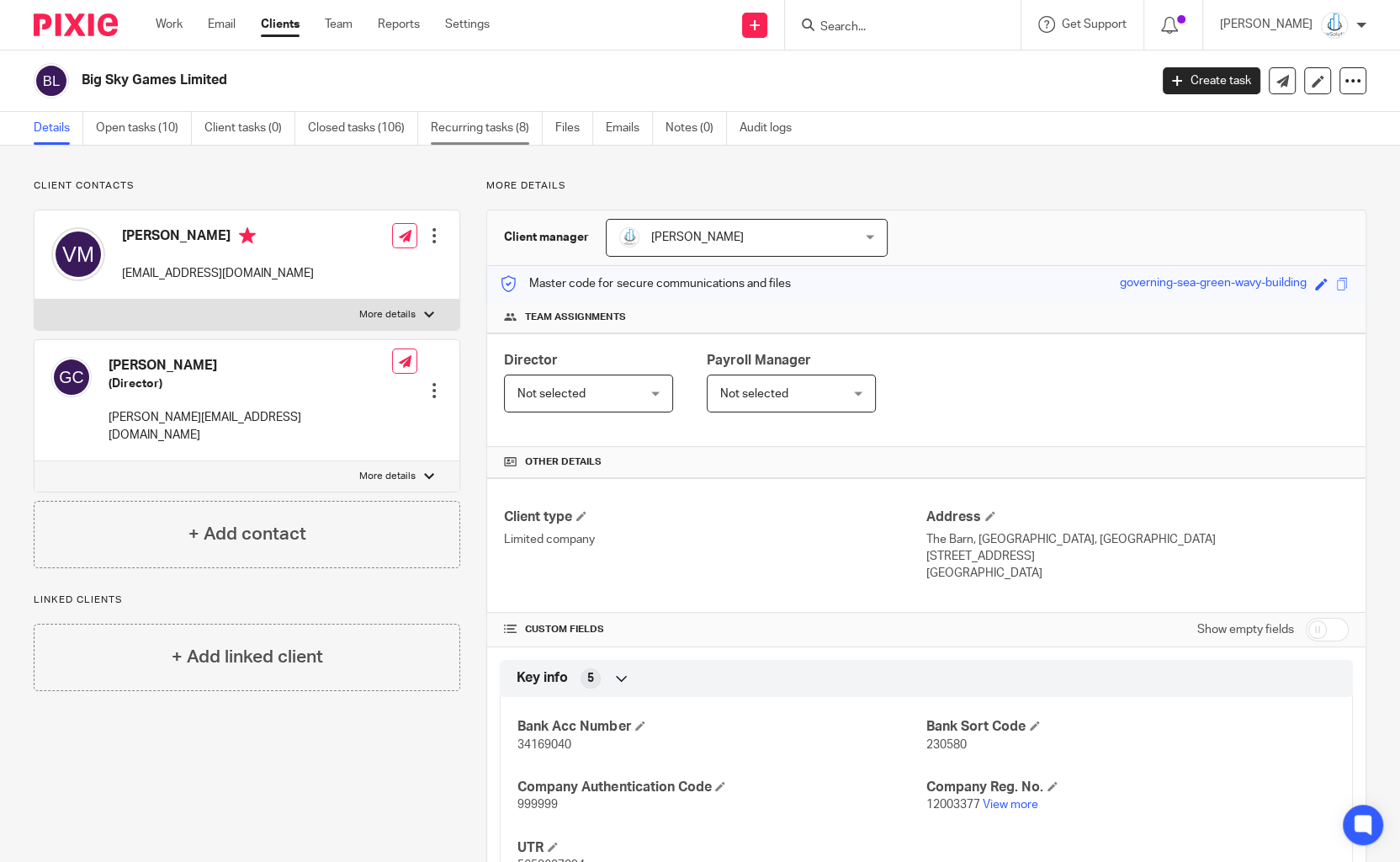
click at [473, 132] on link "Recurring tasks (8)" at bounding box center [487, 128] width 112 height 33
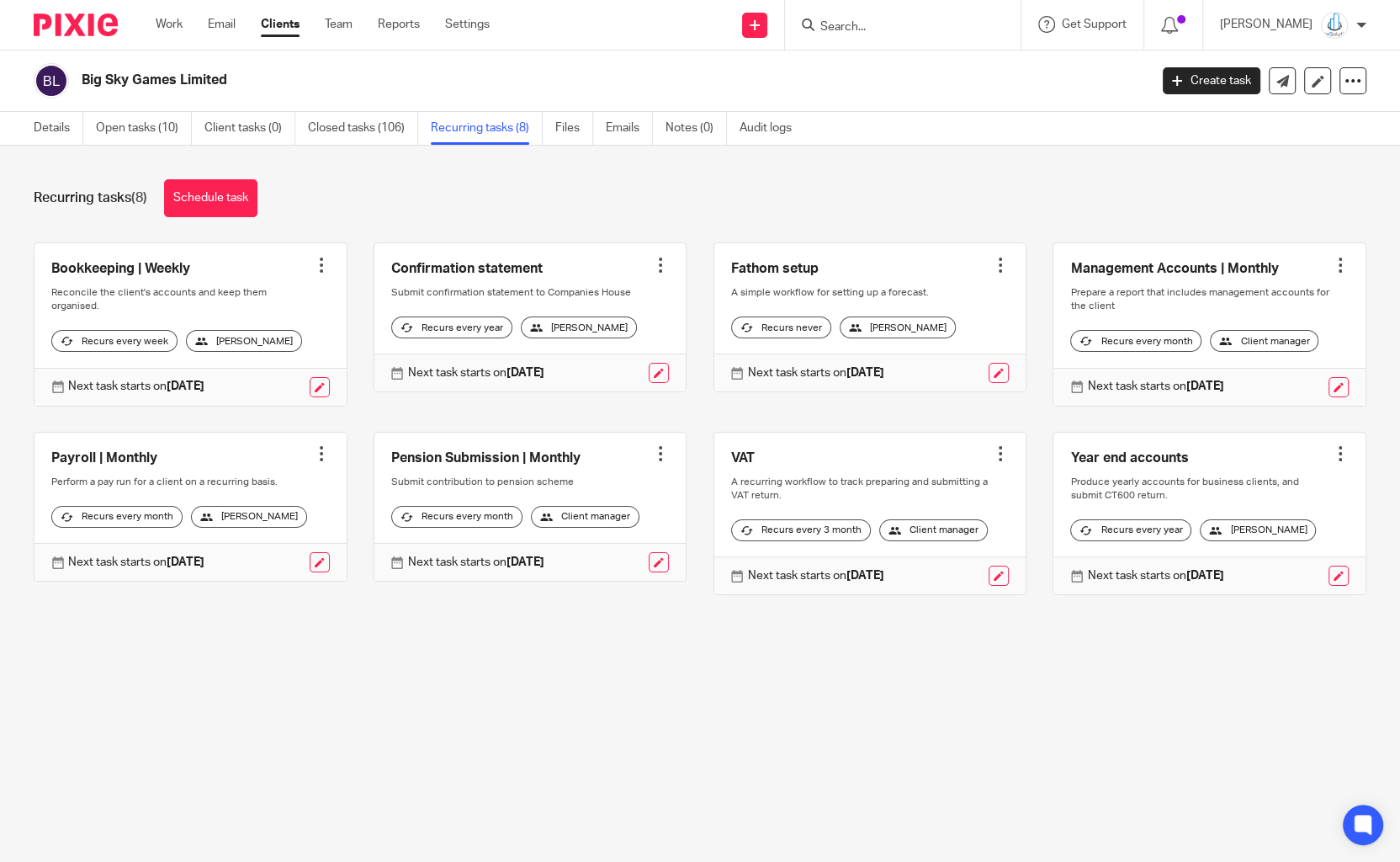
click at [265, 343] on div "[PERSON_NAME]" at bounding box center [244, 341] width 116 height 22
click at [322, 257] on div at bounding box center [322, 265] width 17 height 17
click at [328, 229] on div "Recurring tasks (8) Schedule task Bookkeeping | Weekly Create task Clone templa…" at bounding box center [700, 400] width 1400 height 508
click at [322, 383] on link at bounding box center [320, 387] width 21 height 21
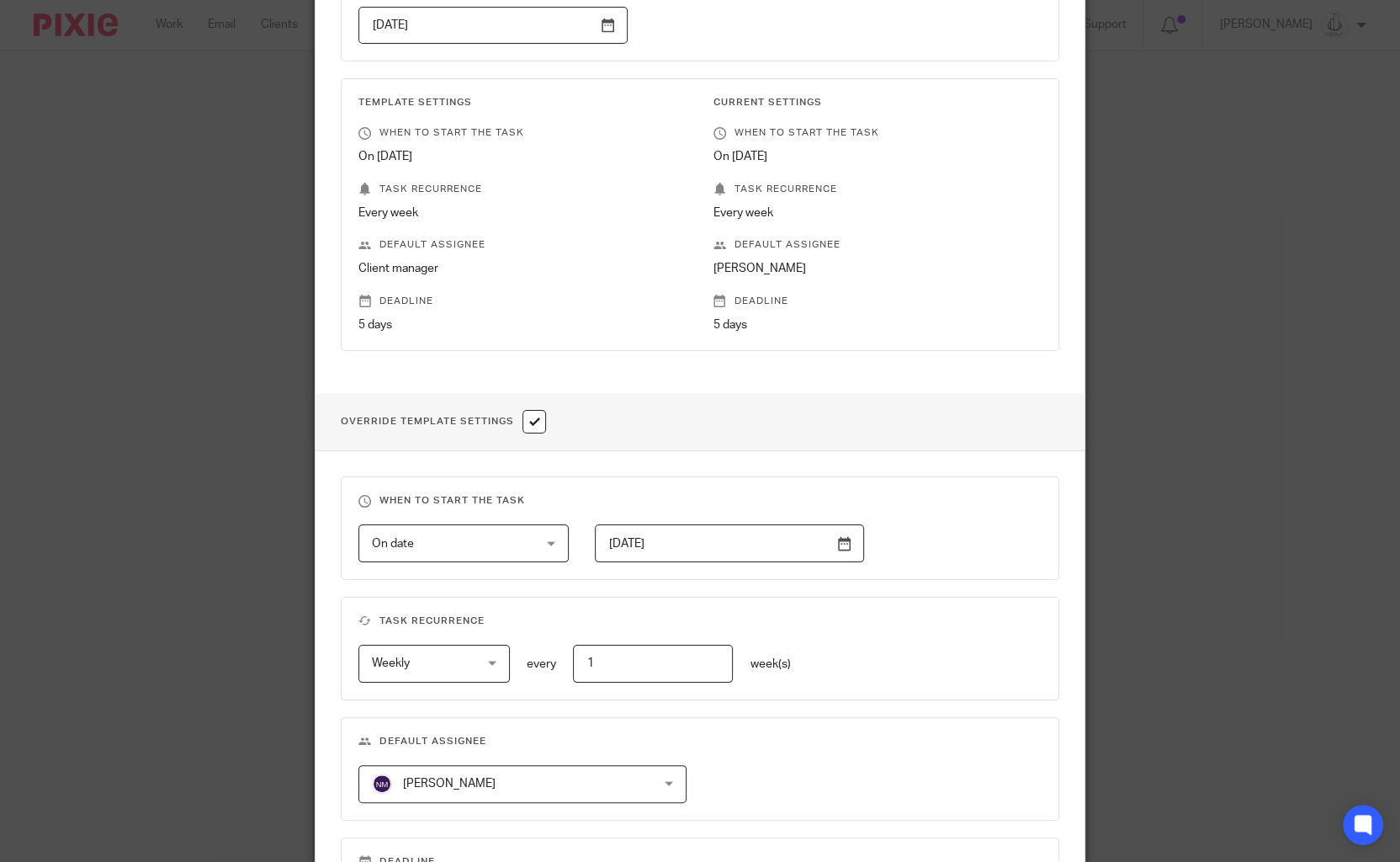
scroll to position [254, 0]
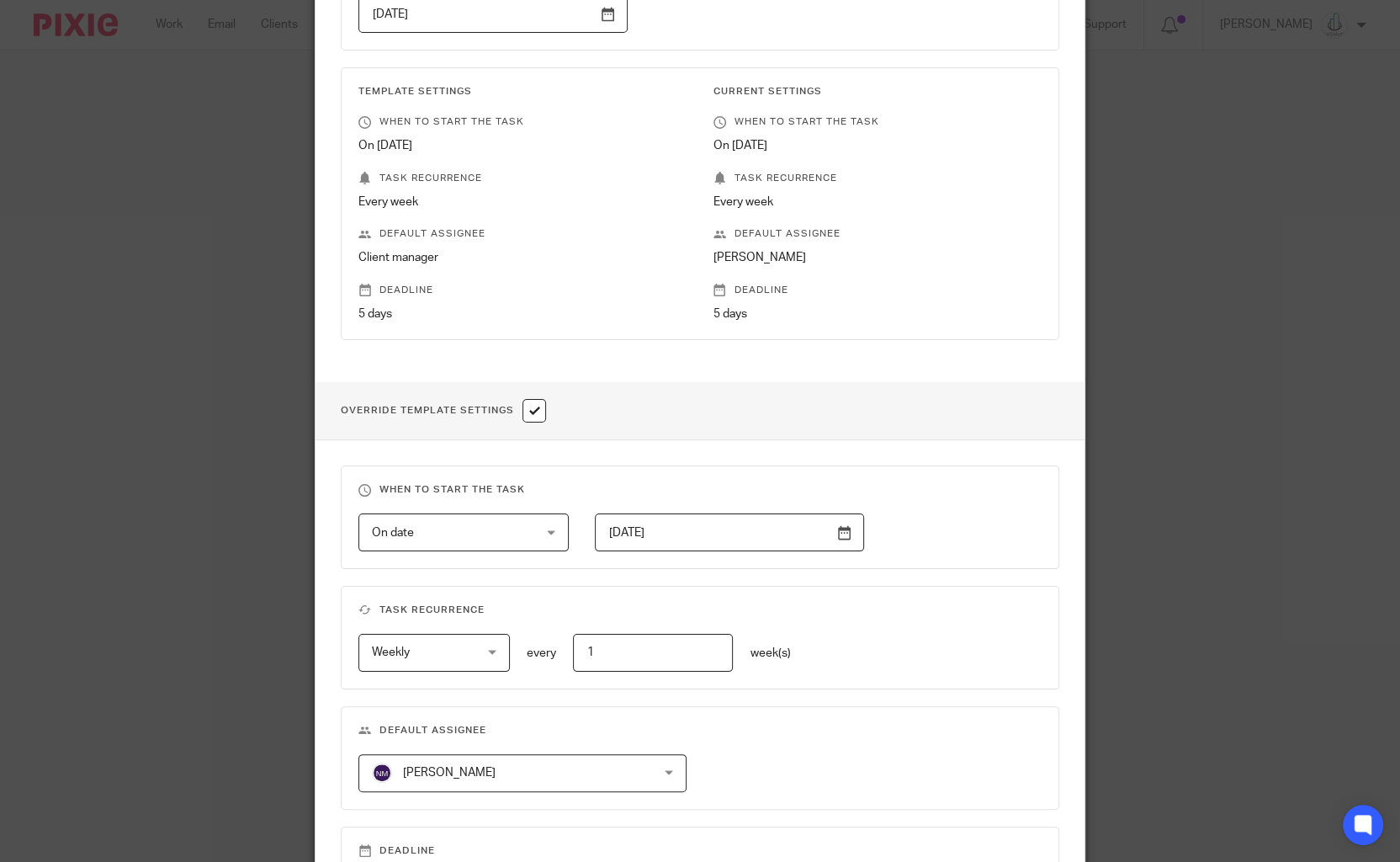
click at [514, 771] on span "[PERSON_NAME]" at bounding box center [497, 773] width 251 height 36
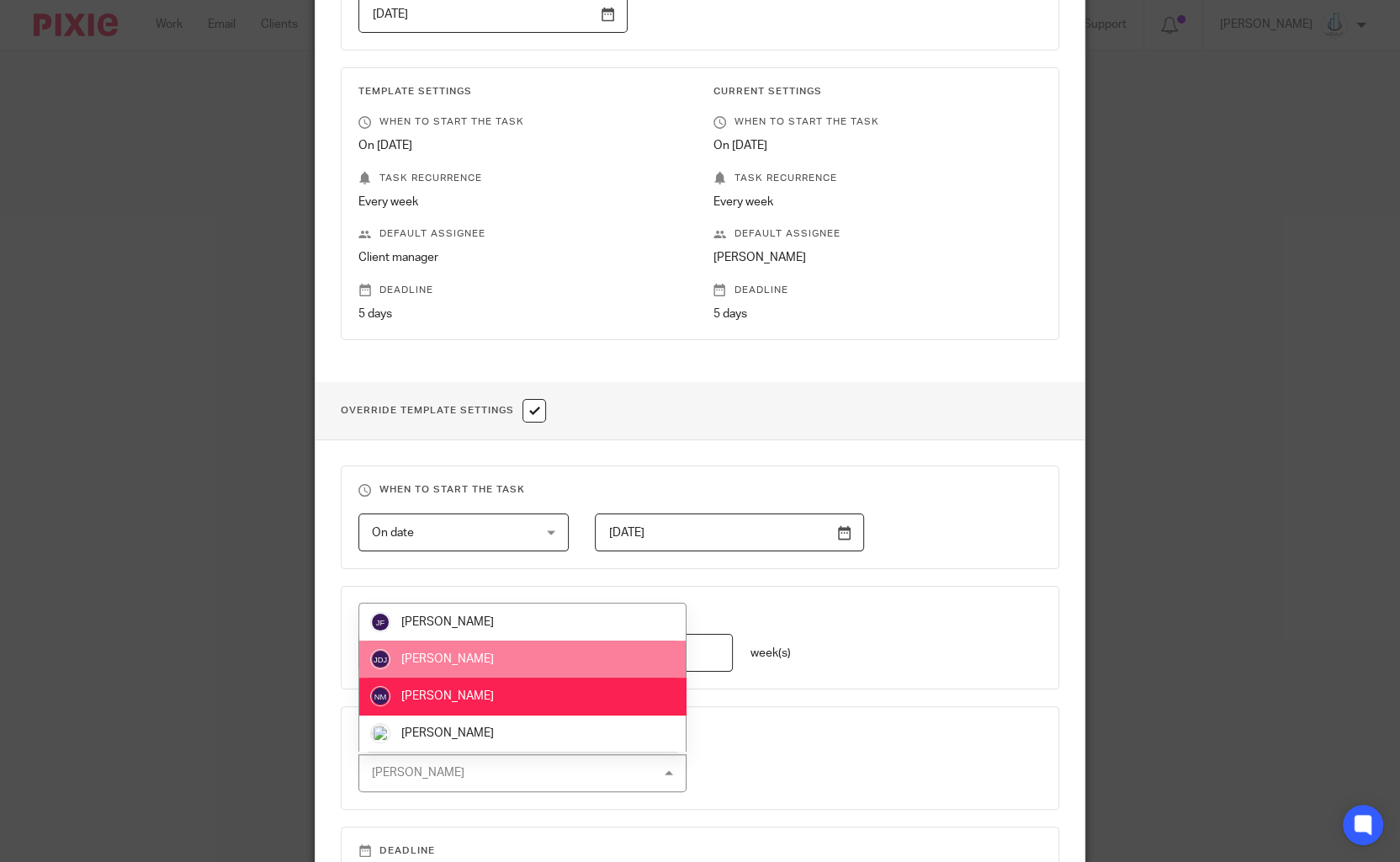
click at [514, 665] on li "[PERSON_NAME]" at bounding box center [523, 659] width 328 height 37
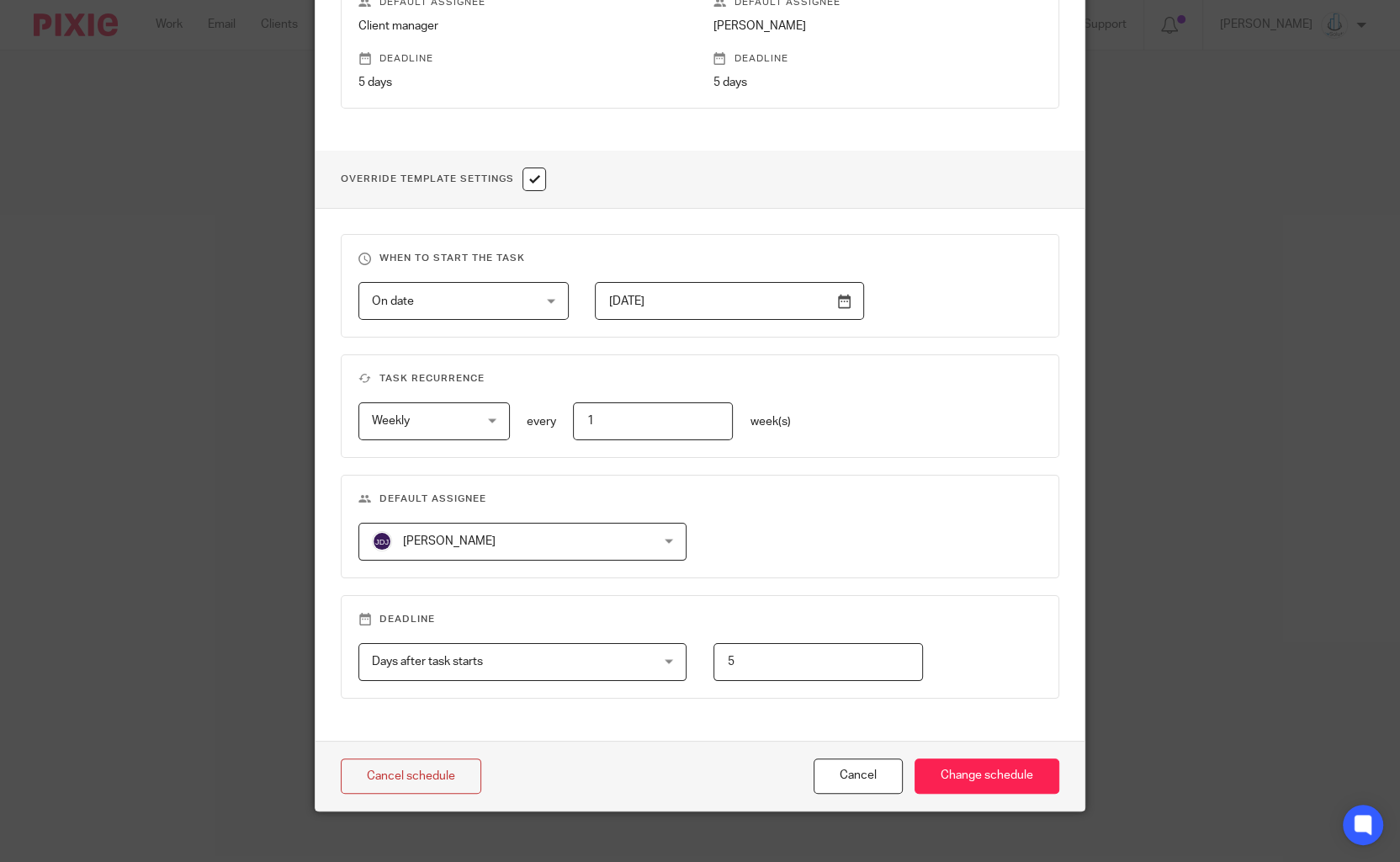
scroll to position [497, 0]
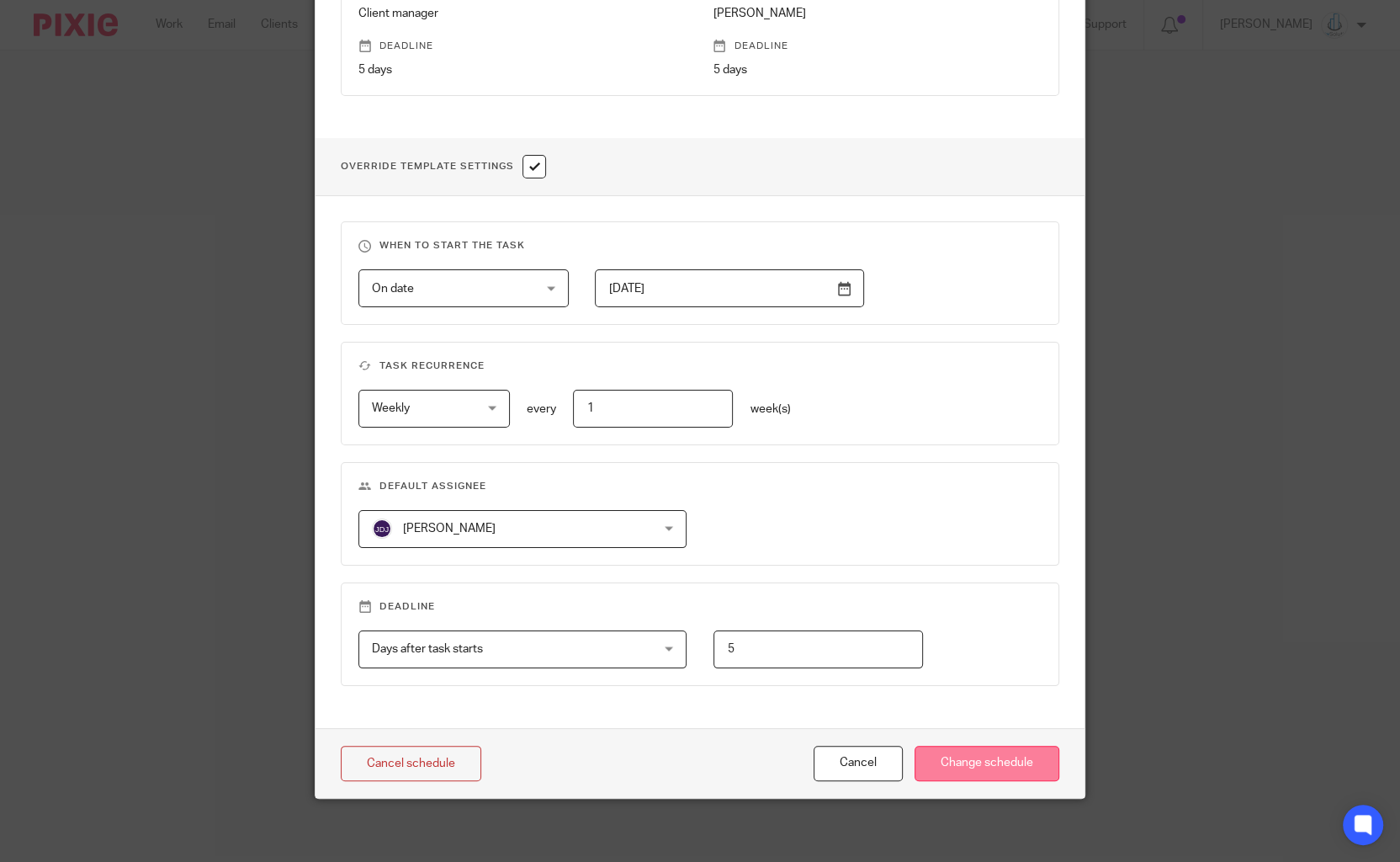
click at [979, 756] on input "Change schedule" at bounding box center [987, 764] width 145 height 37
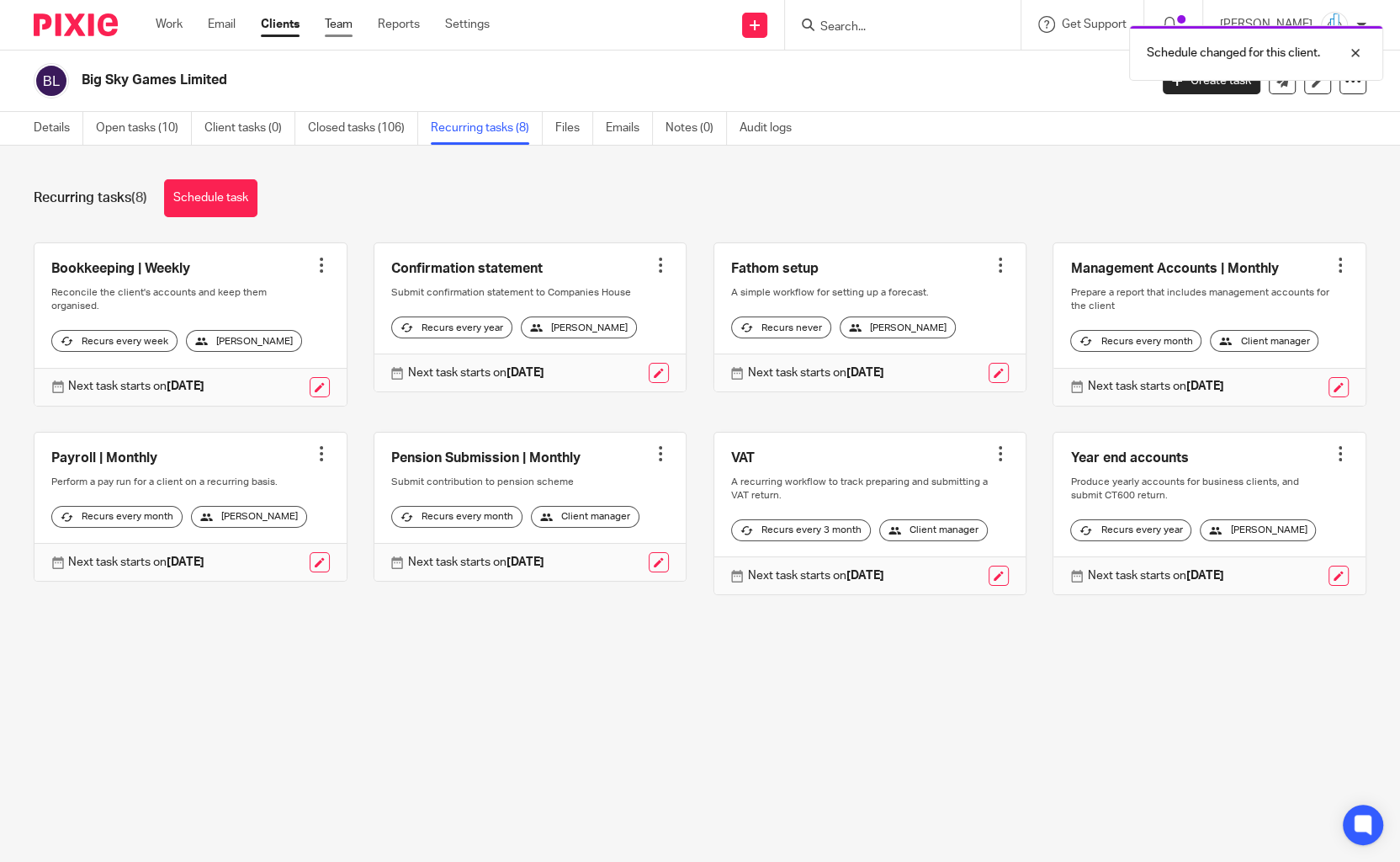
click at [344, 26] on link "Team" at bounding box center [339, 24] width 28 height 17
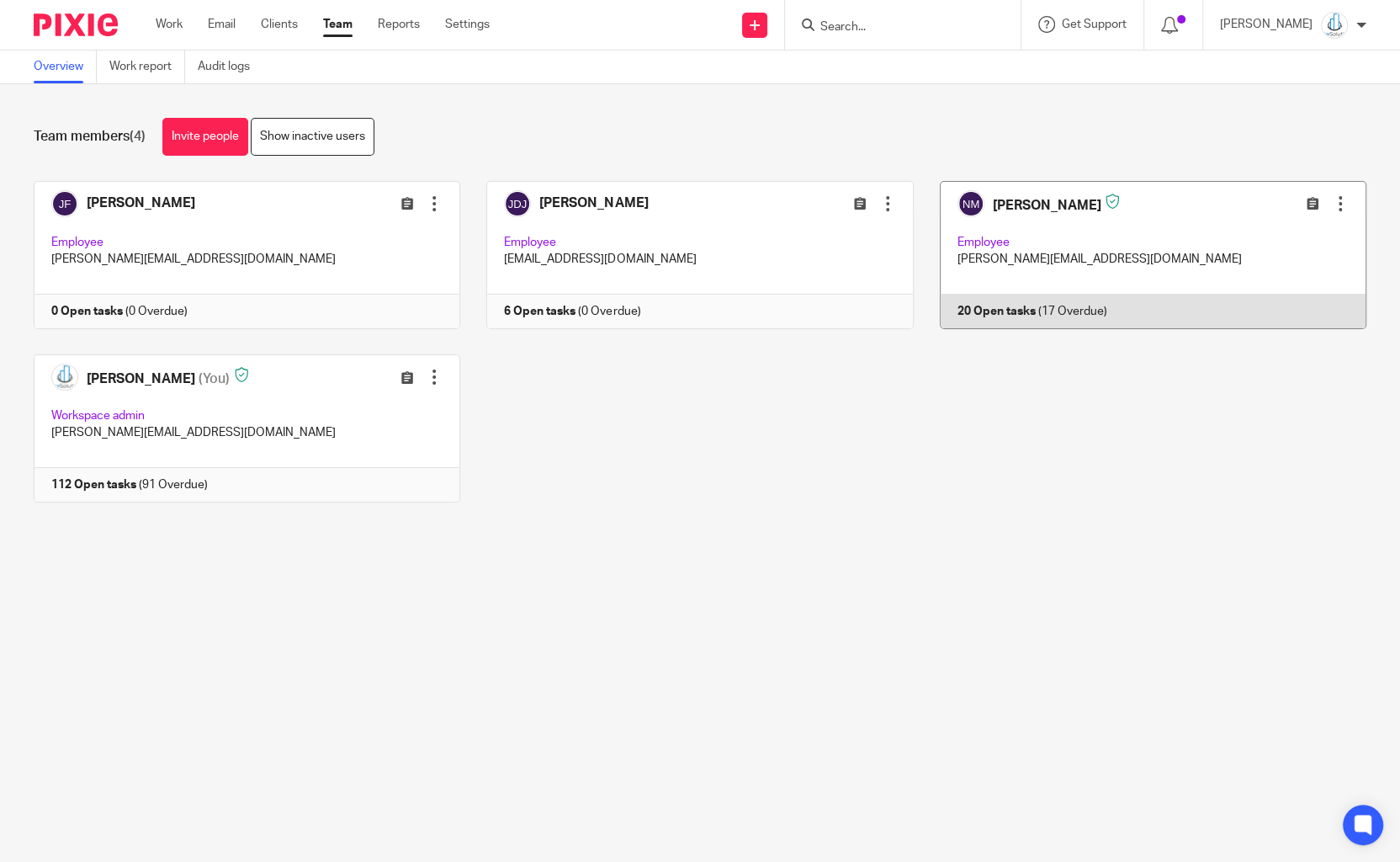
click at [1342, 197] on div at bounding box center [1341, 204] width 17 height 17
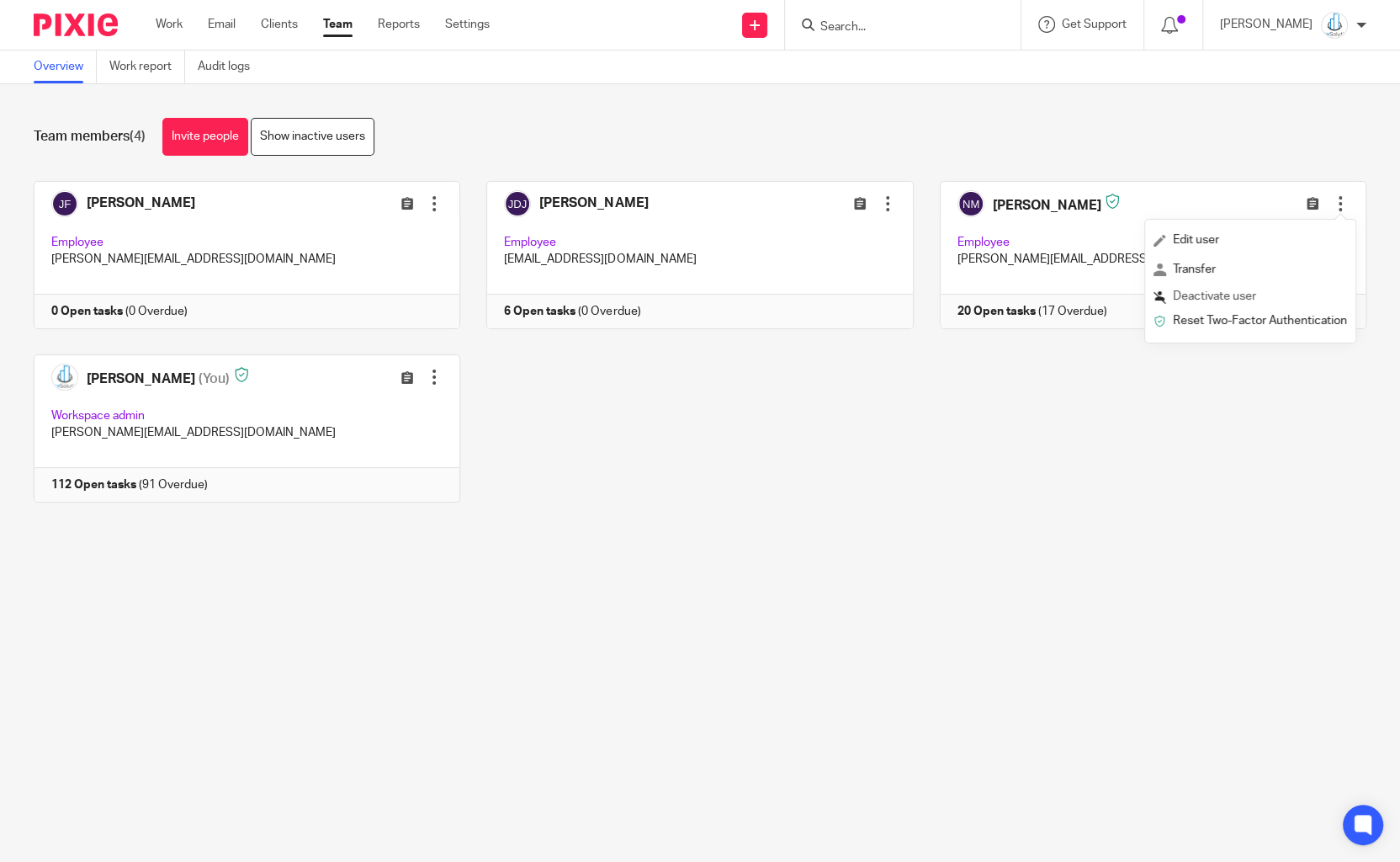
click at [1224, 299] on span "Deactivate user" at bounding box center [1215, 296] width 83 height 12
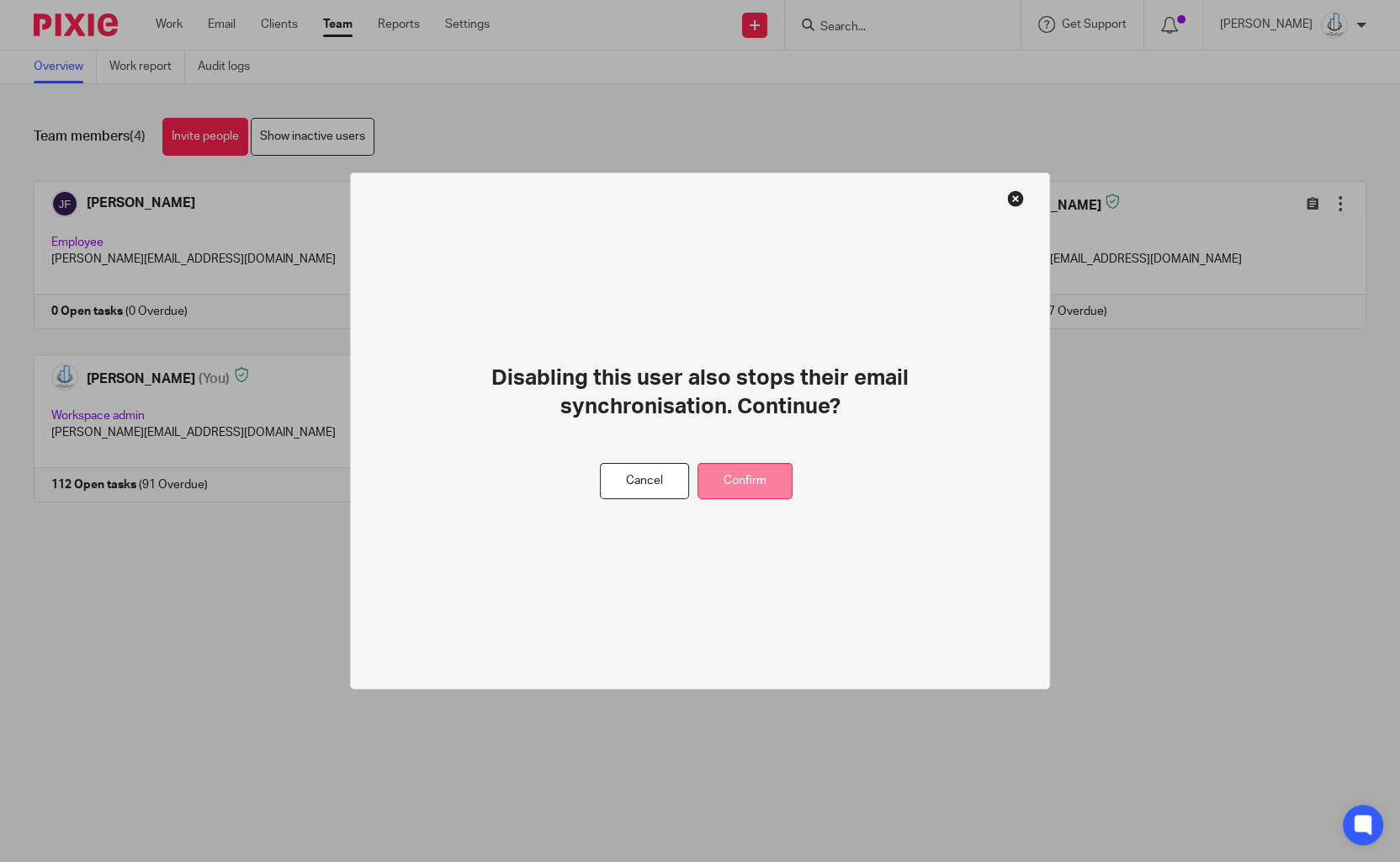
click at [767, 482] on button "Confirm" at bounding box center [746, 481] width 95 height 37
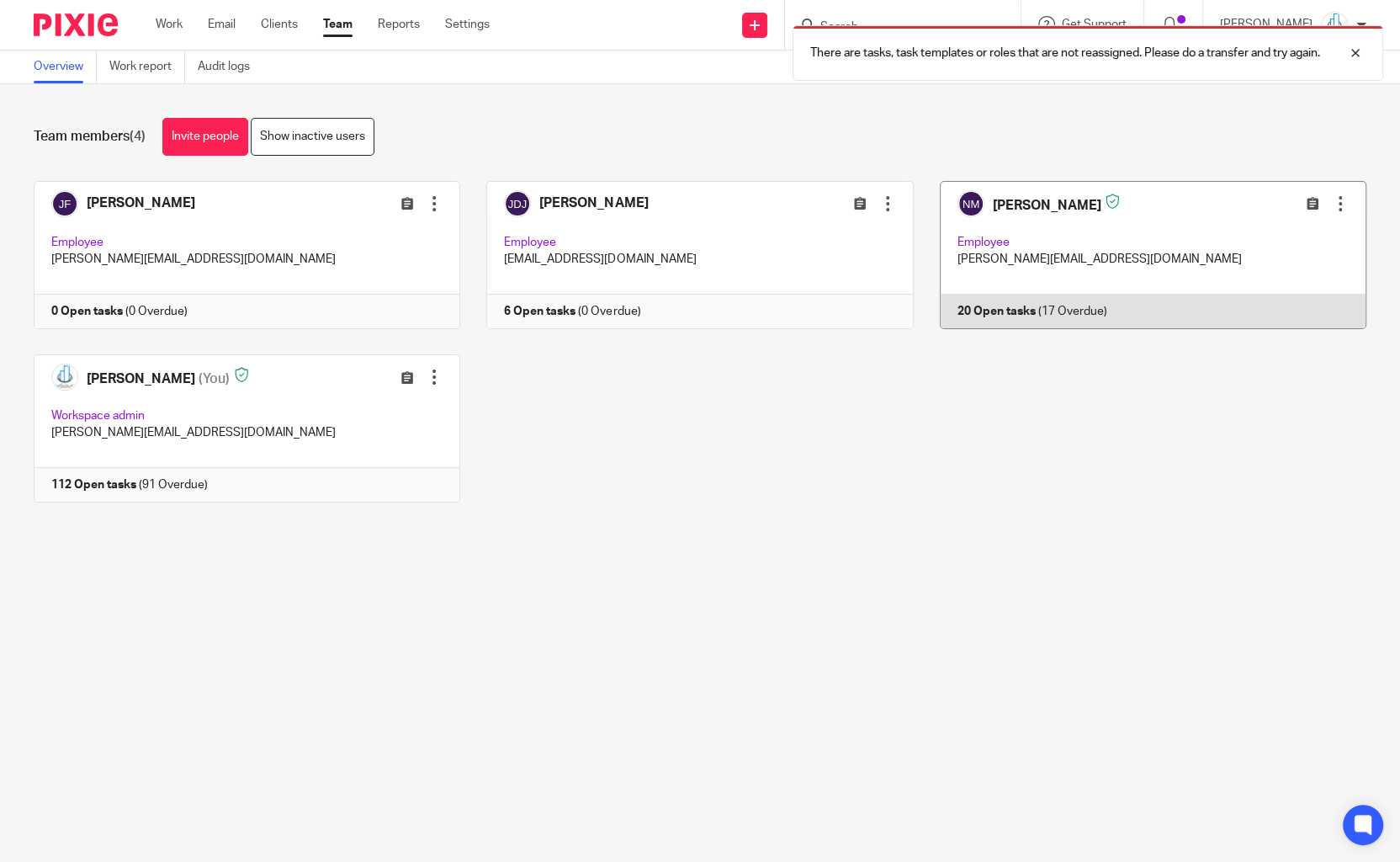
click at [1017, 312] on link at bounding box center [1141, 255] width 453 height 148
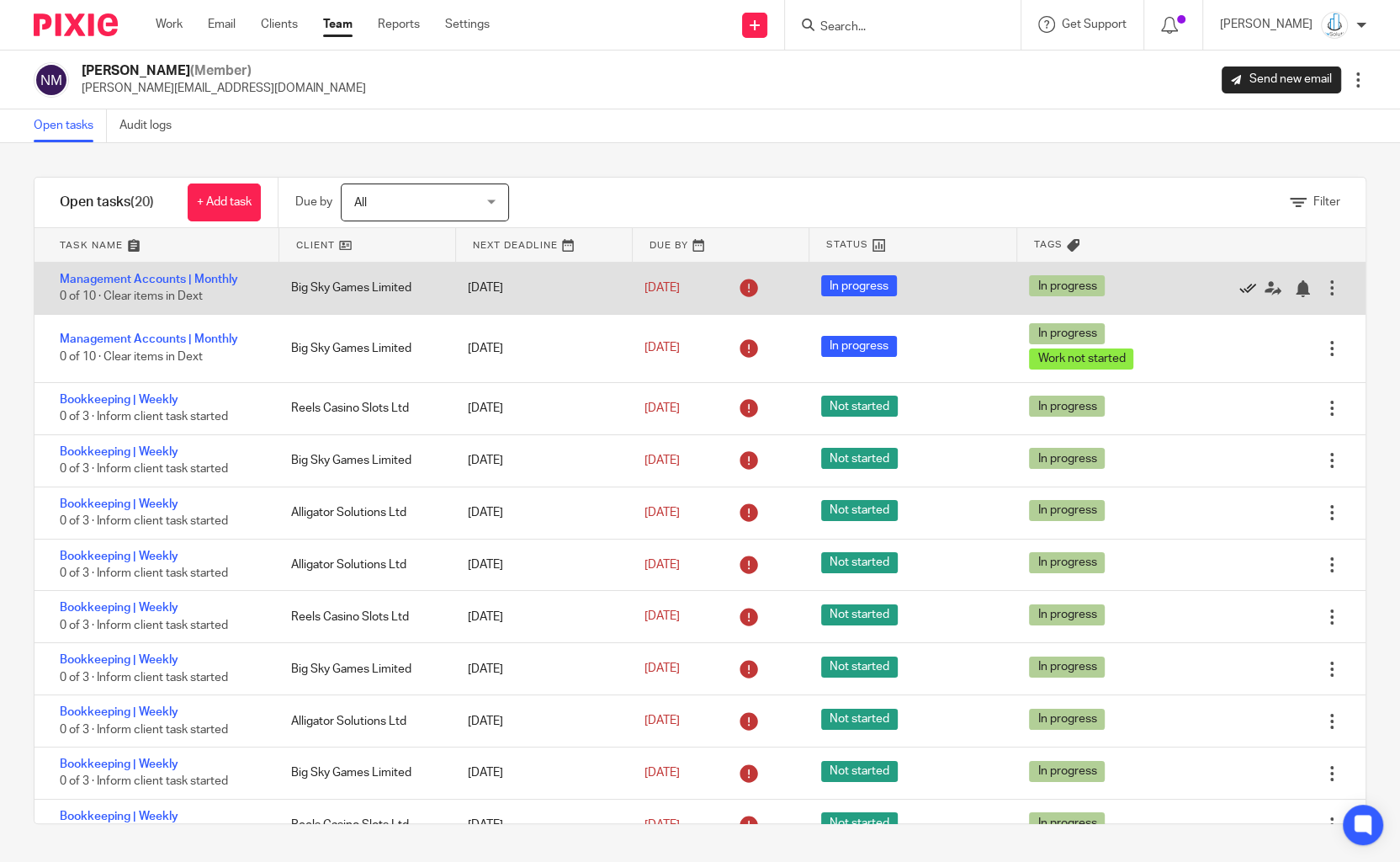
click at [1249, 289] on icon at bounding box center [1248, 288] width 17 height 17
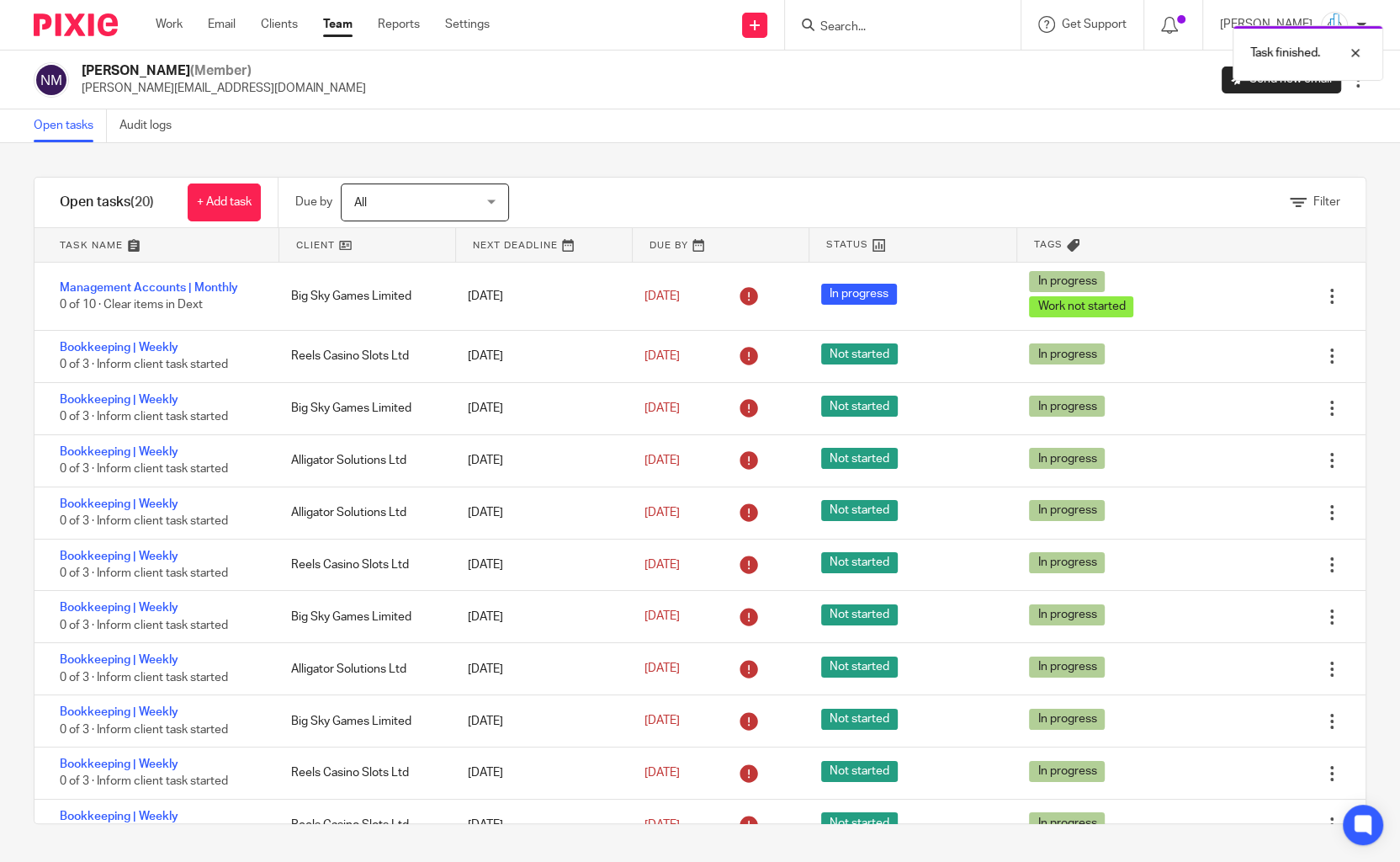
click at [1249, 289] on icon at bounding box center [1248, 297] width 17 height 17
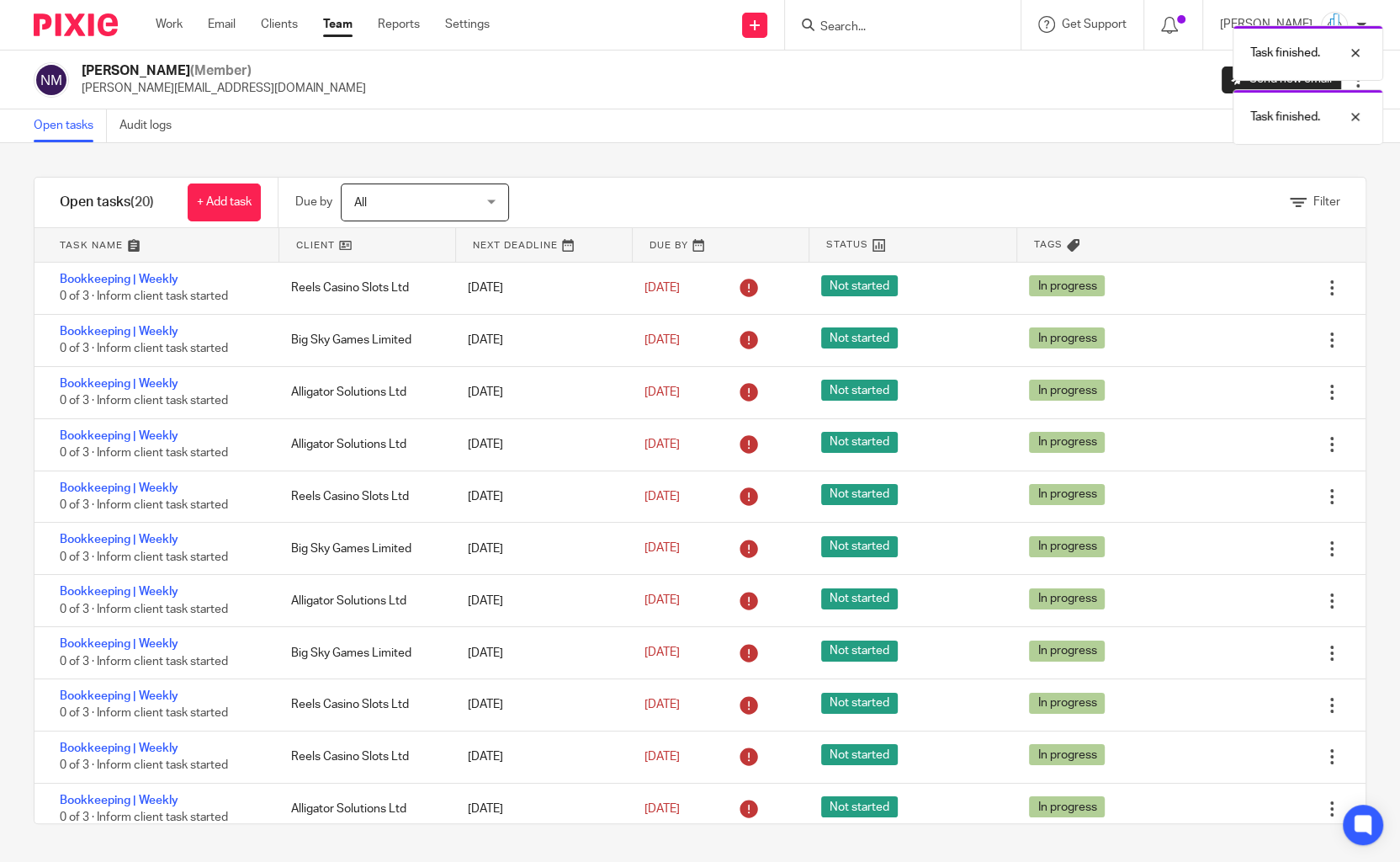
click at [1249, 289] on icon at bounding box center [1248, 288] width 17 height 17
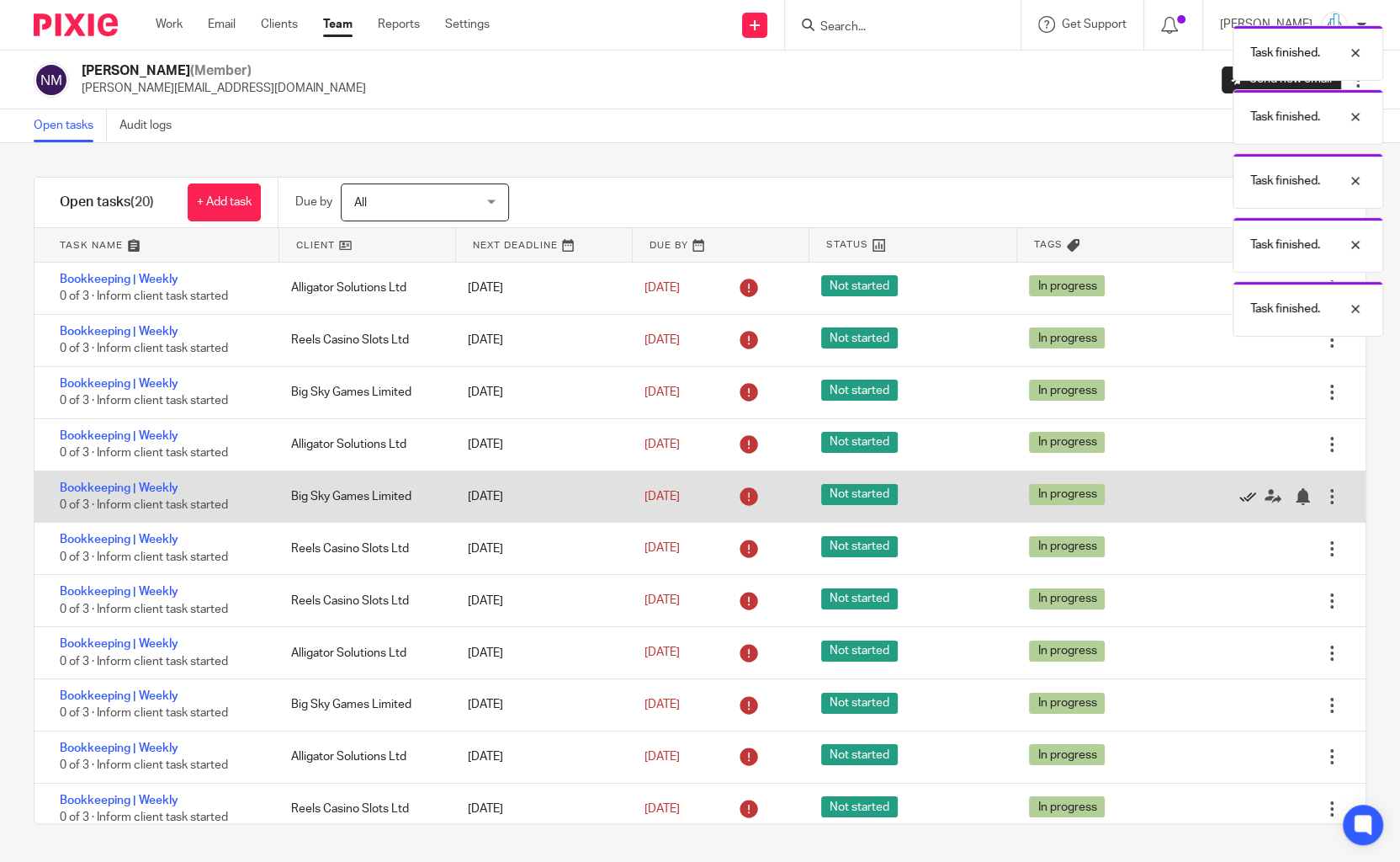
click at [1249, 497] on icon at bounding box center [1248, 497] width 17 height 17
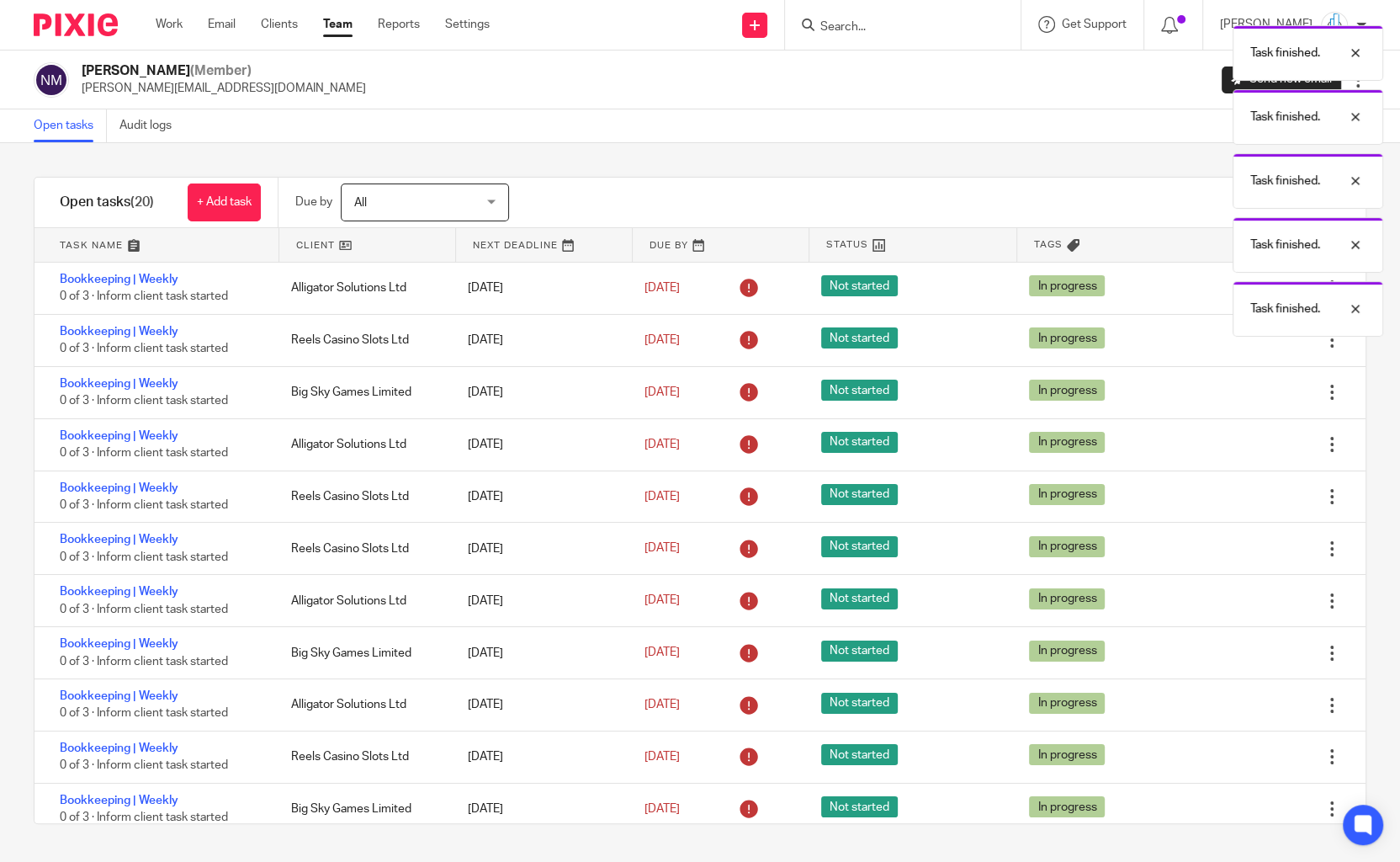
click at [1249, 497] on icon at bounding box center [1248, 497] width 17 height 17
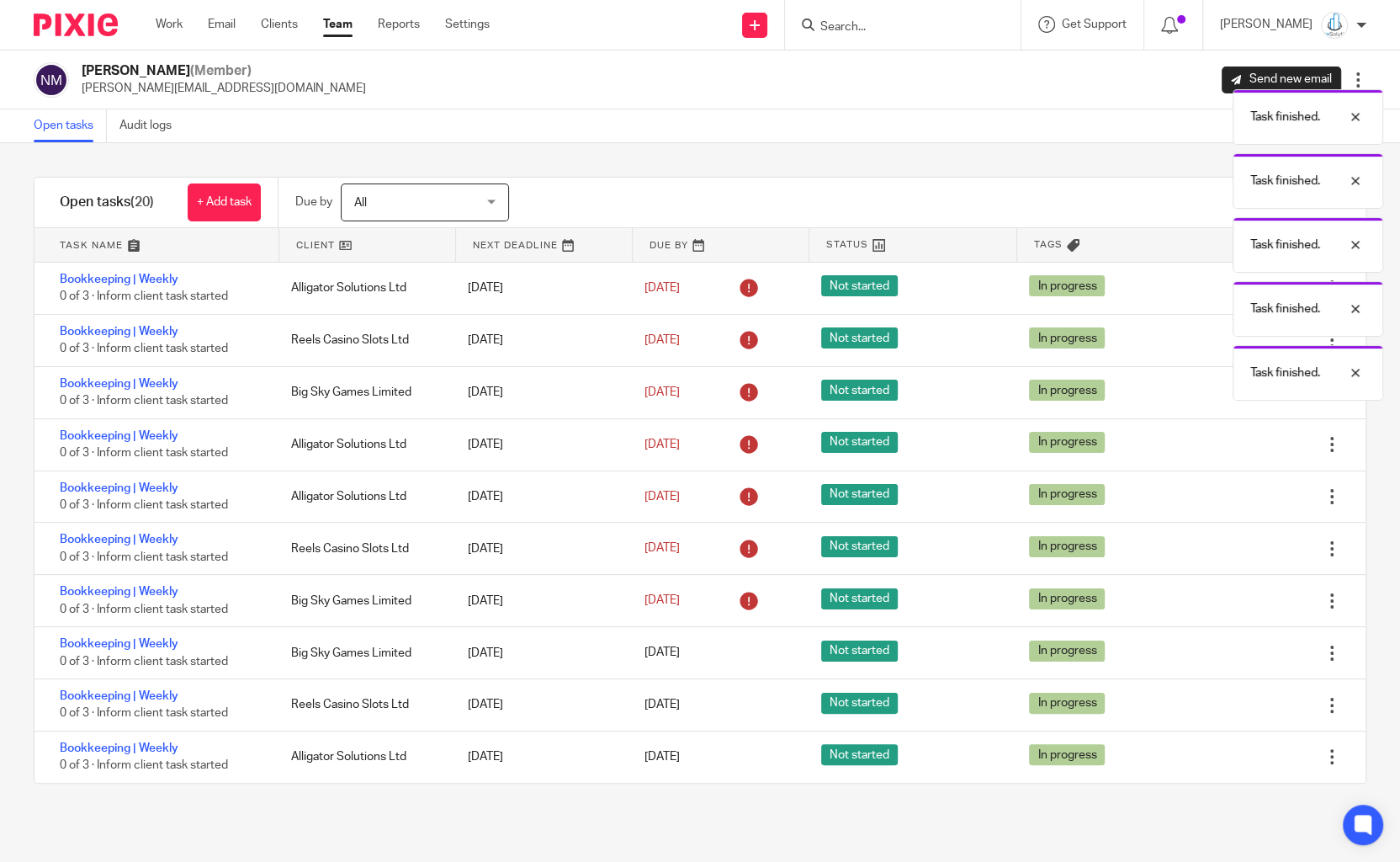
click at [1249, 497] on icon at bounding box center [1248, 497] width 17 height 17
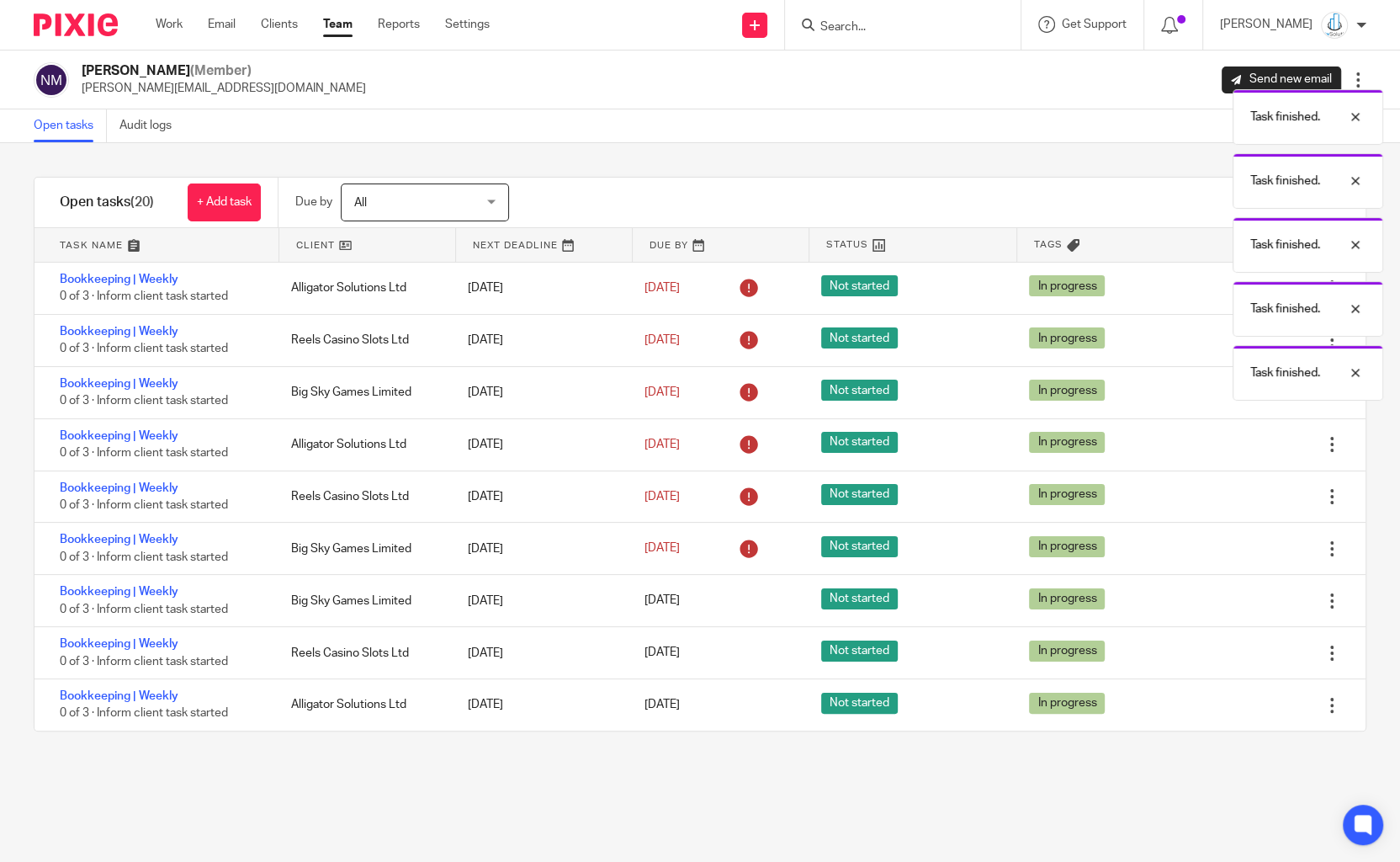
click at [1249, 497] on icon at bounding box center [1248, 497] width 17 height 17
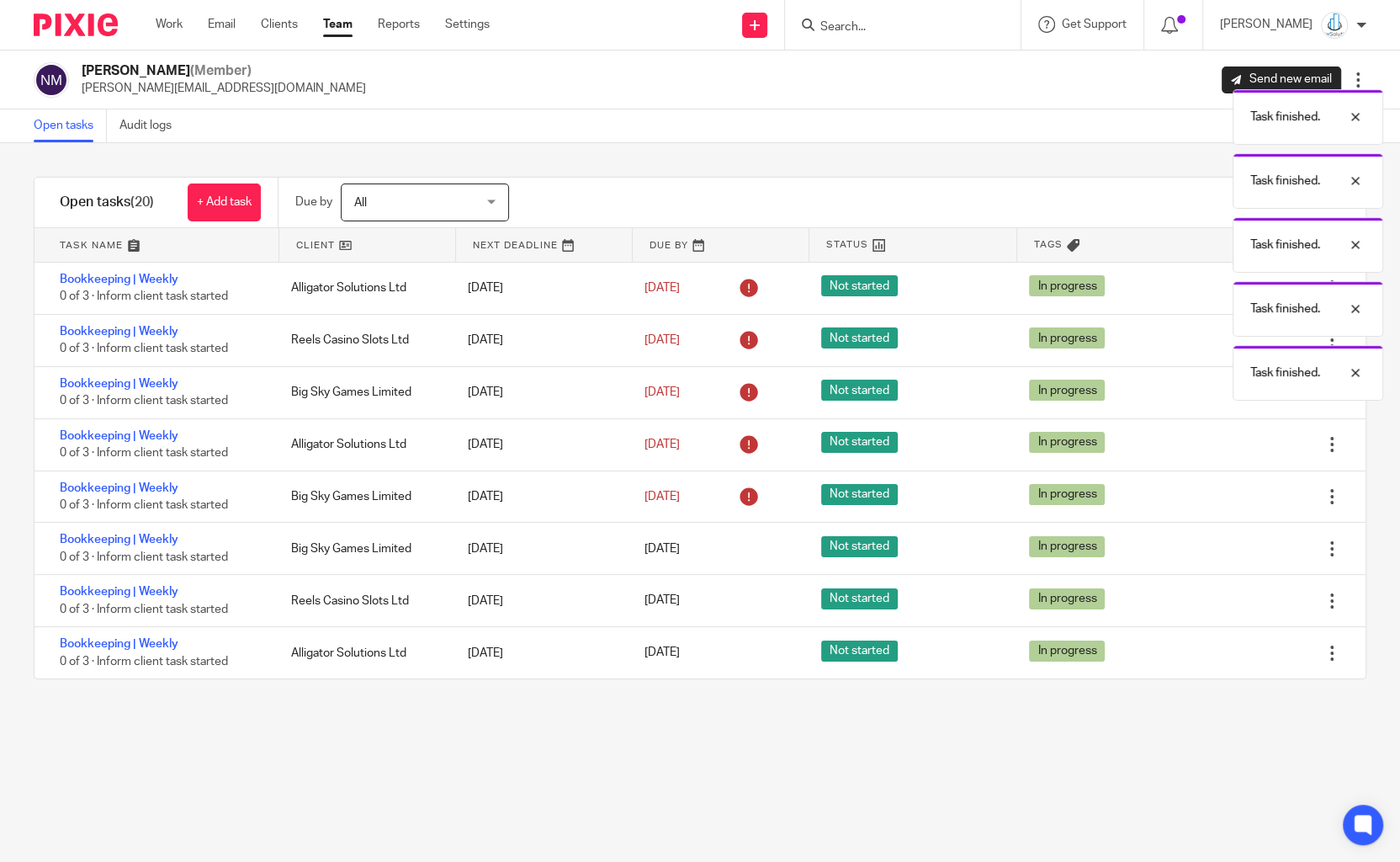
click at [1249, 497] on icon at bounding box center [1248, 497] width 17 height 17
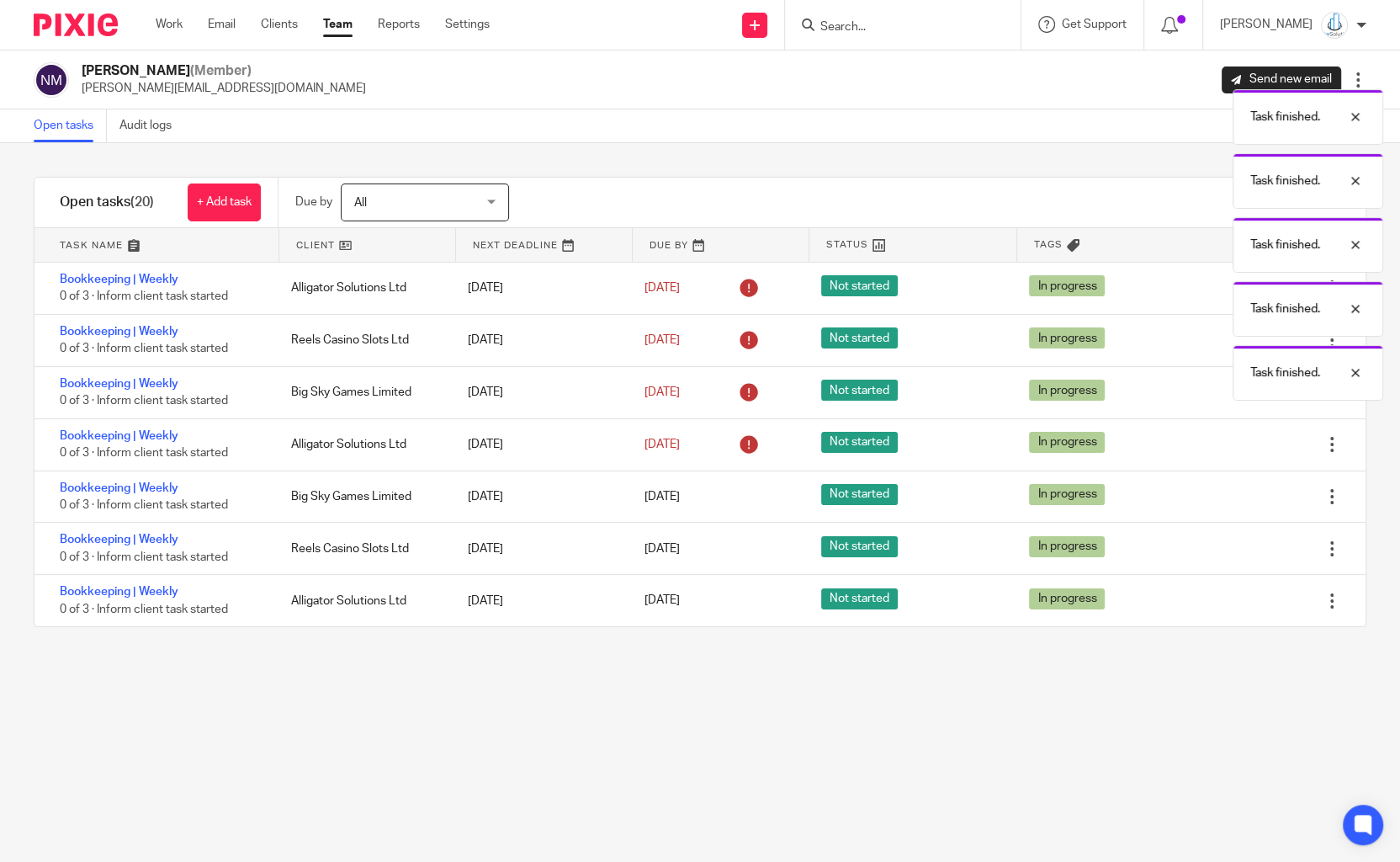
click at [1249, 497] on icon at bounding box center [1248, 497] width 17 height 17
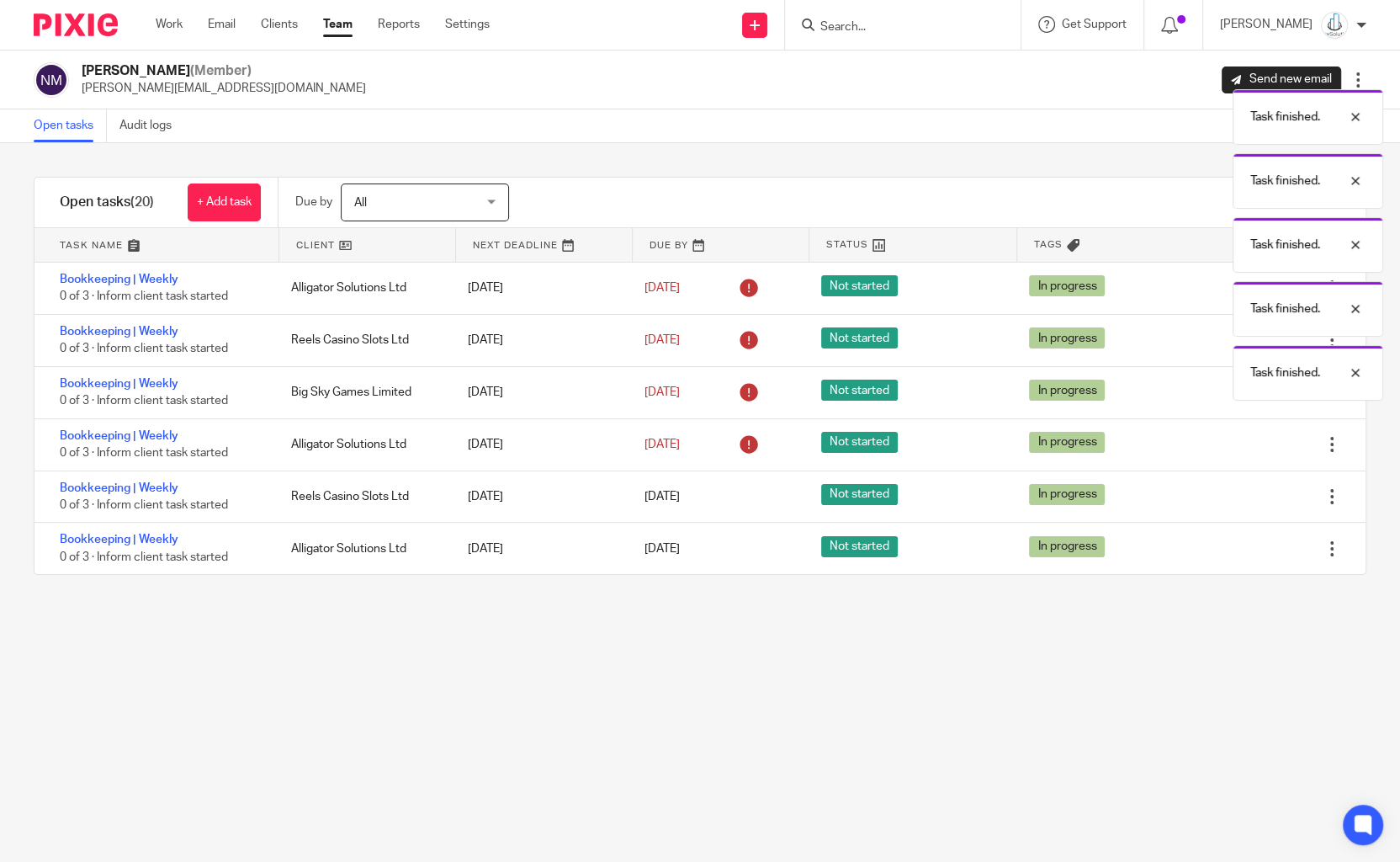
click at [1249, 497] on icon at bounding box center [1248, 497] width 17 height 17
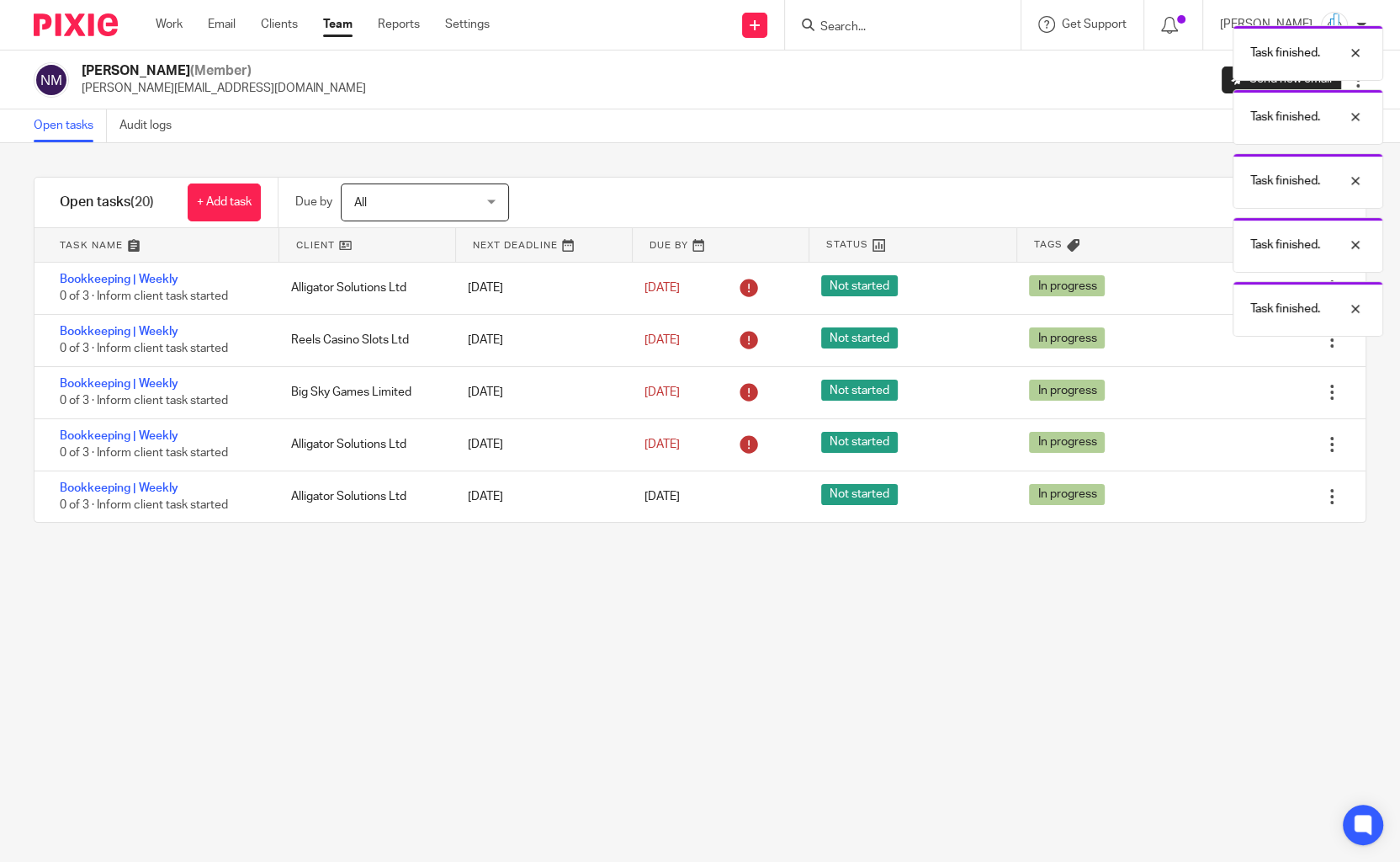
click at [1249, 497] on icon at bounding box center [1248, 497] width 17 height 17
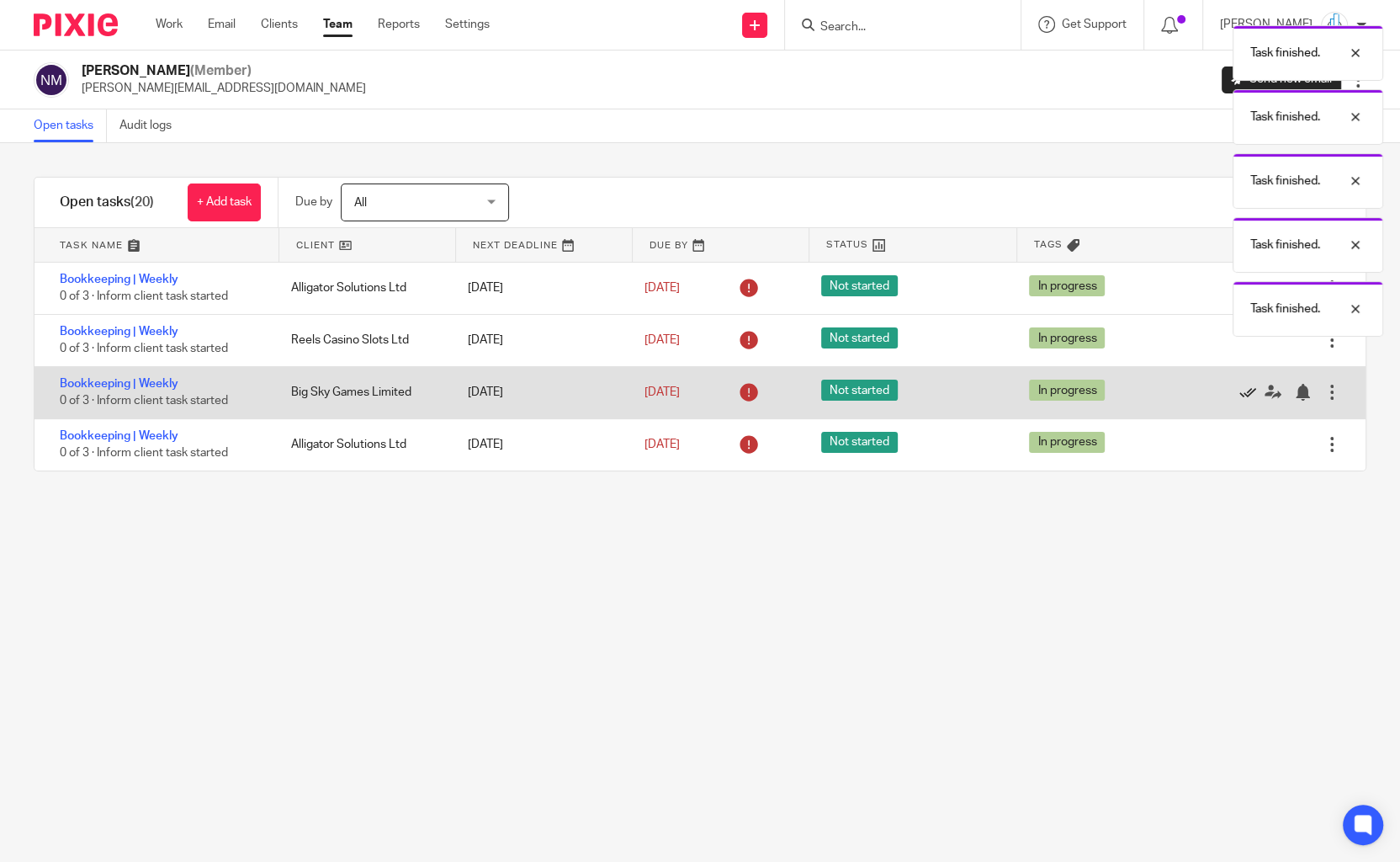
click at [1249, 395] on icon at bounding box center [1248, 392] width 17 height 17
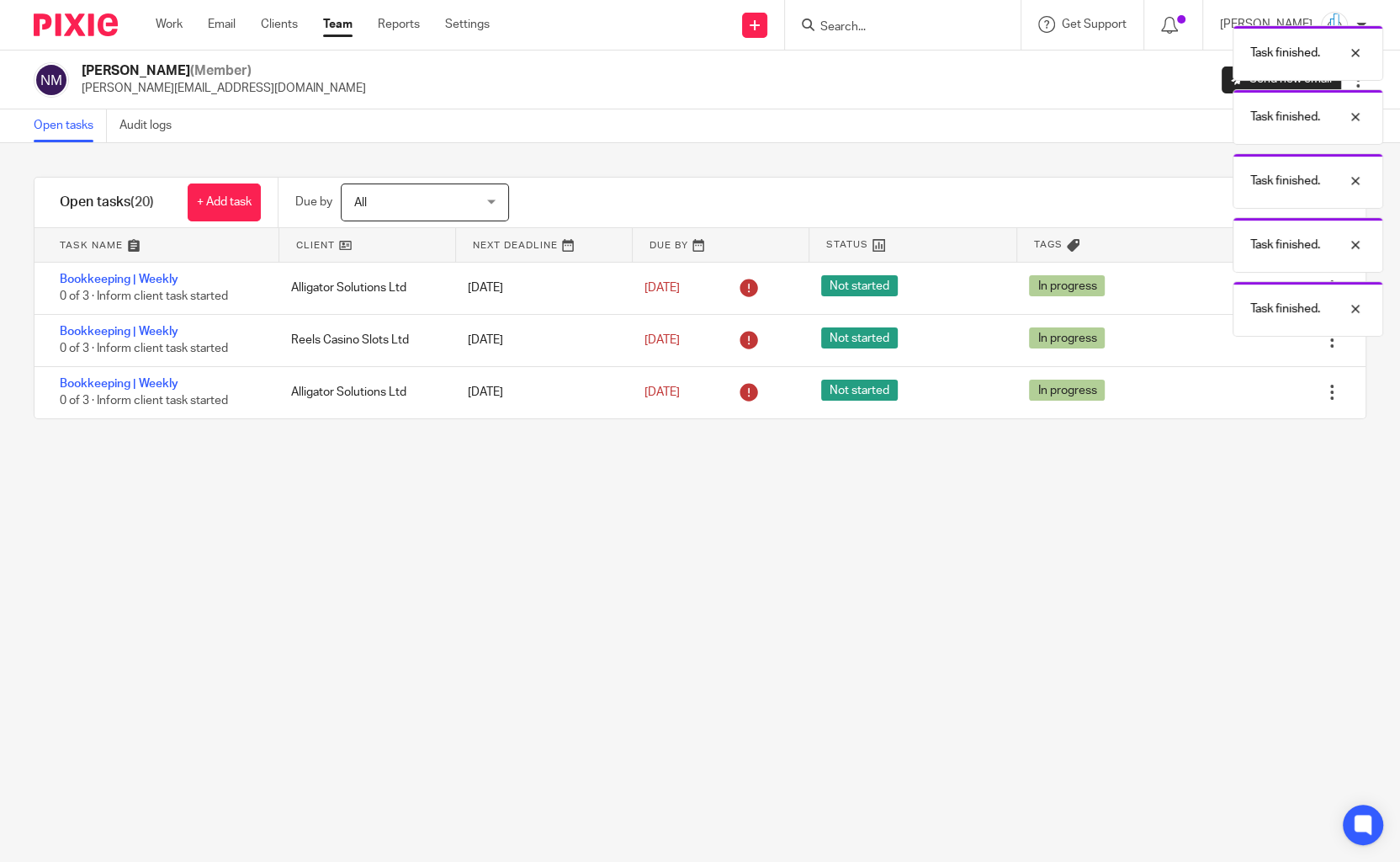
click at [1249, 395] on icon at bounding box center [1248, 392] width 17 height 17
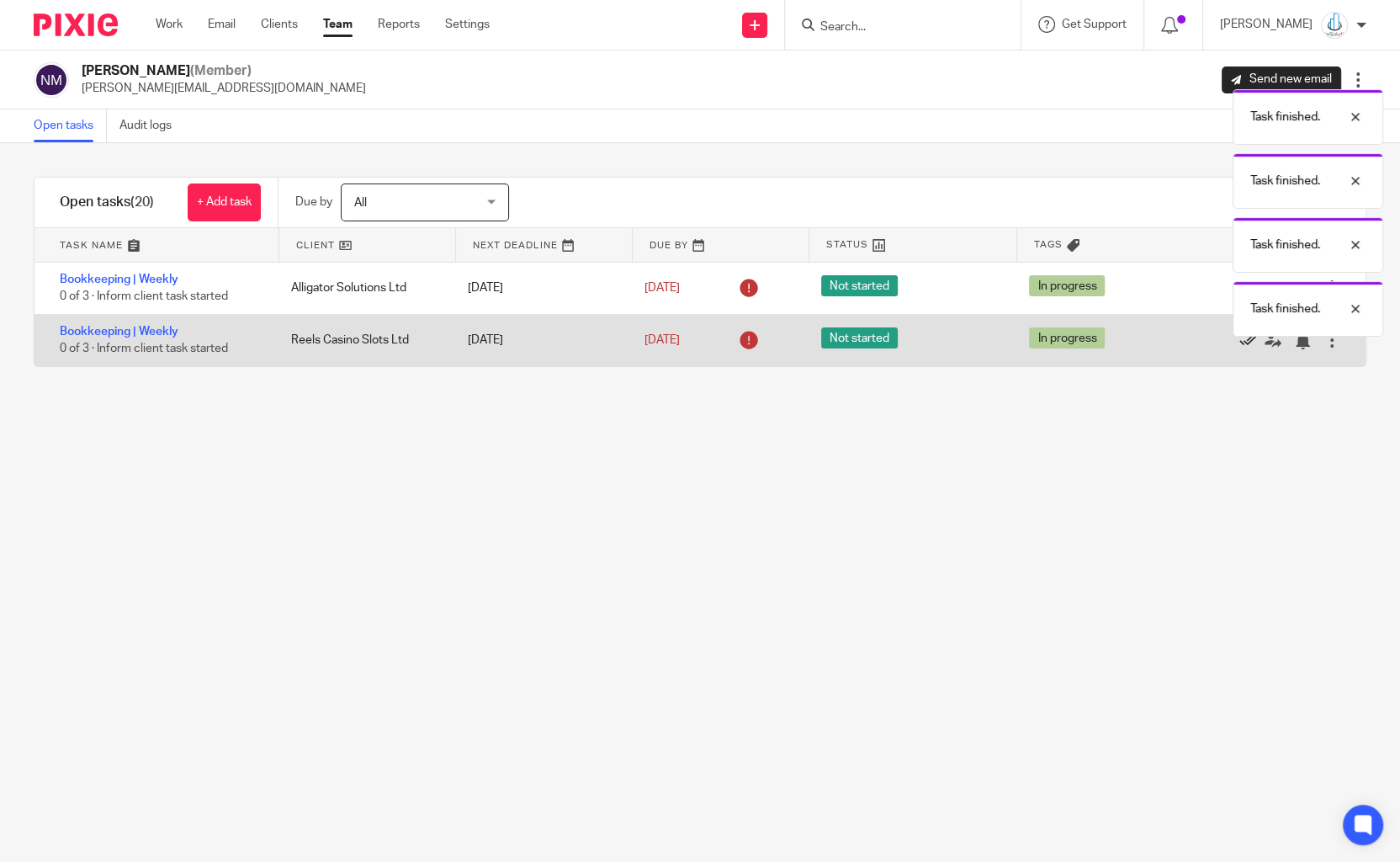
click at [1246, 343] on icon at bounding box center [1248, 341] width 17 height 17
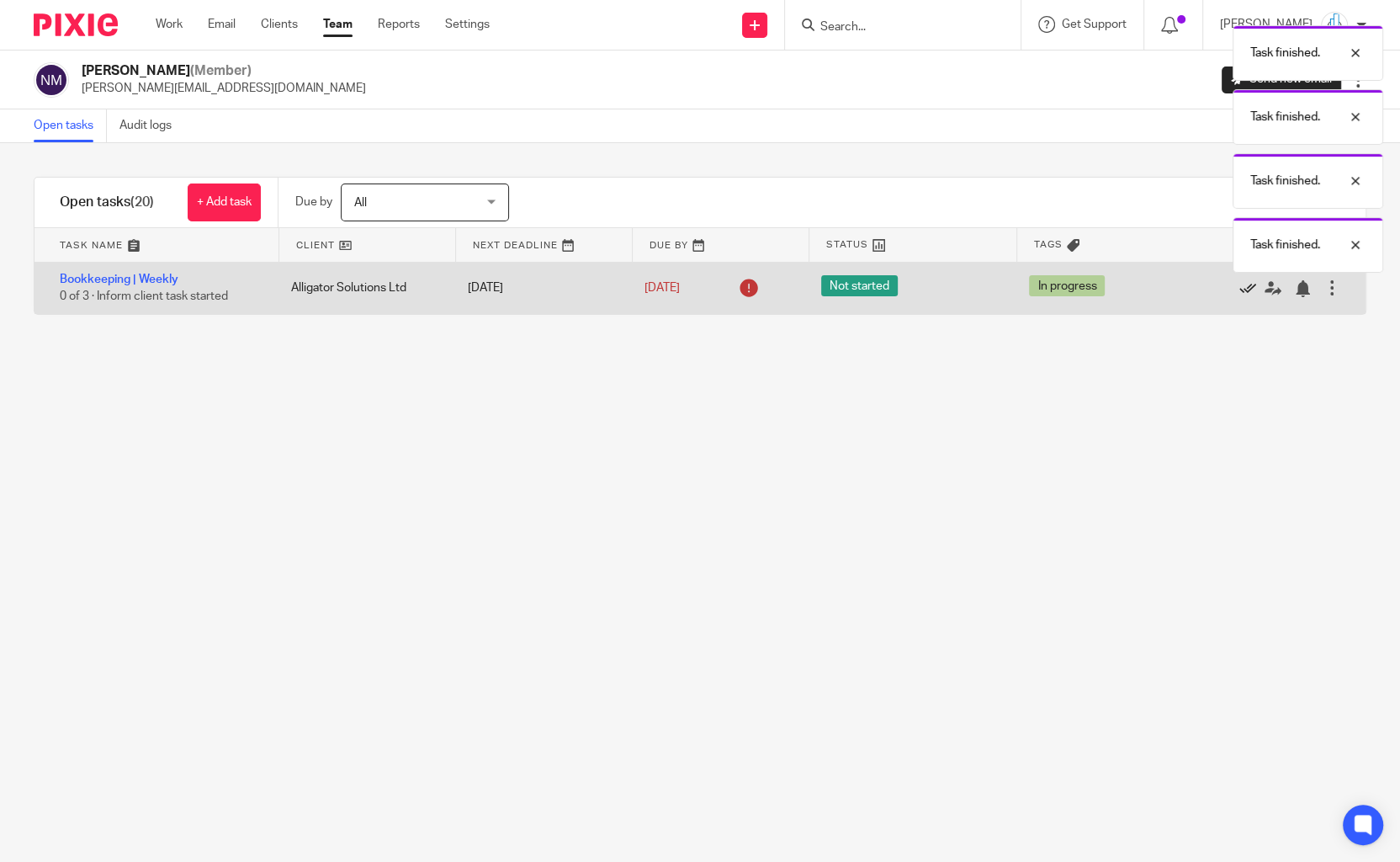
click at [1246, 288] on icon at bounding box center [1248, 288] width 17 height 17
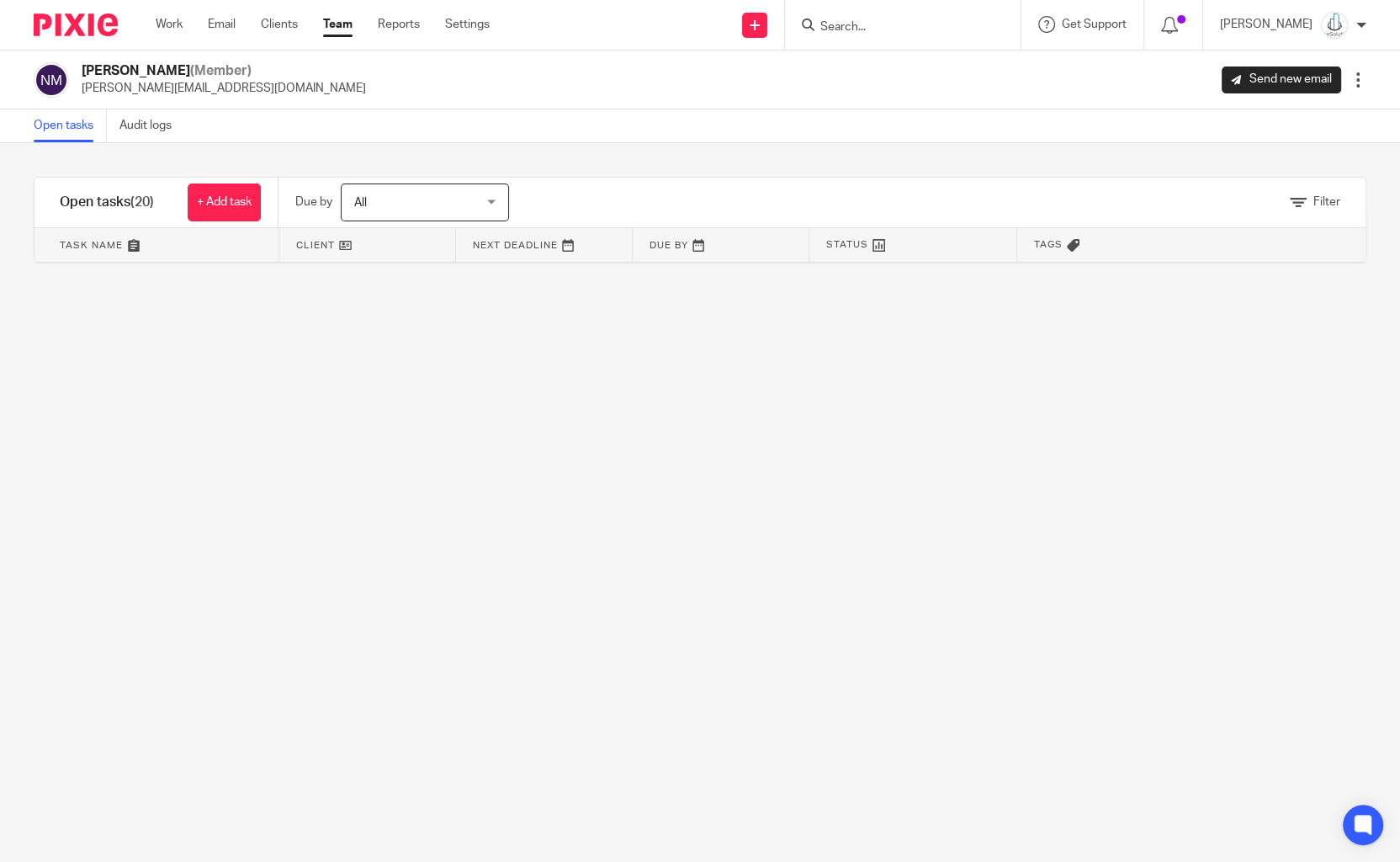
click at [342, 25] on link "Team" at bounding box center [337, 24] width 29 height 17
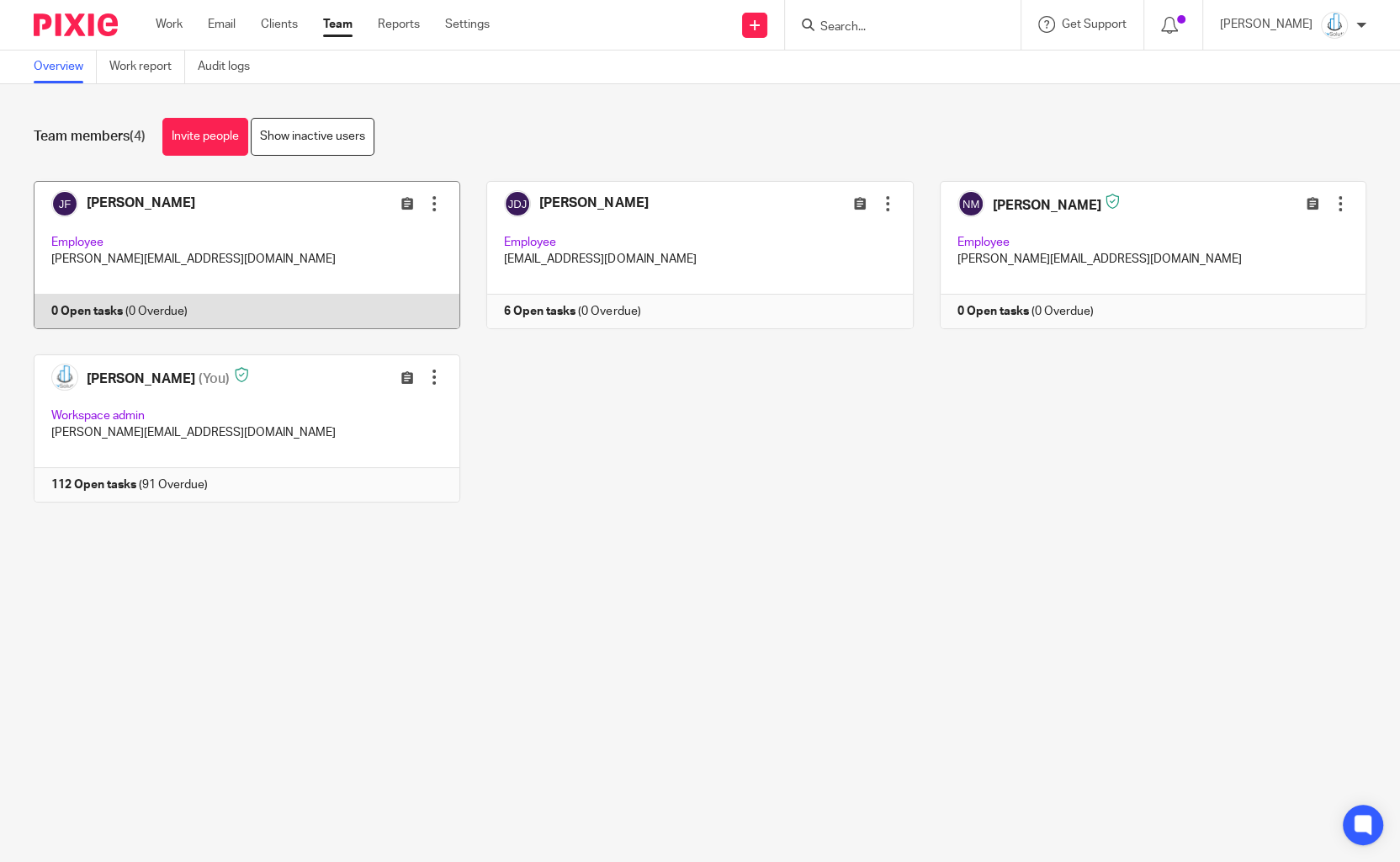
click at [439, 197] on div at bounding box center [434, 204] width 17 height 17
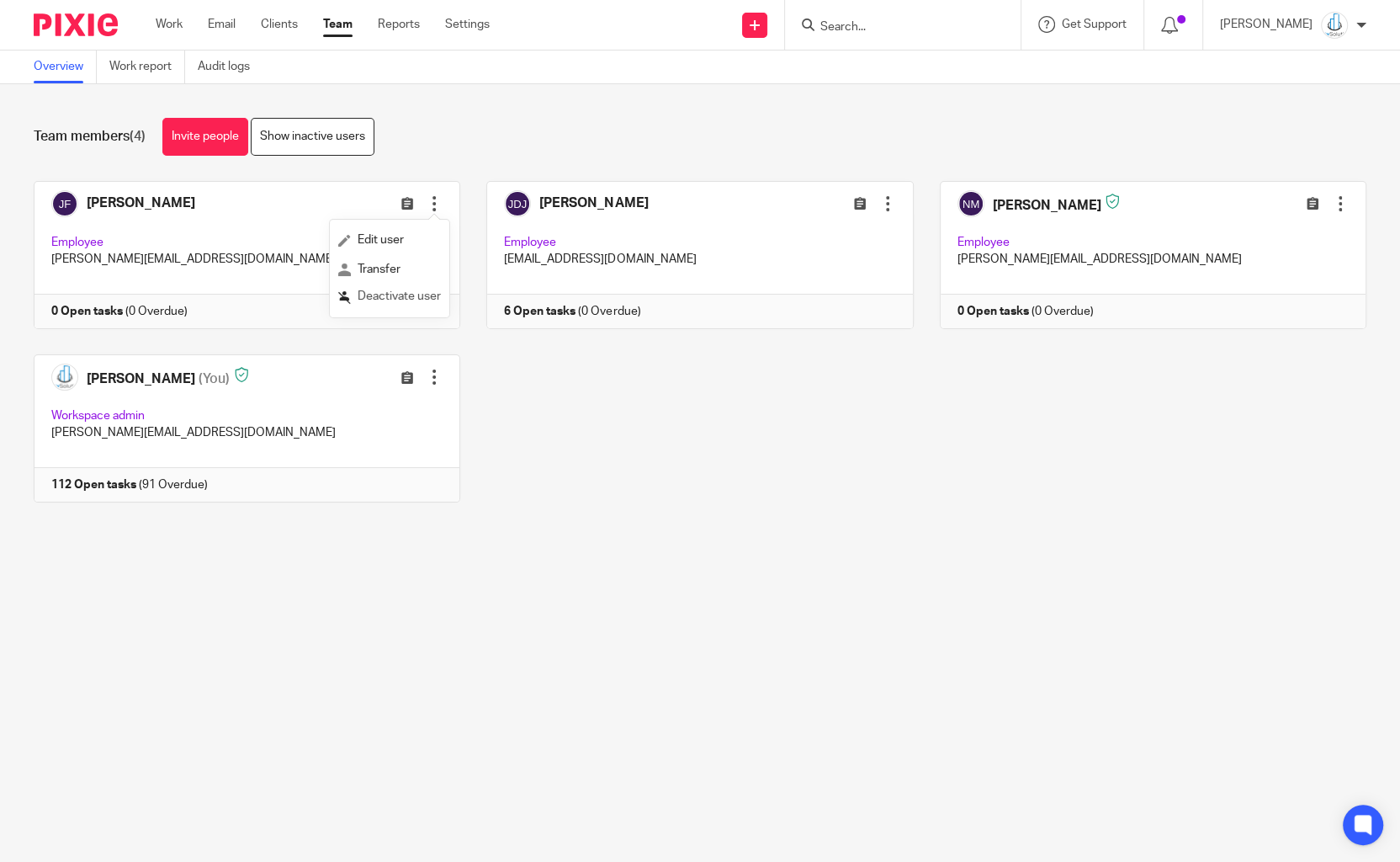
click at [423, 302] on span "Deactivate user" at bounding box center [399, 296] width 83 height 12
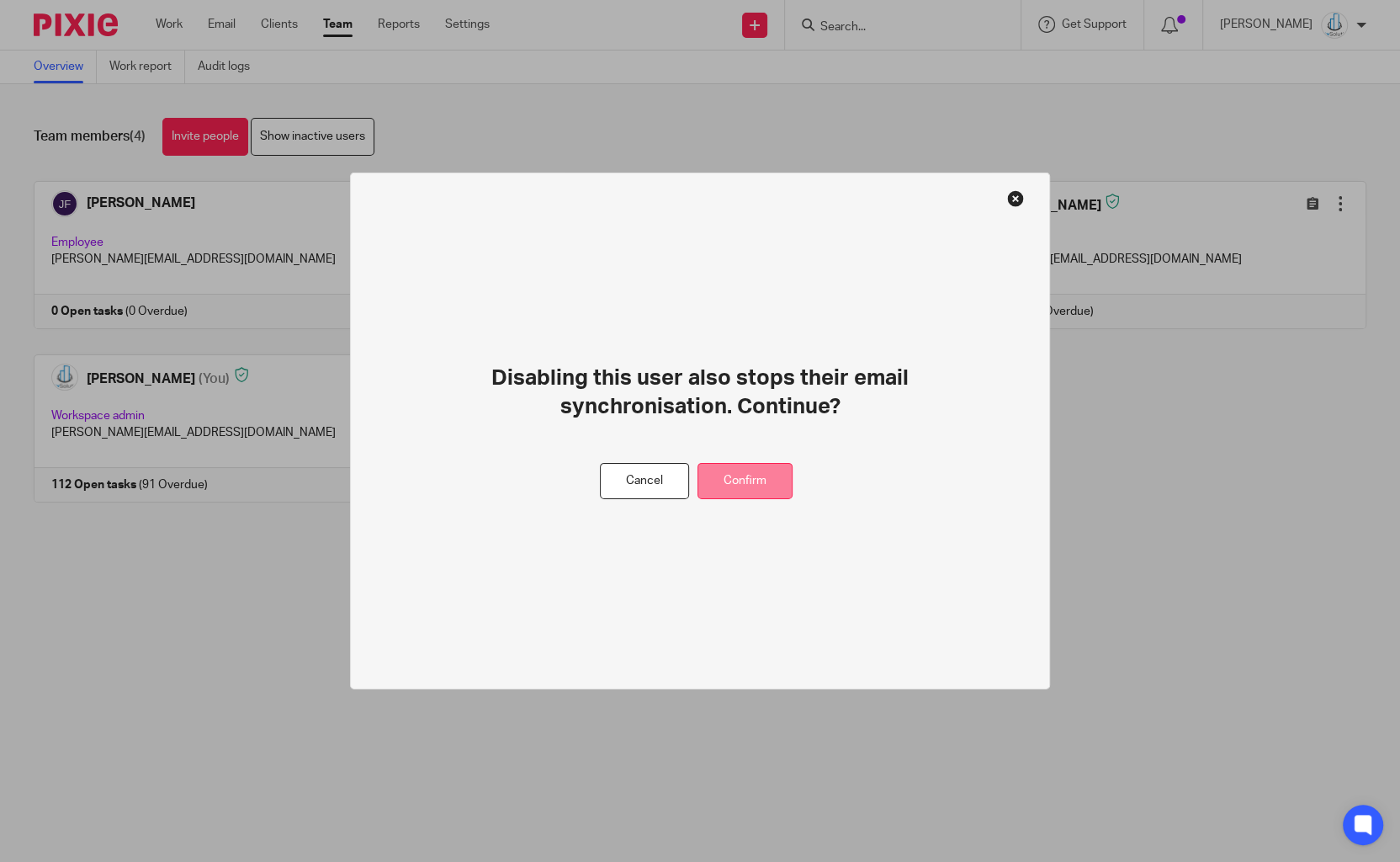
click at [748, 476] on button "Confirm" at bounding box center [746, 481] width 95 height 37
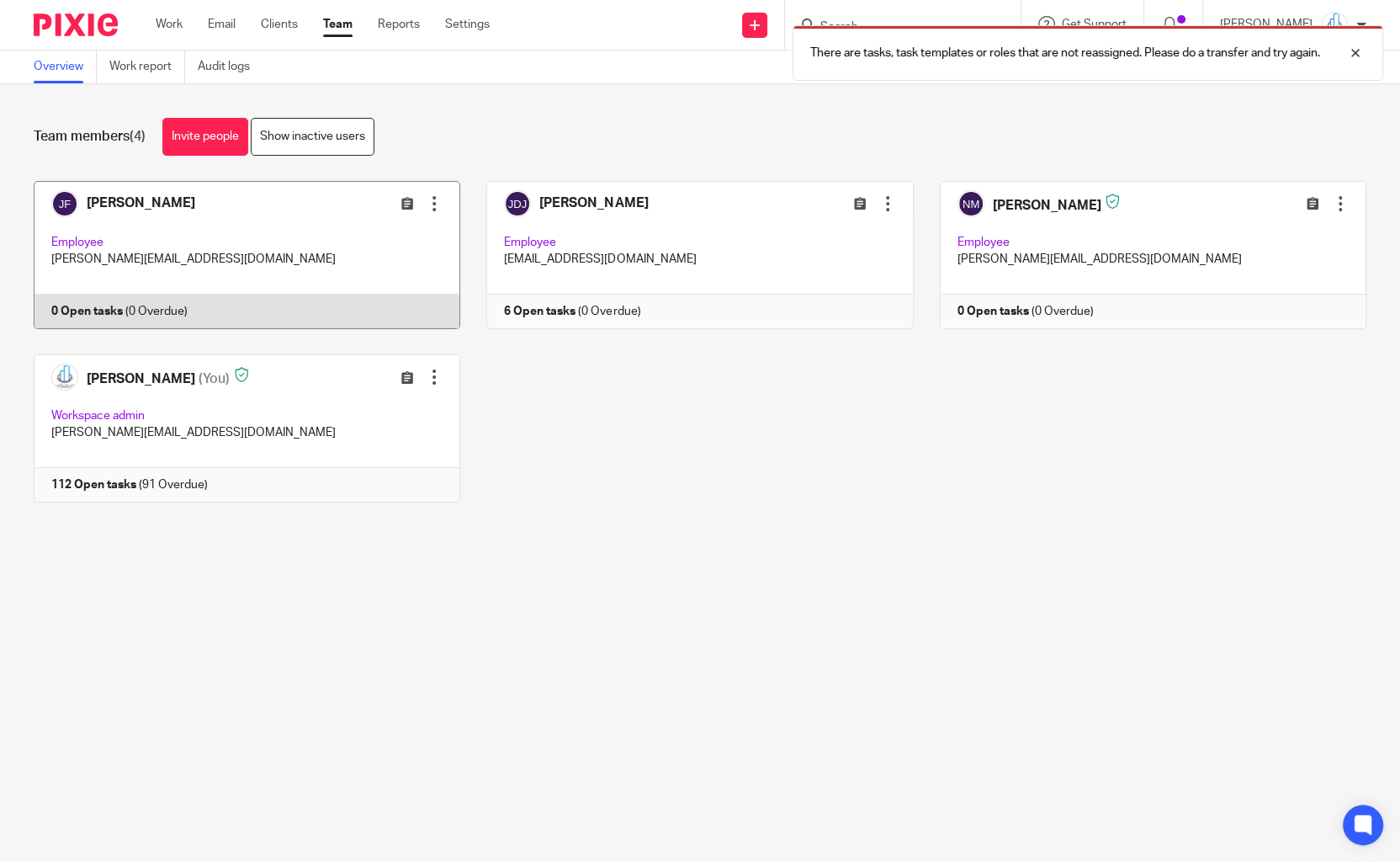
click at [431, 198] on div at bounding box center [434, 204] width 17 height 17
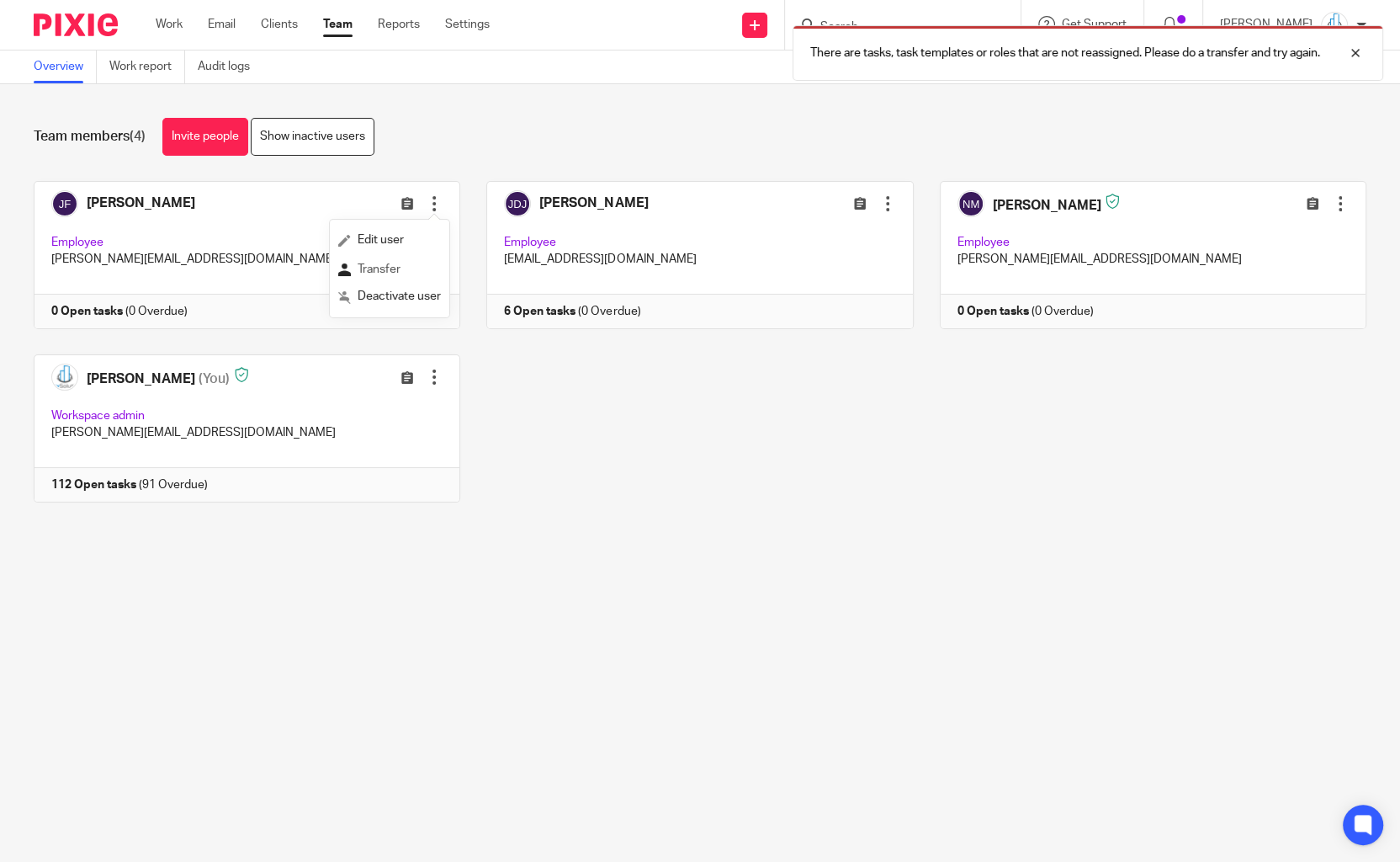
click at [388, 274] on span "Transfer" at bounding box center [379, 269] width 43 height 12
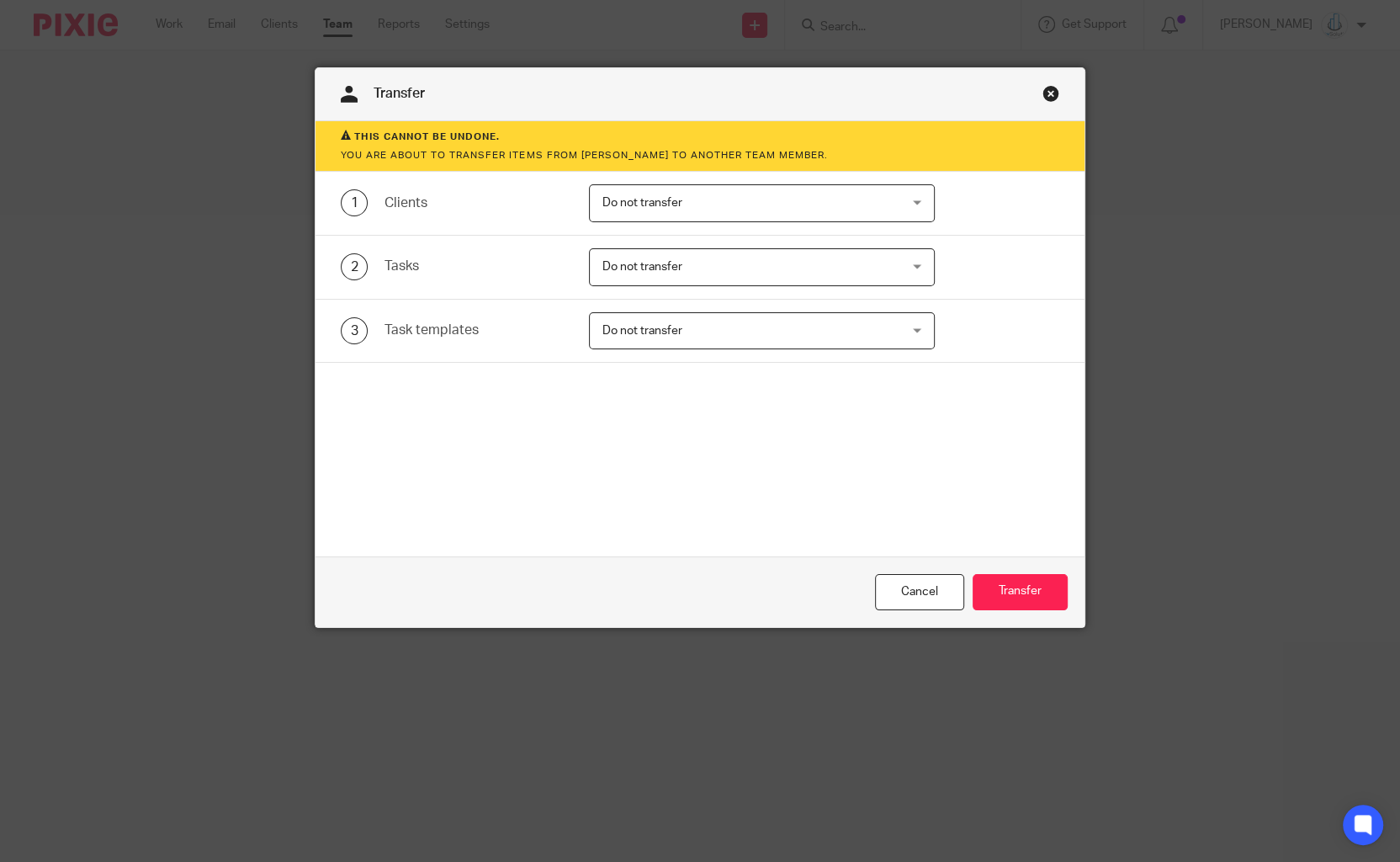
click at [660, 197] on span "Do not transfer" at bounding box center [735, 203] width 265 height 36
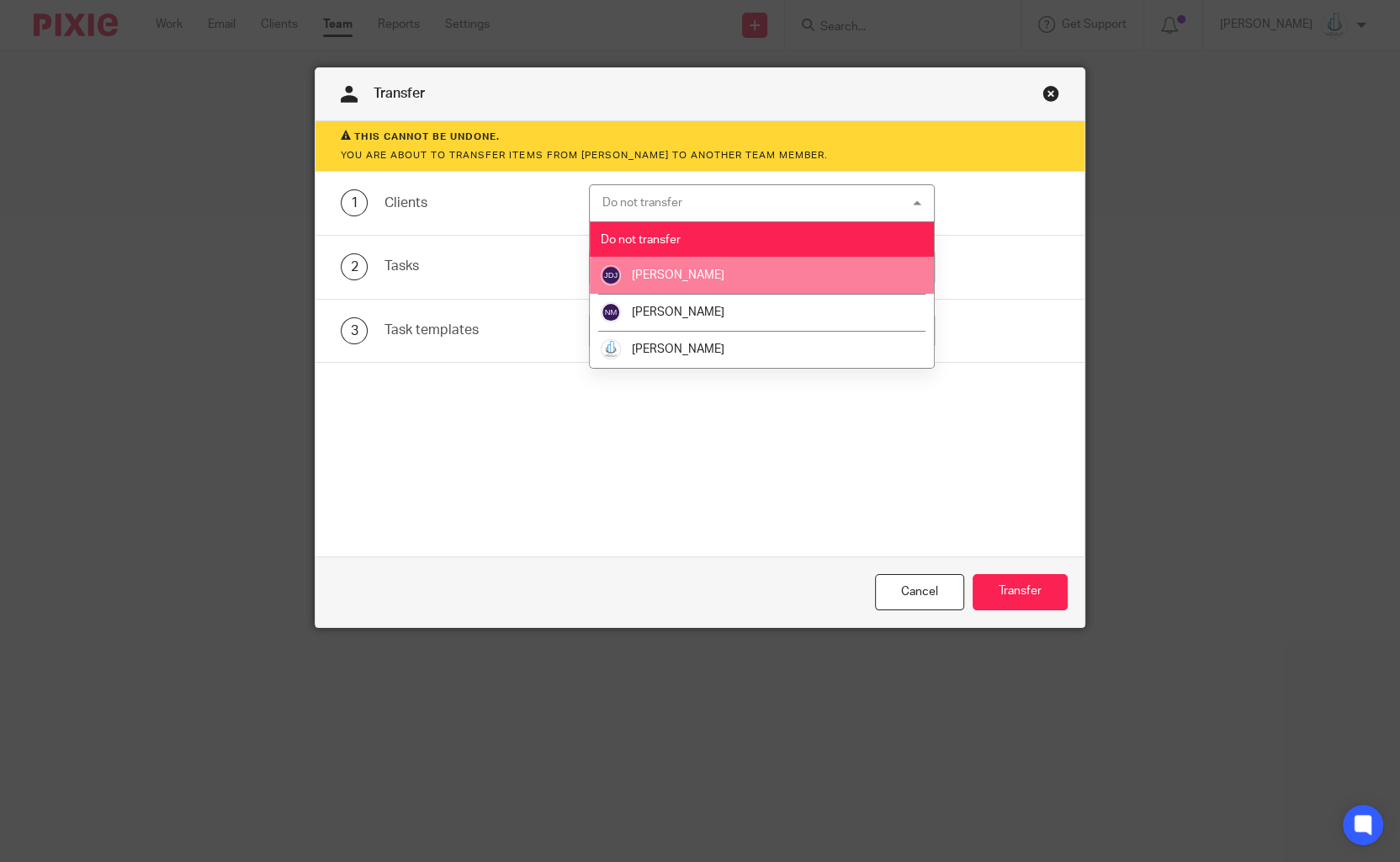
click at [686, 279] on span "[PERSON_NAME]" at bounding box center [678, 275] width 93 height 12
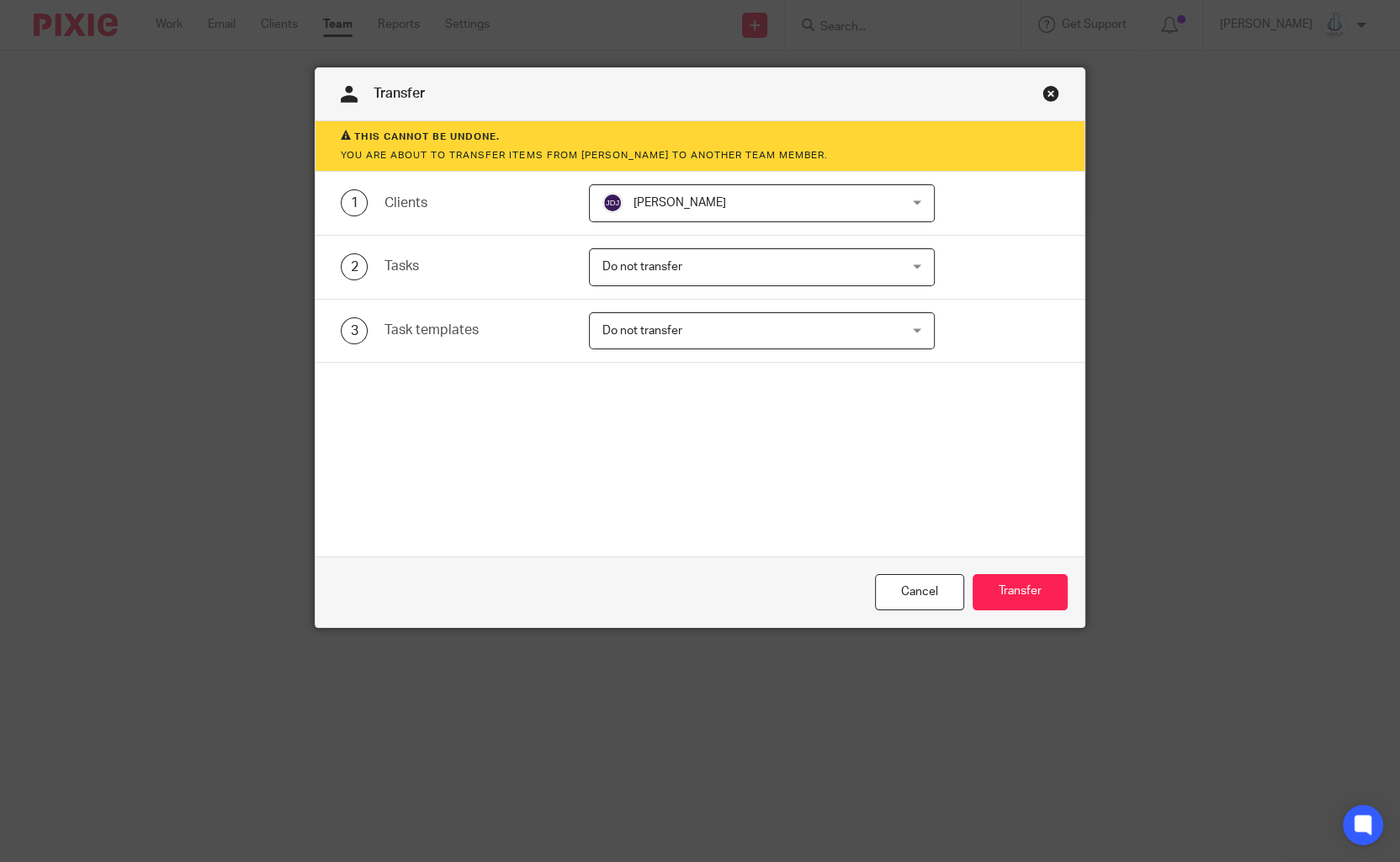
click at [686, 279] on span "Do not transfer" at bounding box center [735, 267] width 265 height 36
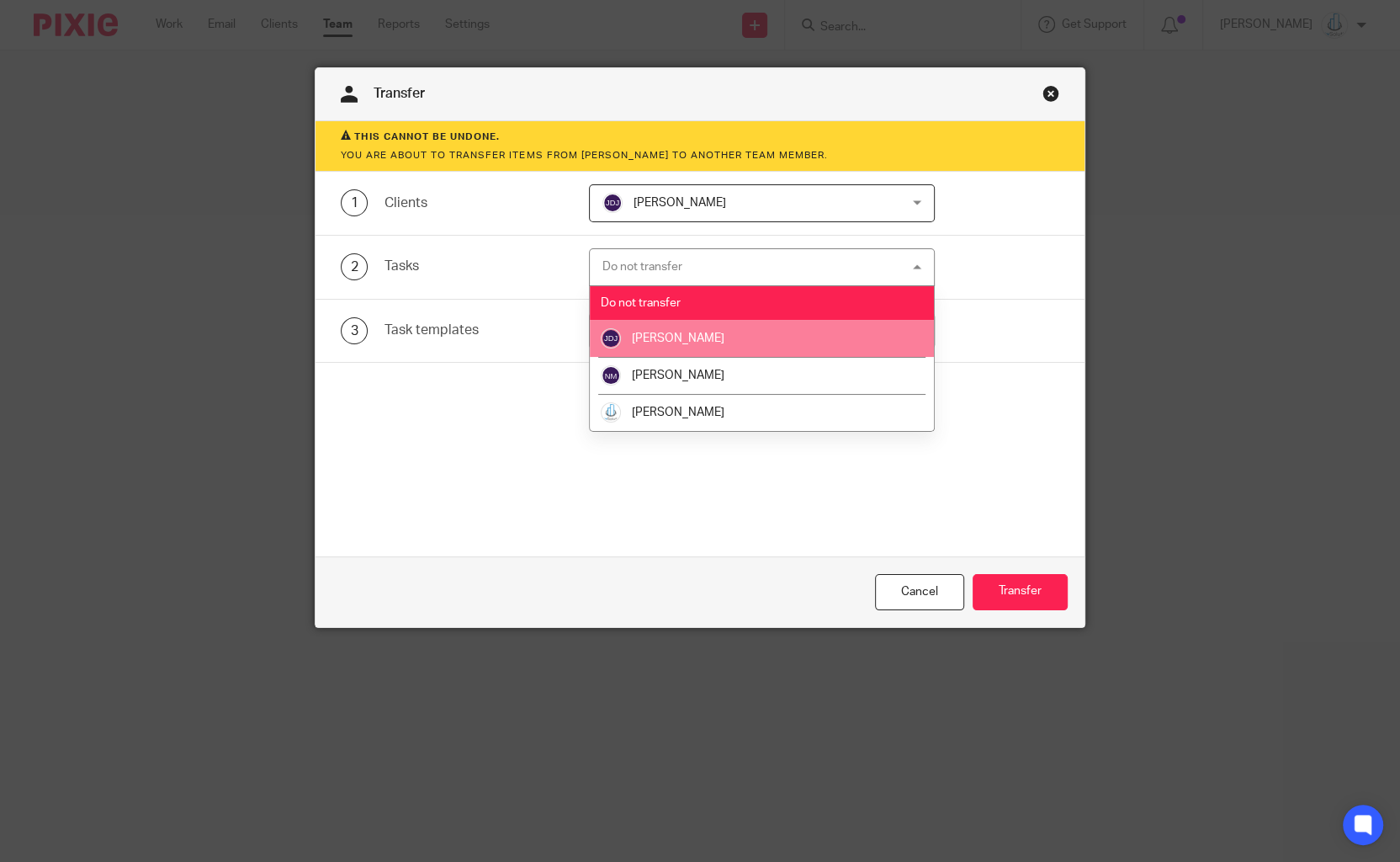
click at [684, 339] on span "[PERSON_NAME]" at bounding box center [678, 338] width 93 height 12
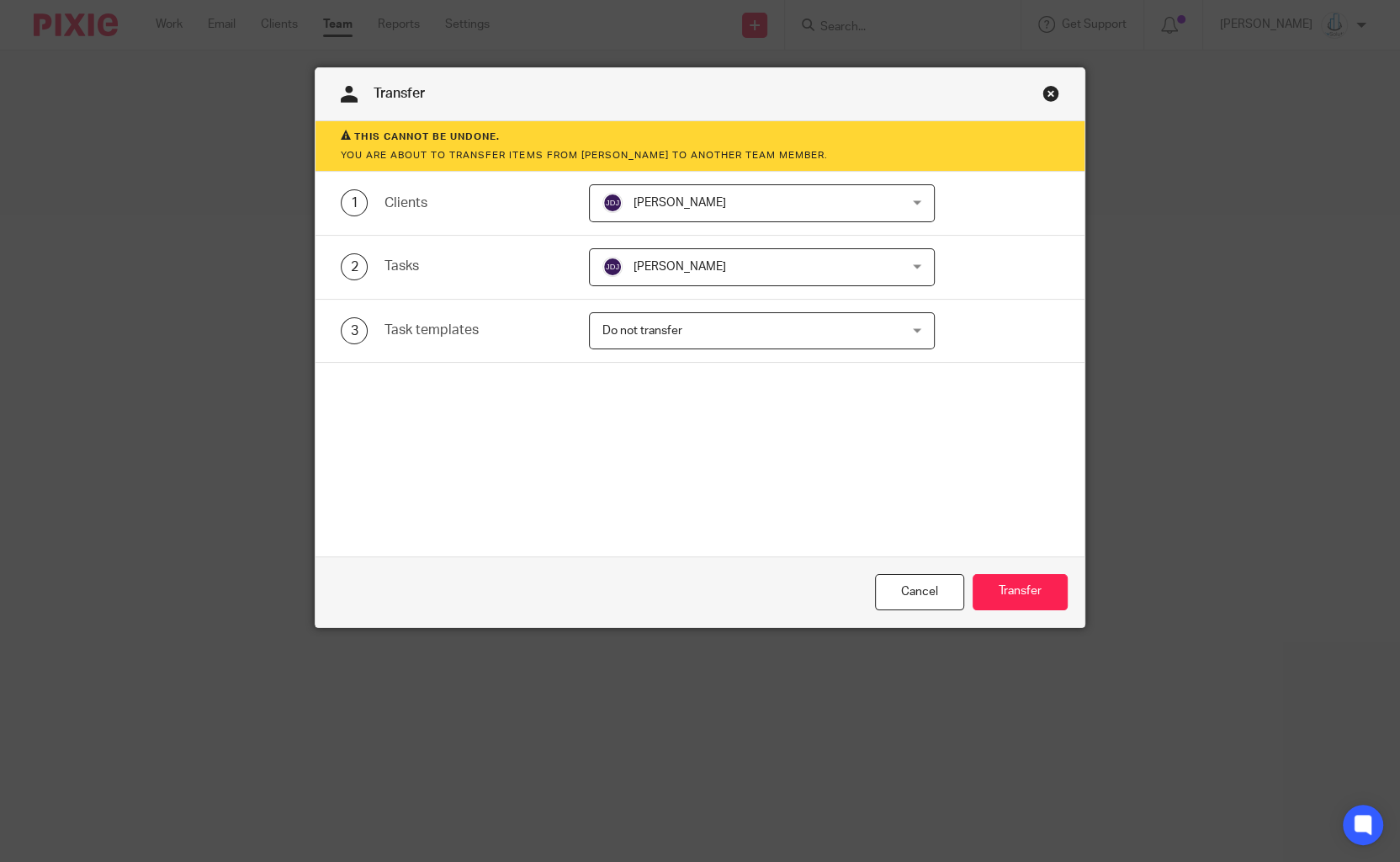
click at [684, 343] on span "Do not transfer" at bounding box center [735, 331] width 265 height 36
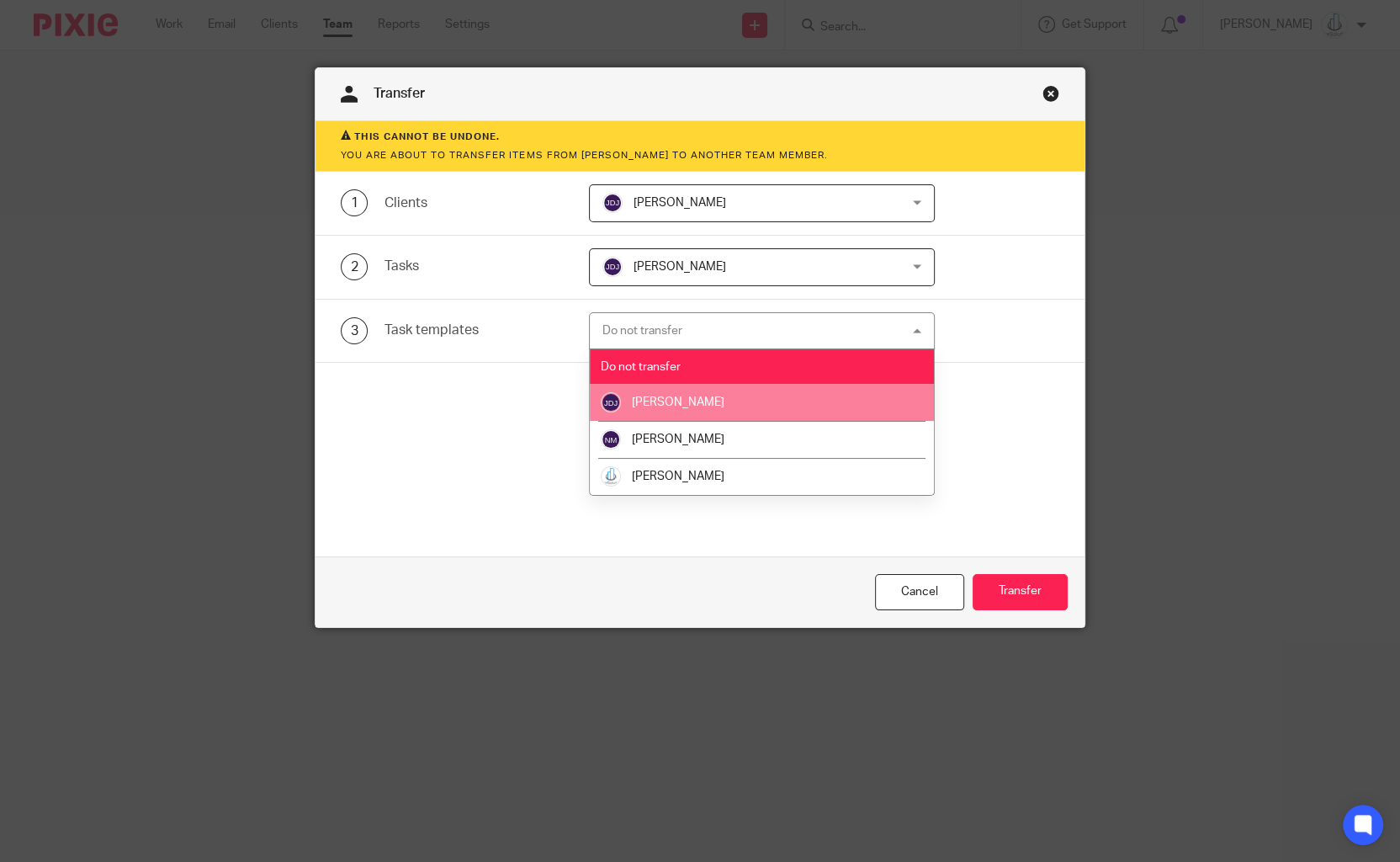
click at [697, 397] on span "[PERSON_NAME]" at bounding box center [678, 402] width 93 height 12
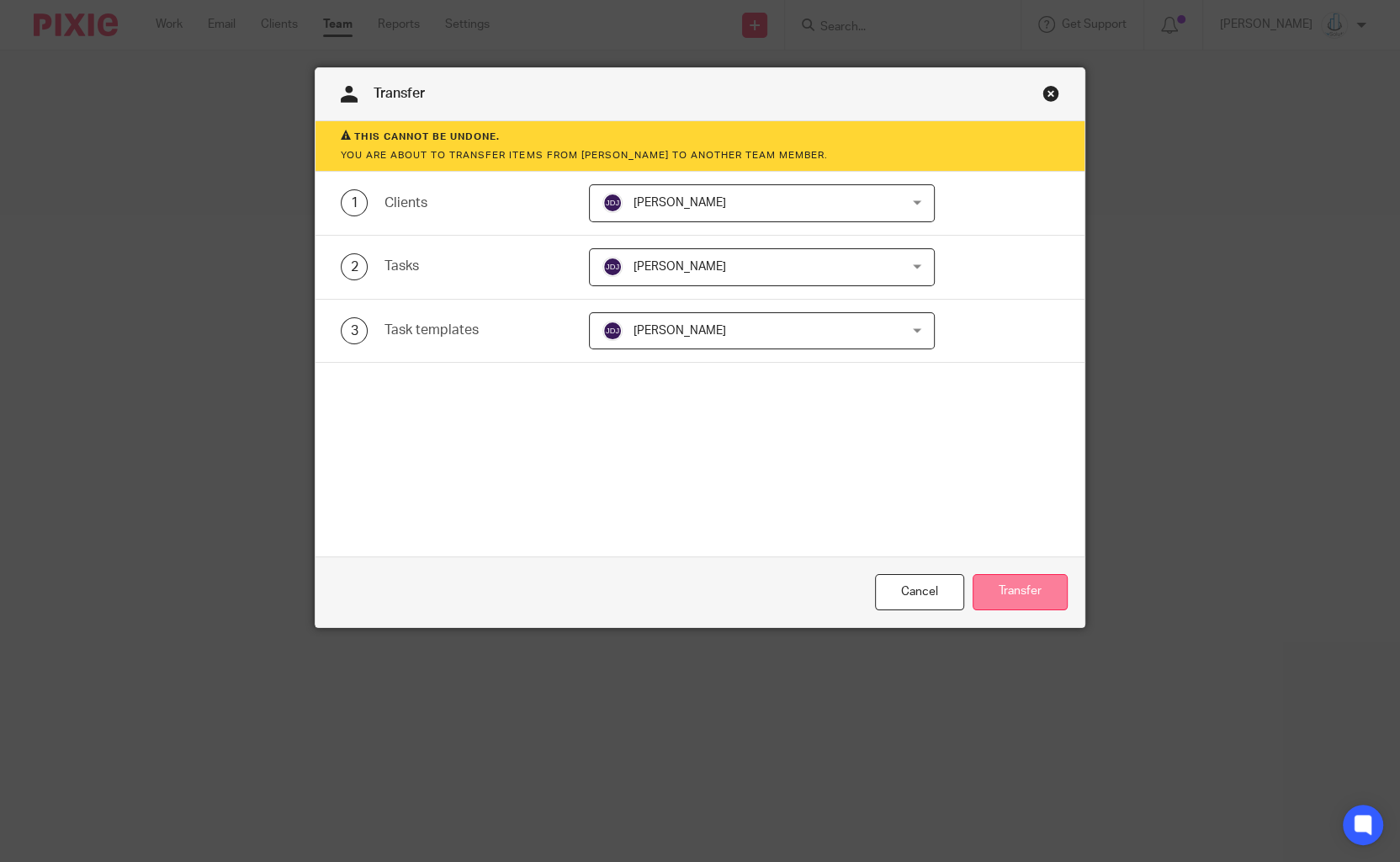
click at [1022, 590] on button "Transfer" at bounding box center [1021, 592] width 95 height 37
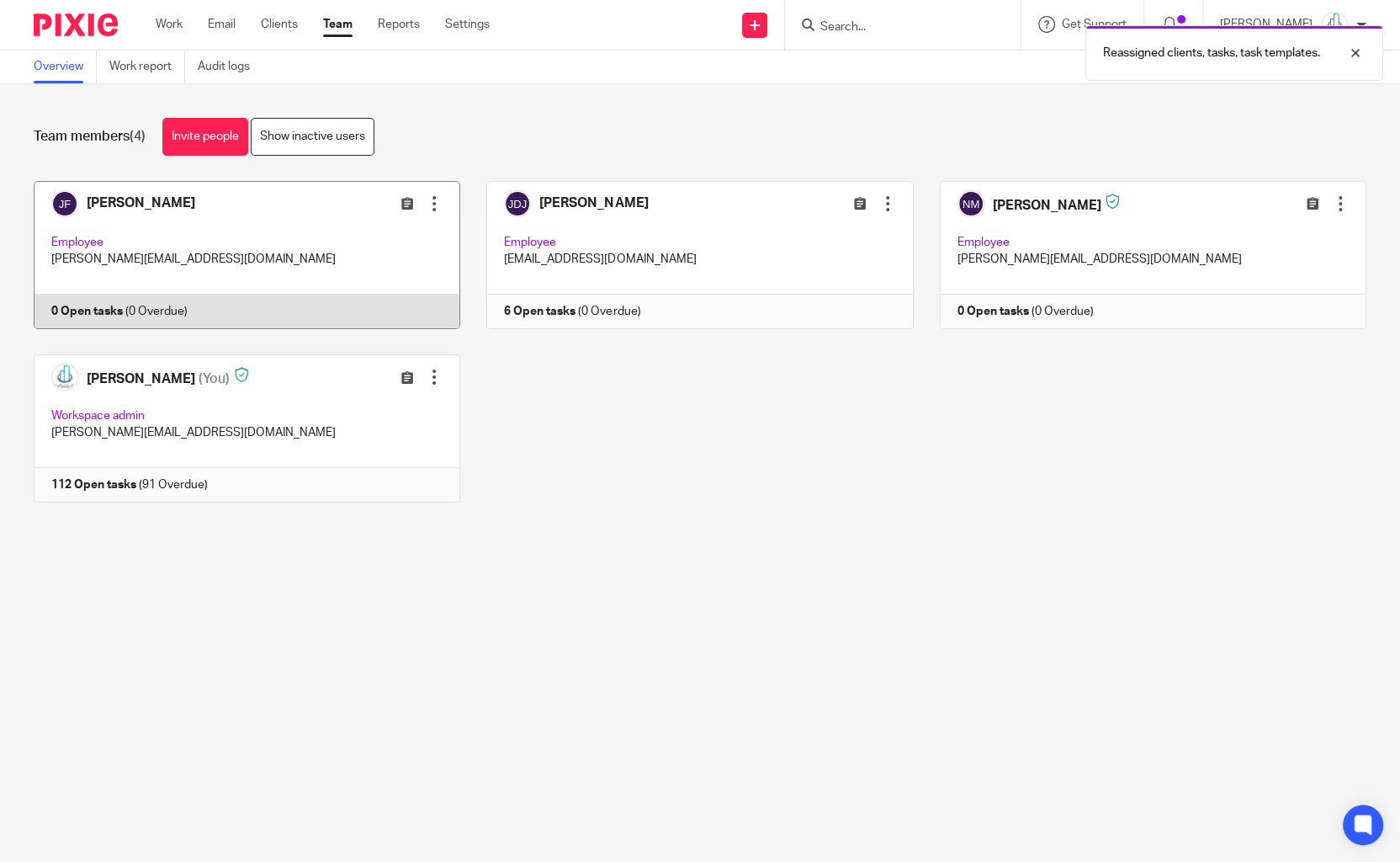
click at [445, 197] on link at bounding box center [234, 255] width 453 height 148
click at [435, 199] on div at bounding box center [434, 204] width 17 height 17
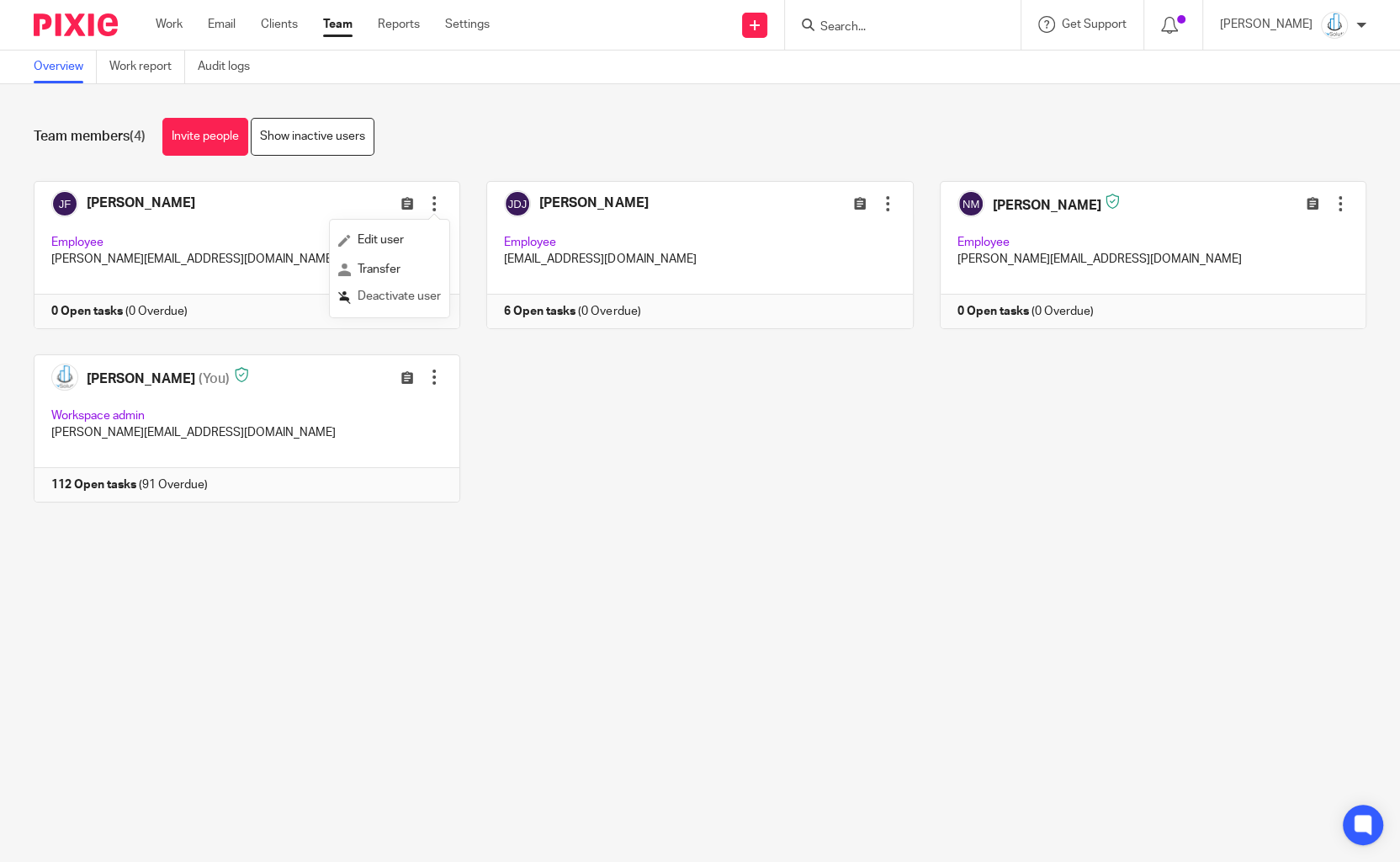
click at [417, 302] on span "Deactivate user" at bounding box center [399, 296] width 83 height 12
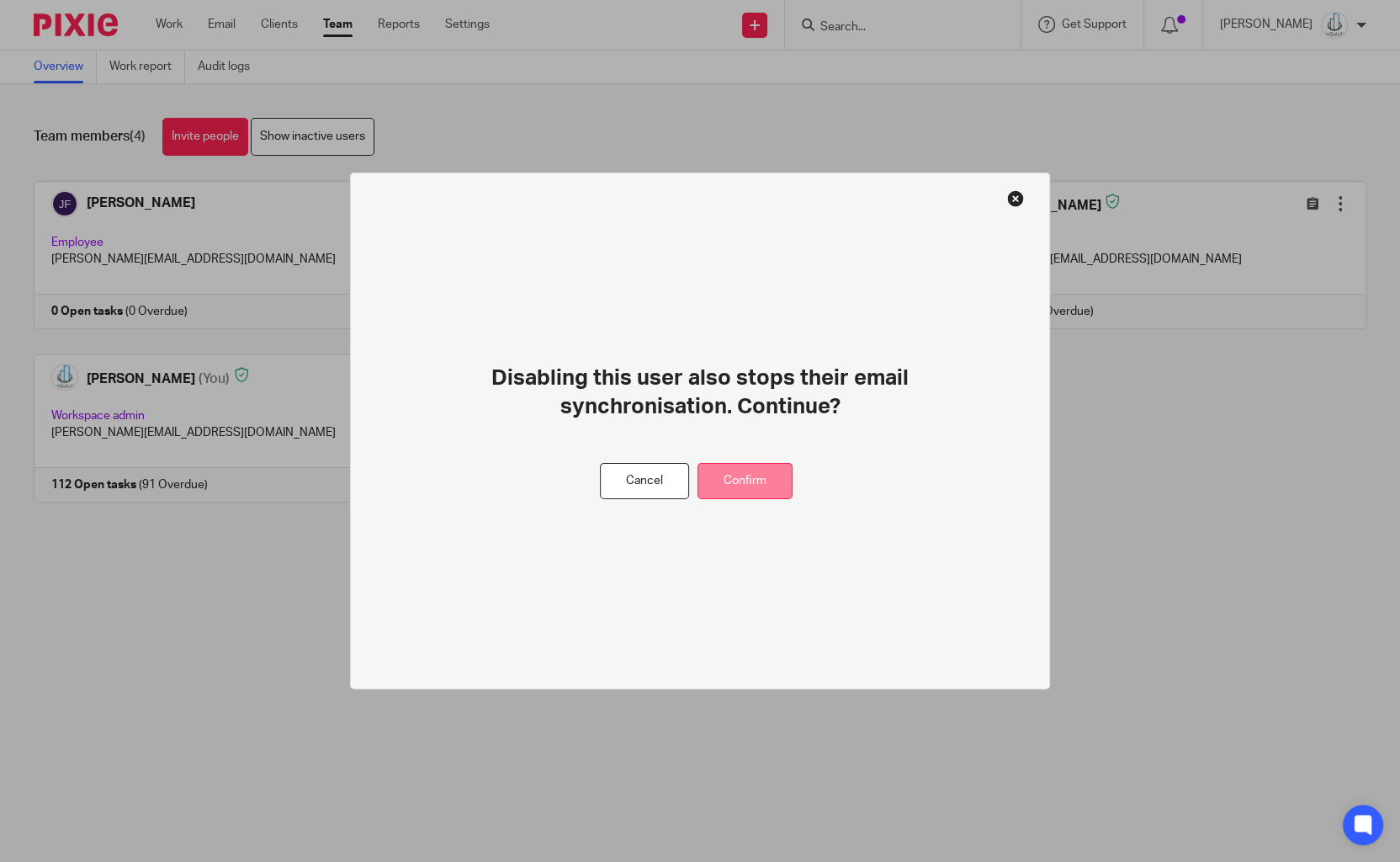
click at [784, 497] on button "Confirm" at bounding box center [746, 481] width 95 height 37
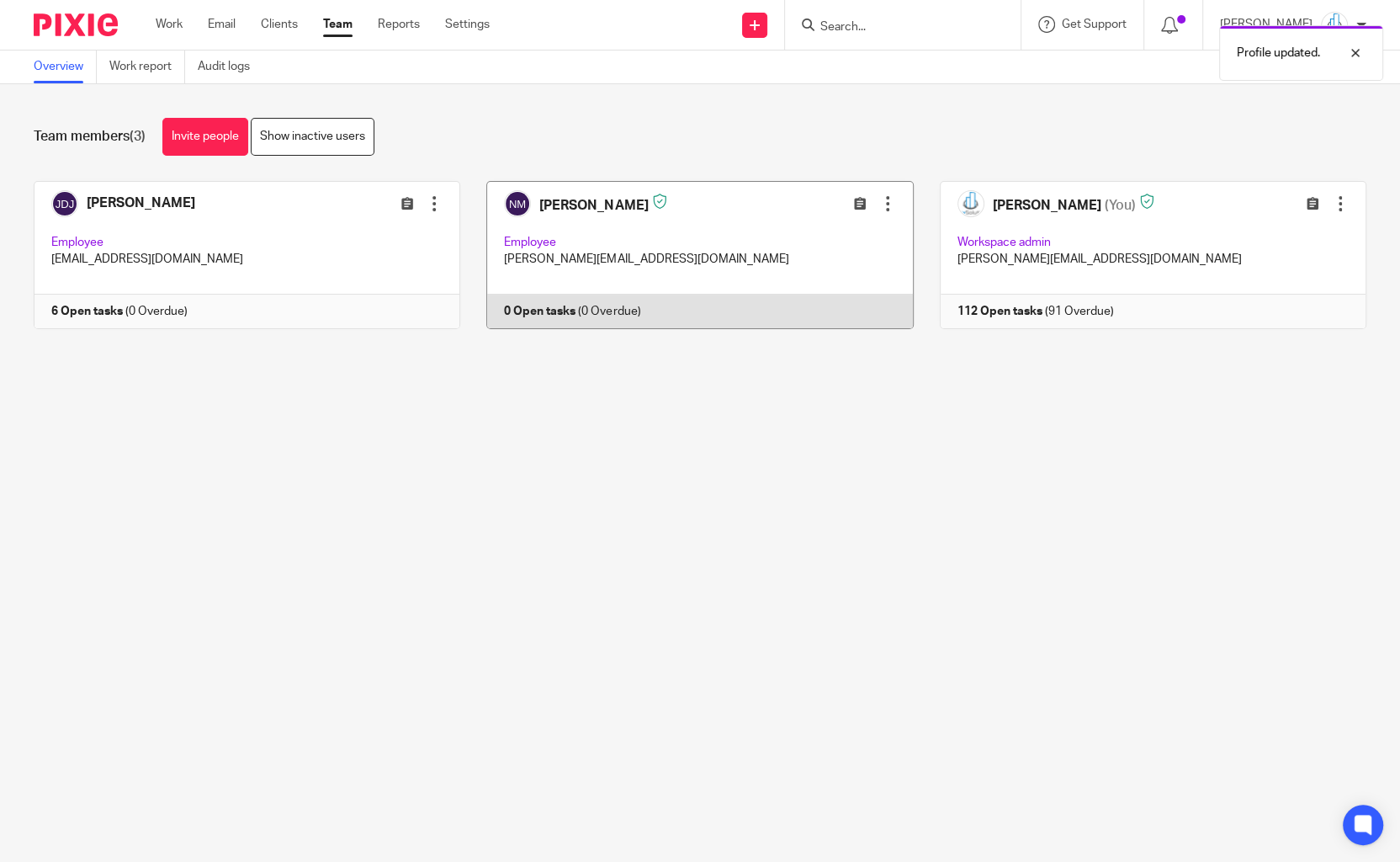
click at [886, 196] on div at bounding box center [888, 204] width 17 height 17
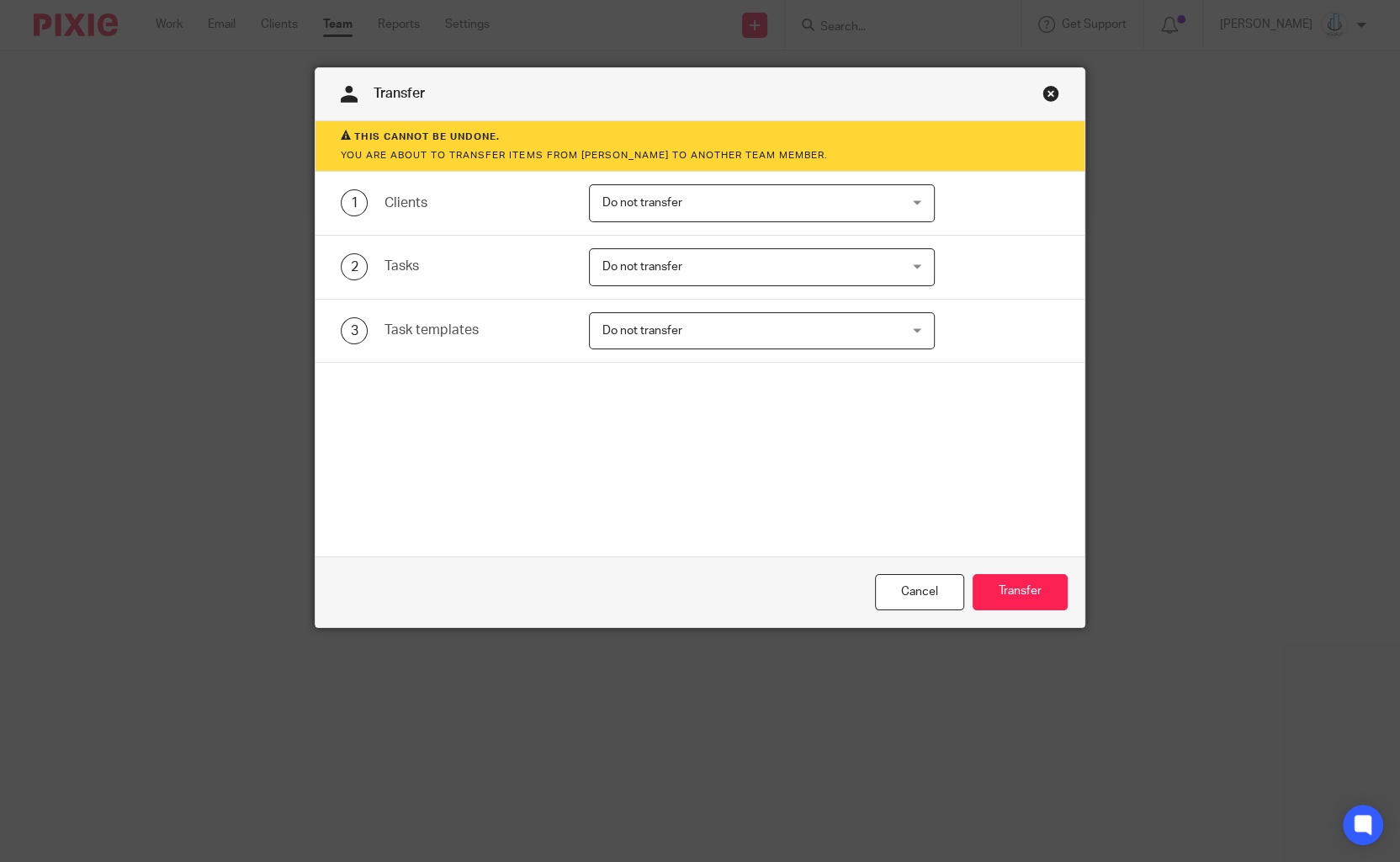
click at [624, 208] on span "Do not transfer" at bounding box center [642, 202] width 80 height 12
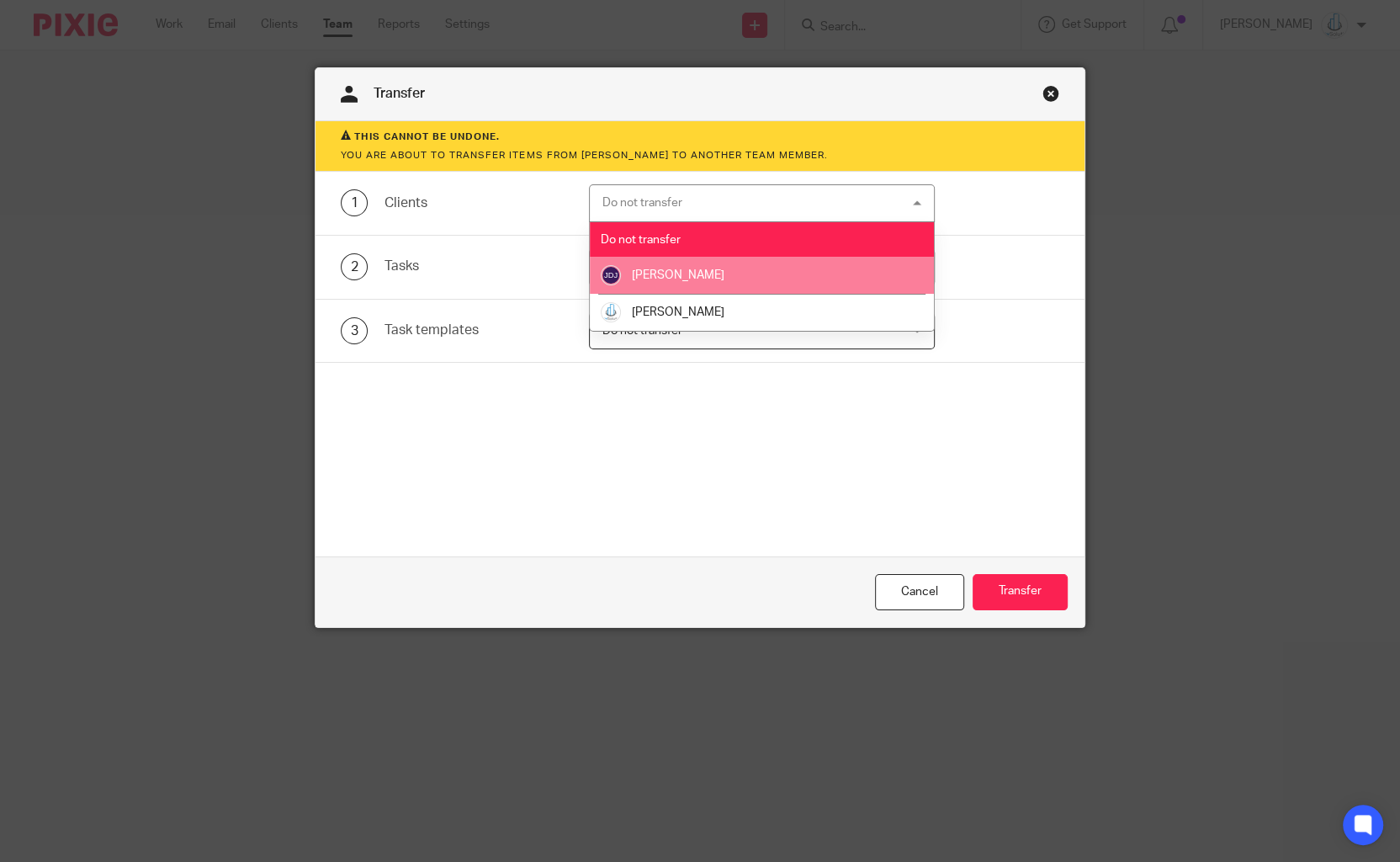
click at [657, 270] on span "[PERSON_NAME]" at bounding box center [678, 275] width 93 height 12
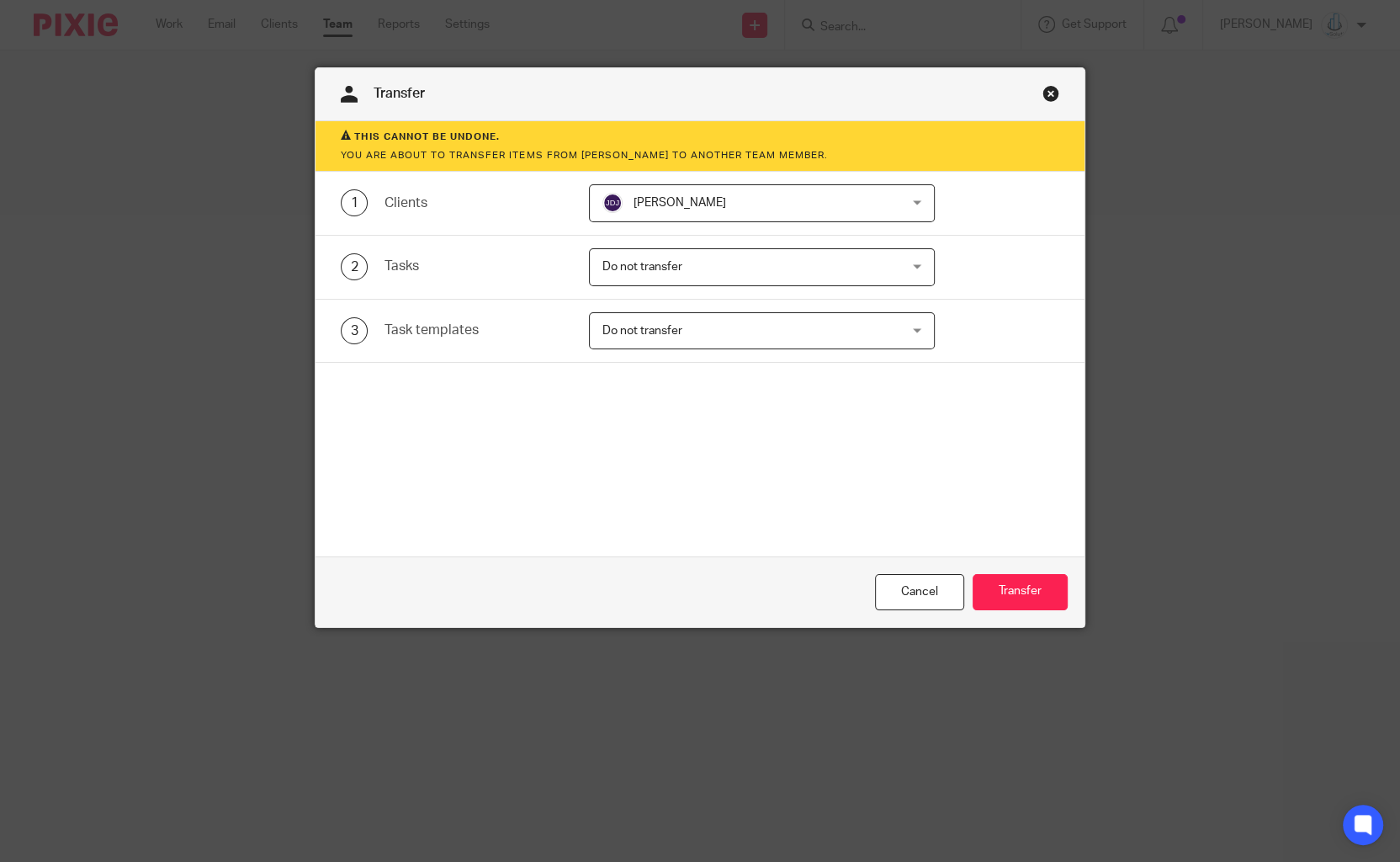
click at [656, 271] on span "Do not transfer" at bounding box center [642, 267] width 80 height 12
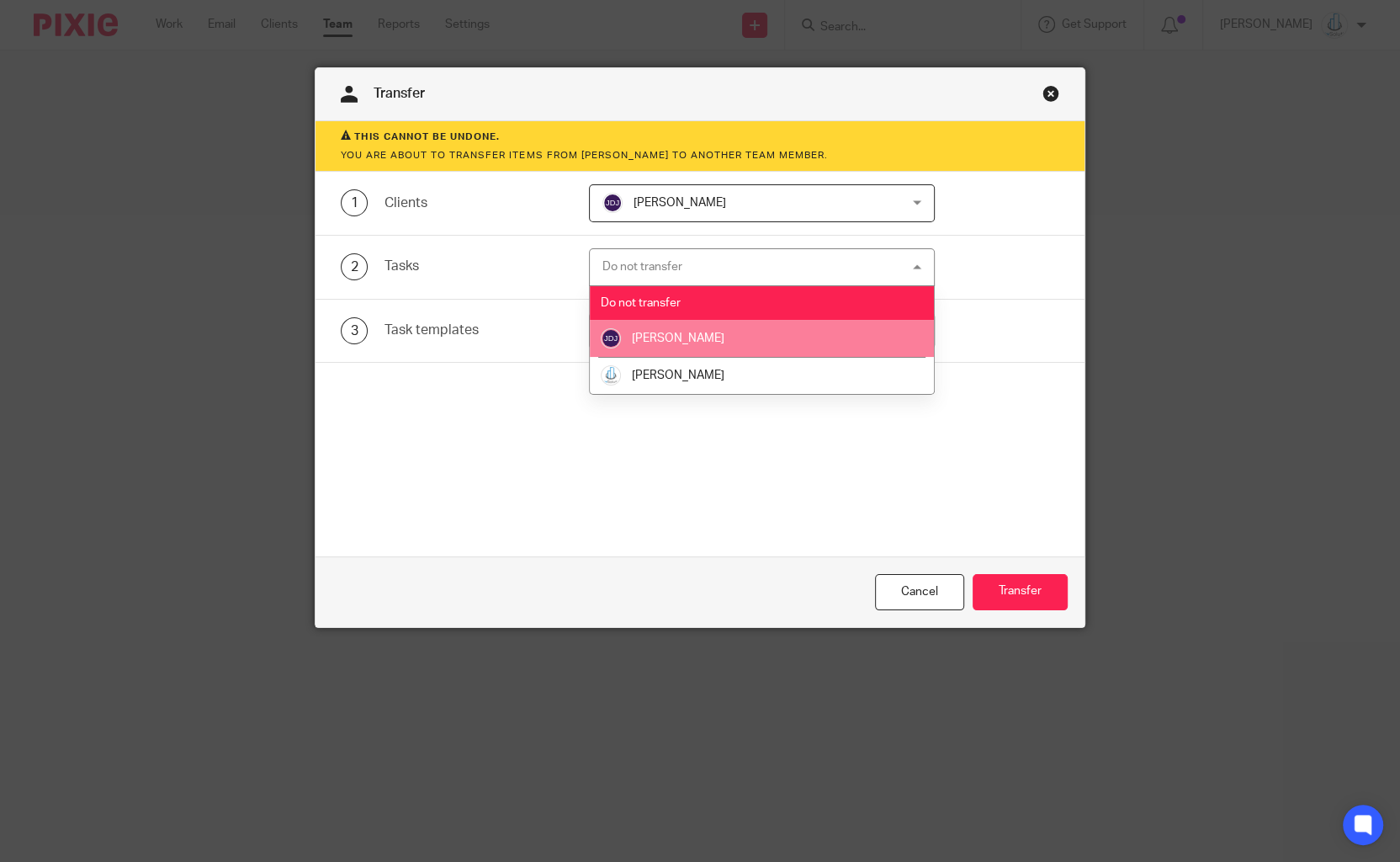
click at [660, 330] on li "[PERSON_NAME]" at bounding box center [762, 339] width 344 height 37
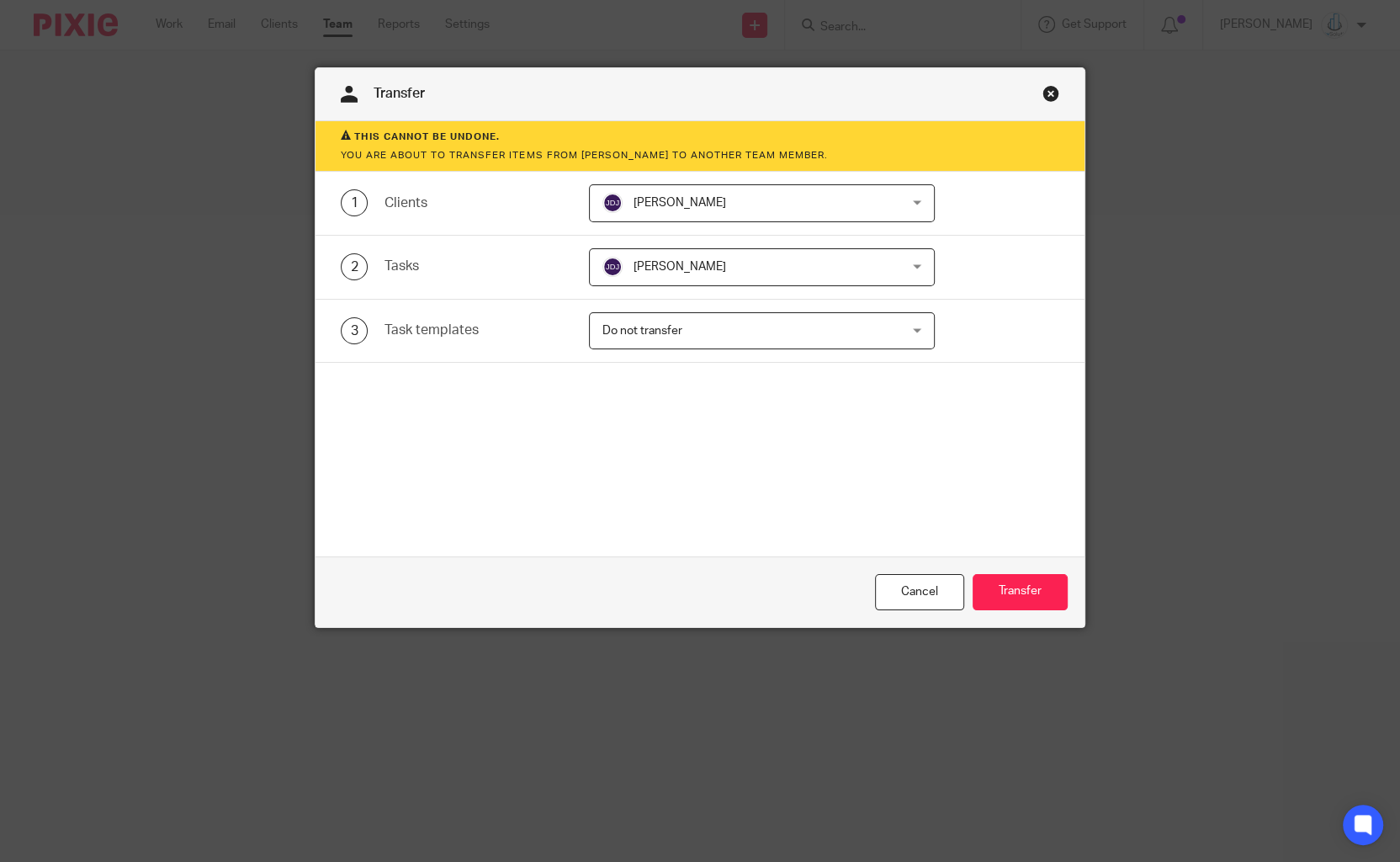
click at [660, 347] on span "Do not transfer" at bounding box center [735, 331] width 265 height 36
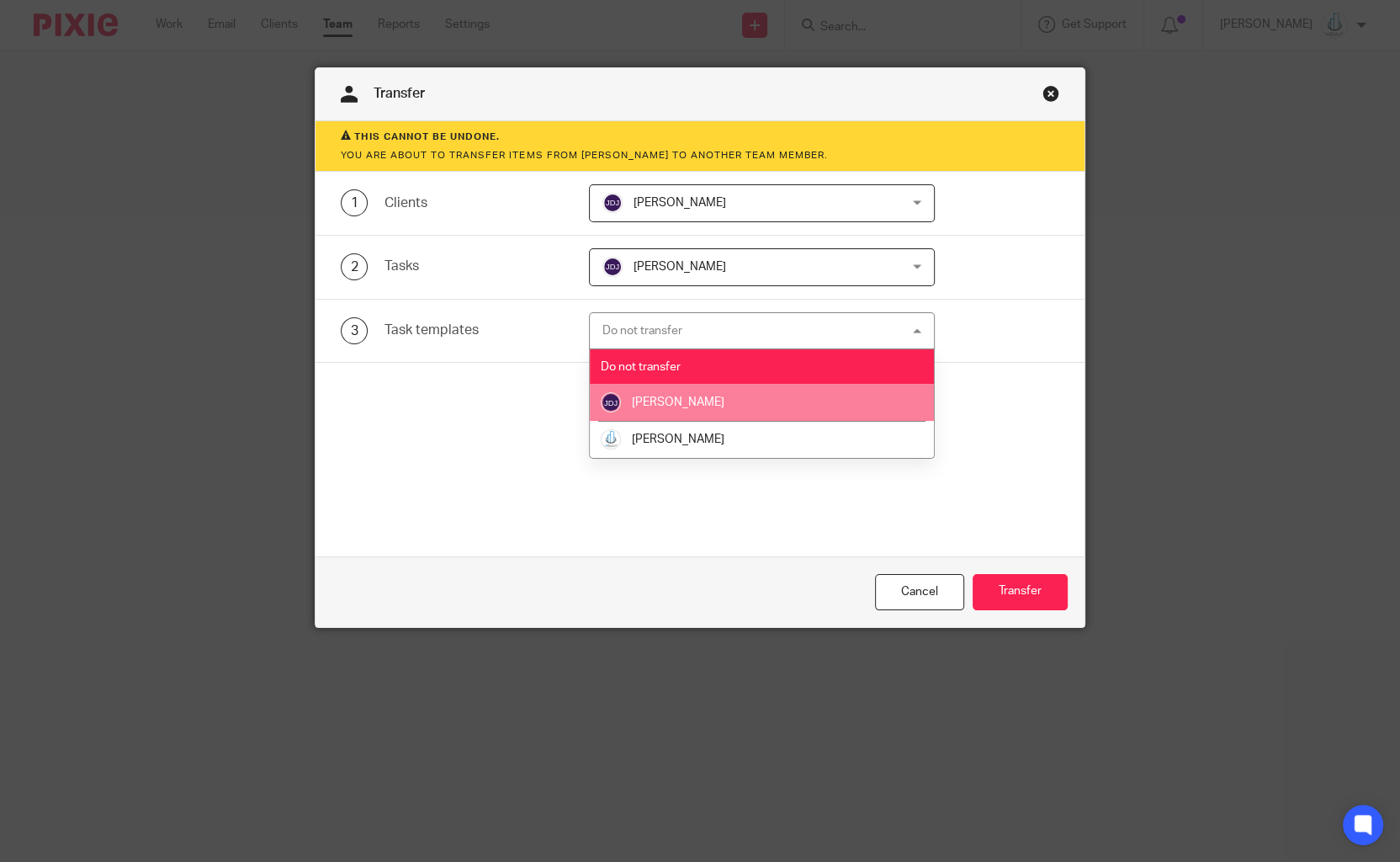
click at [680, 397] on span "[PERSON_NAME]" at bounding box center [678, 402] width 93 height 12
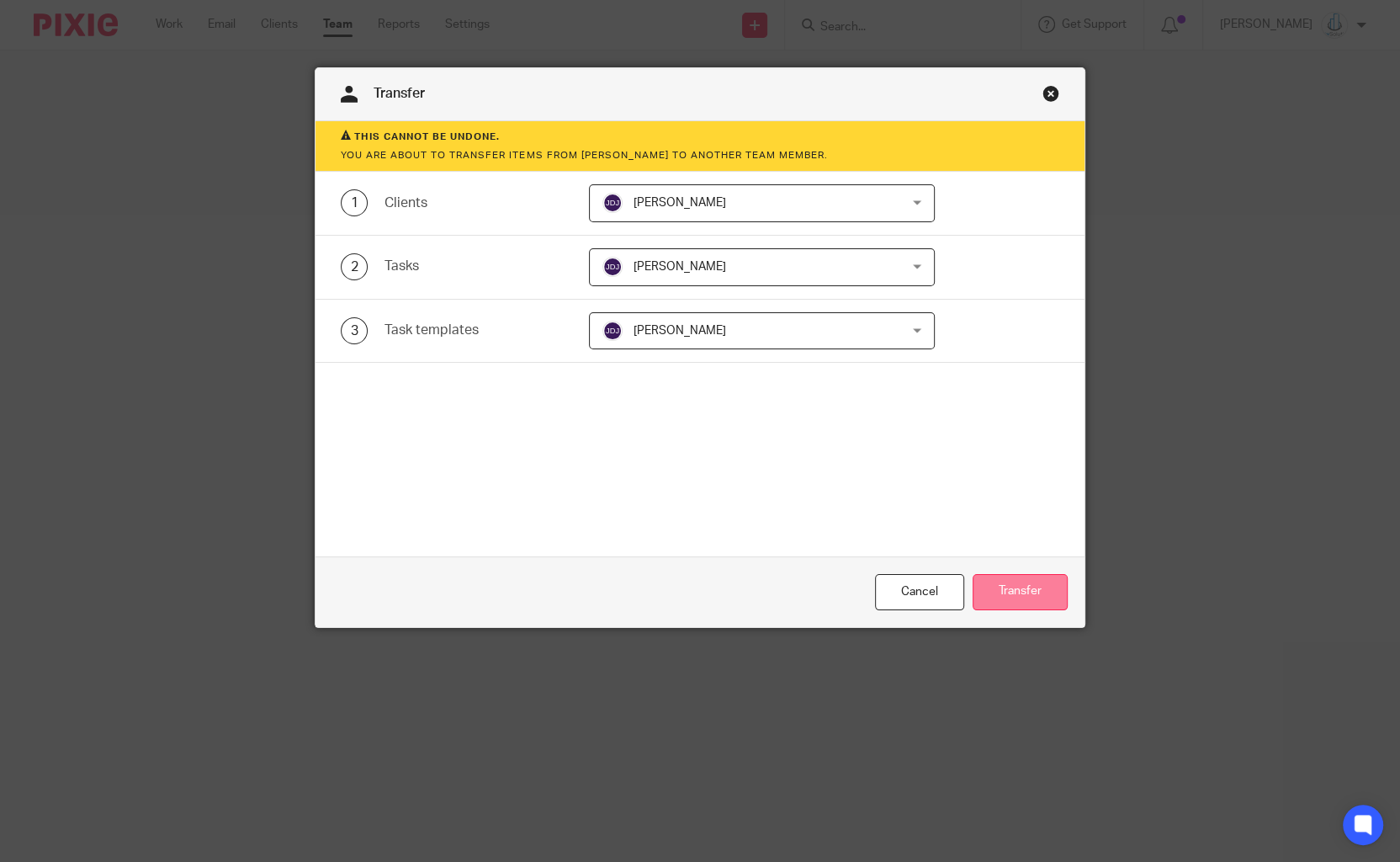
click at [1028, 586] on button "Transfer" at bounding box center [1021, 592] width 95 height 37
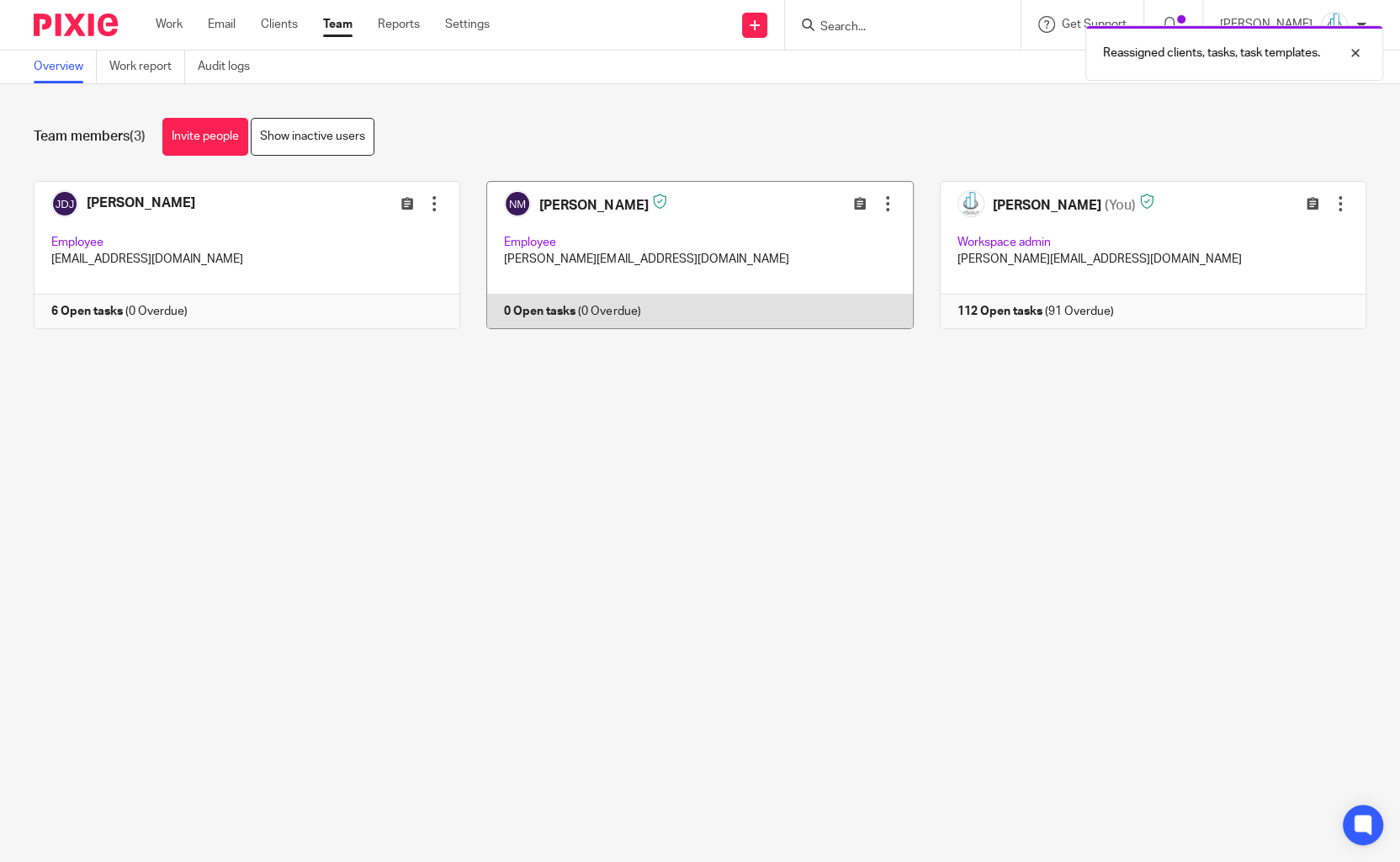
click at [888, 200] on div at bounding box center [888, 204] width 17 height 17
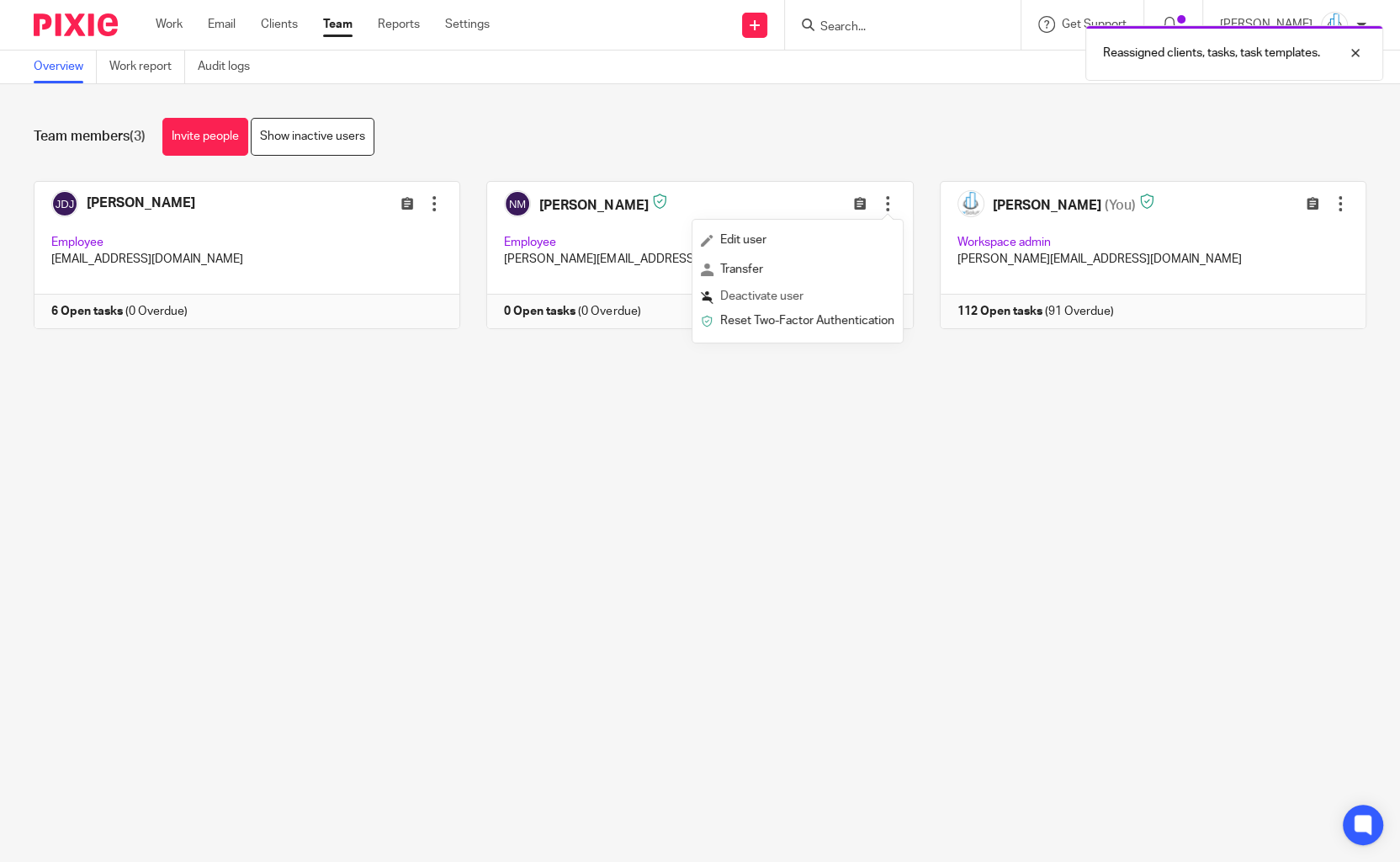
click at [797, 297] on span "Deactivate user" at bounding box center [762, 296] width 83 height 12
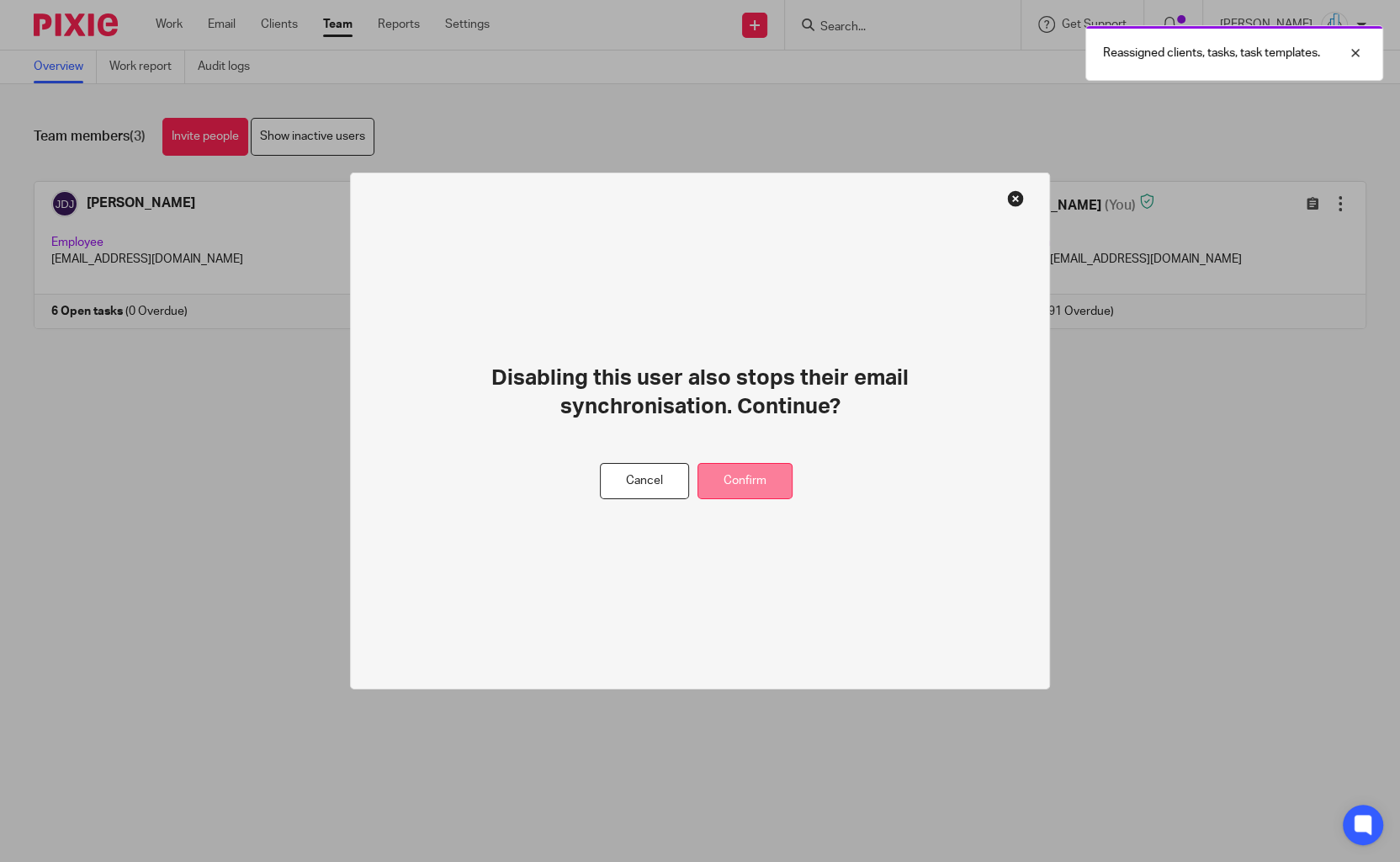
click at [756, 477] on button "Confirm" at bounding box center [746, 481] width 95 height 37
